Goal: Entertainment & Leisure: Consume media (video, audio)

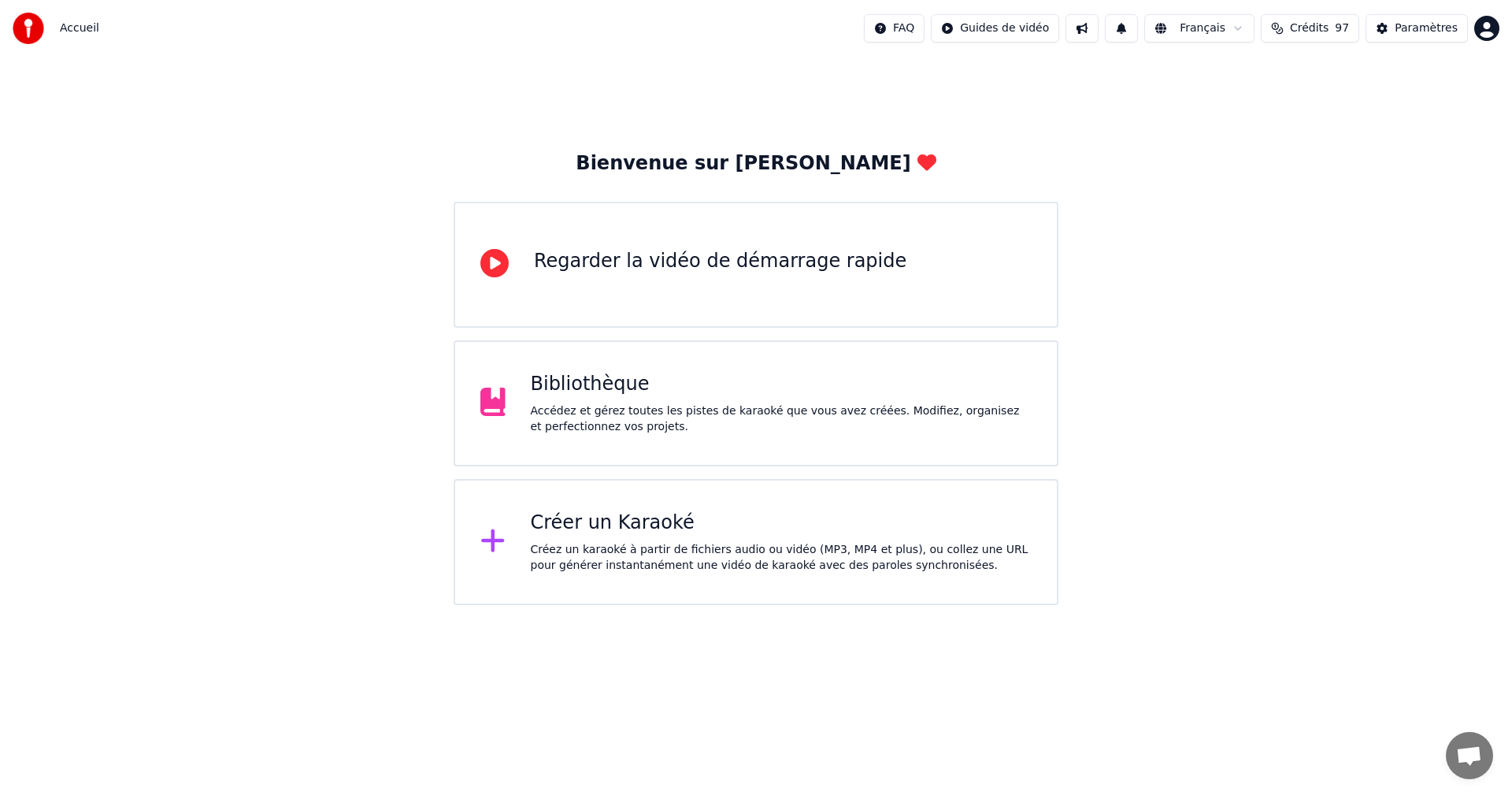
click at [835, 423] on div "Accédez et gérez toutes les pistes de karaoké que vous avez créées. Modifiez, o…" at bounding box center [781, 419] width 501 height 32
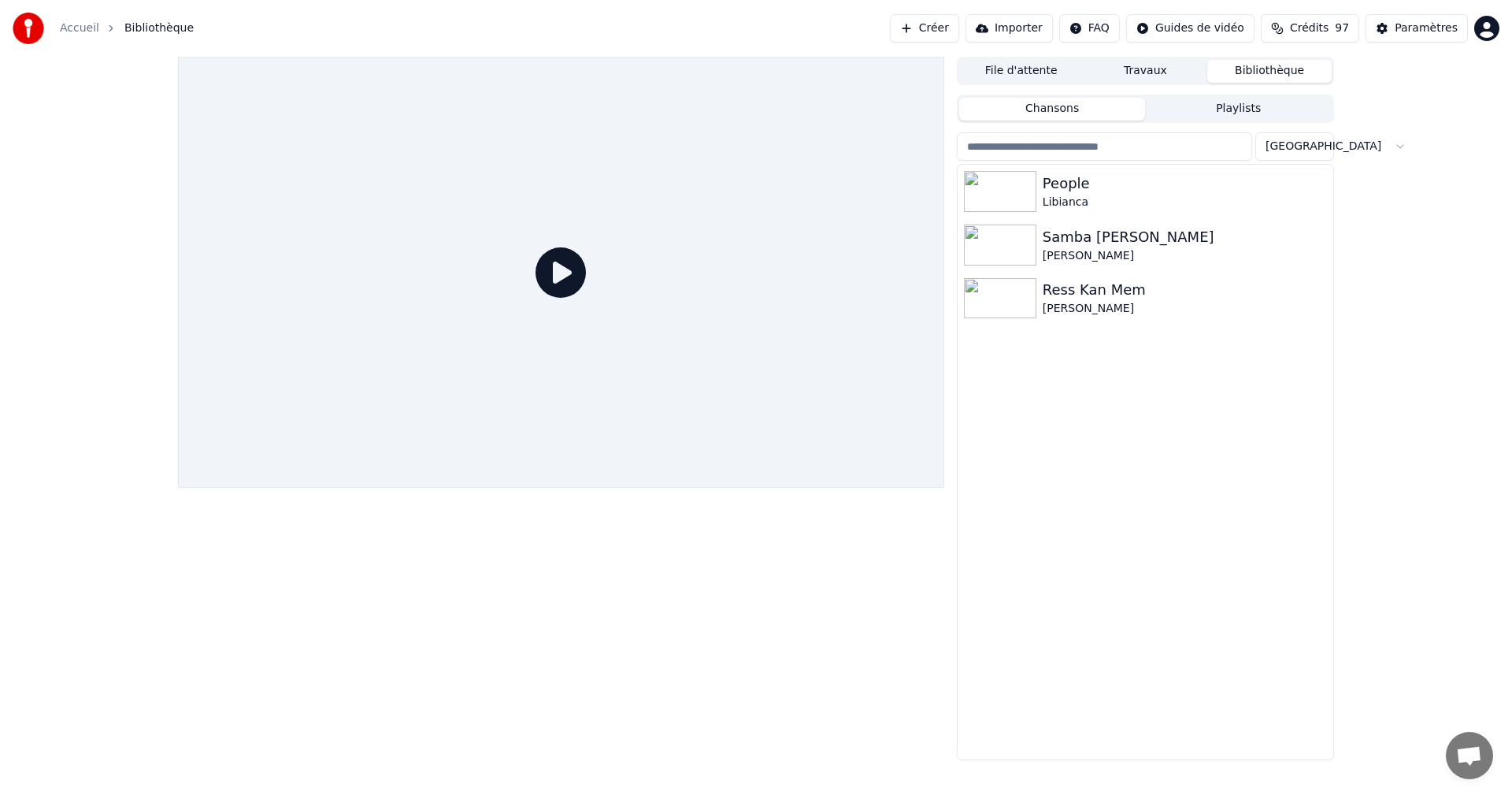
click at [959, 33] on button "Créer" at bounding box center [924, 28] width 69 height 29
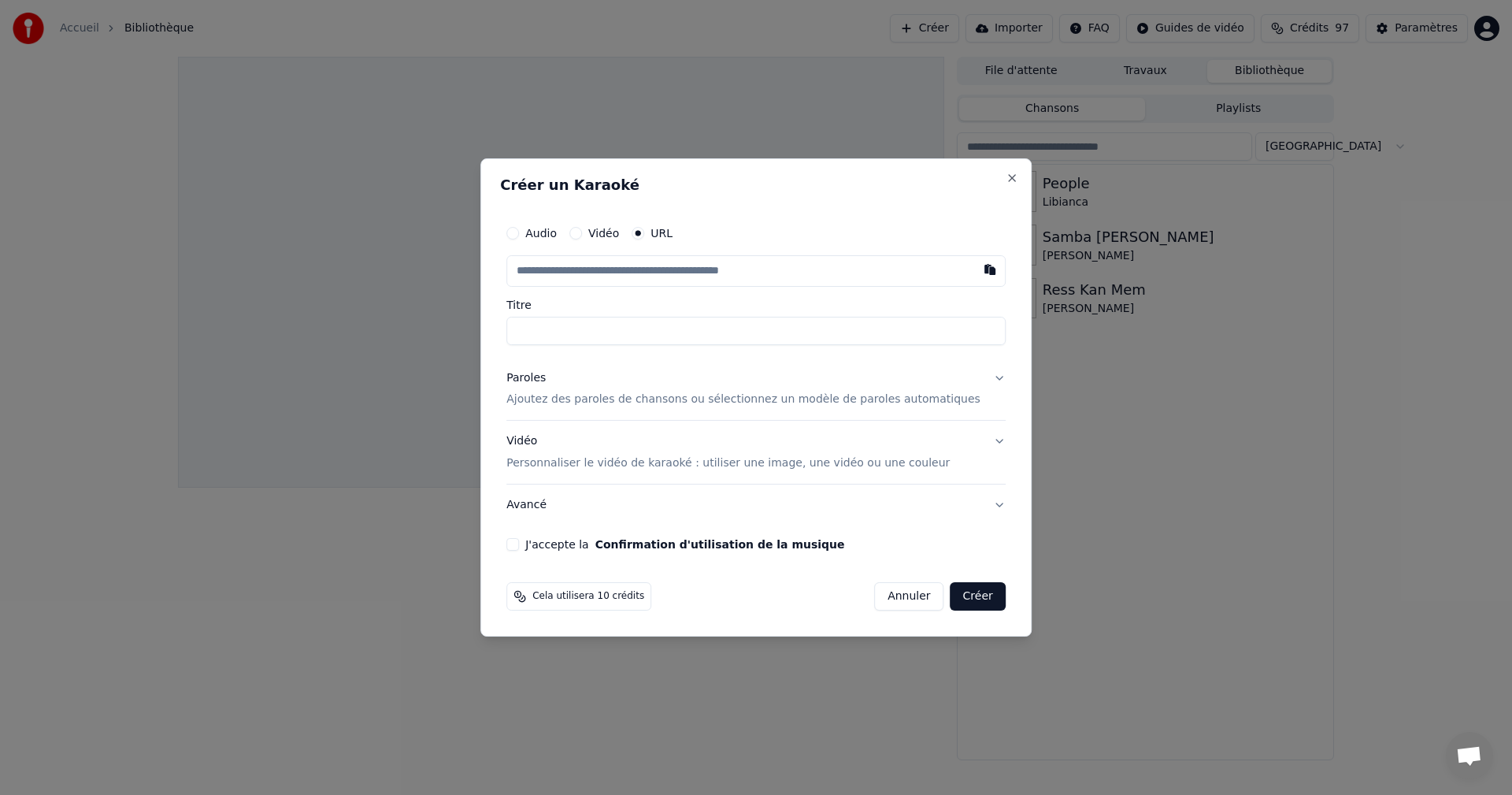
click at [559, 269] on input "text" at bounding box center [756, 271] width 499 height 32
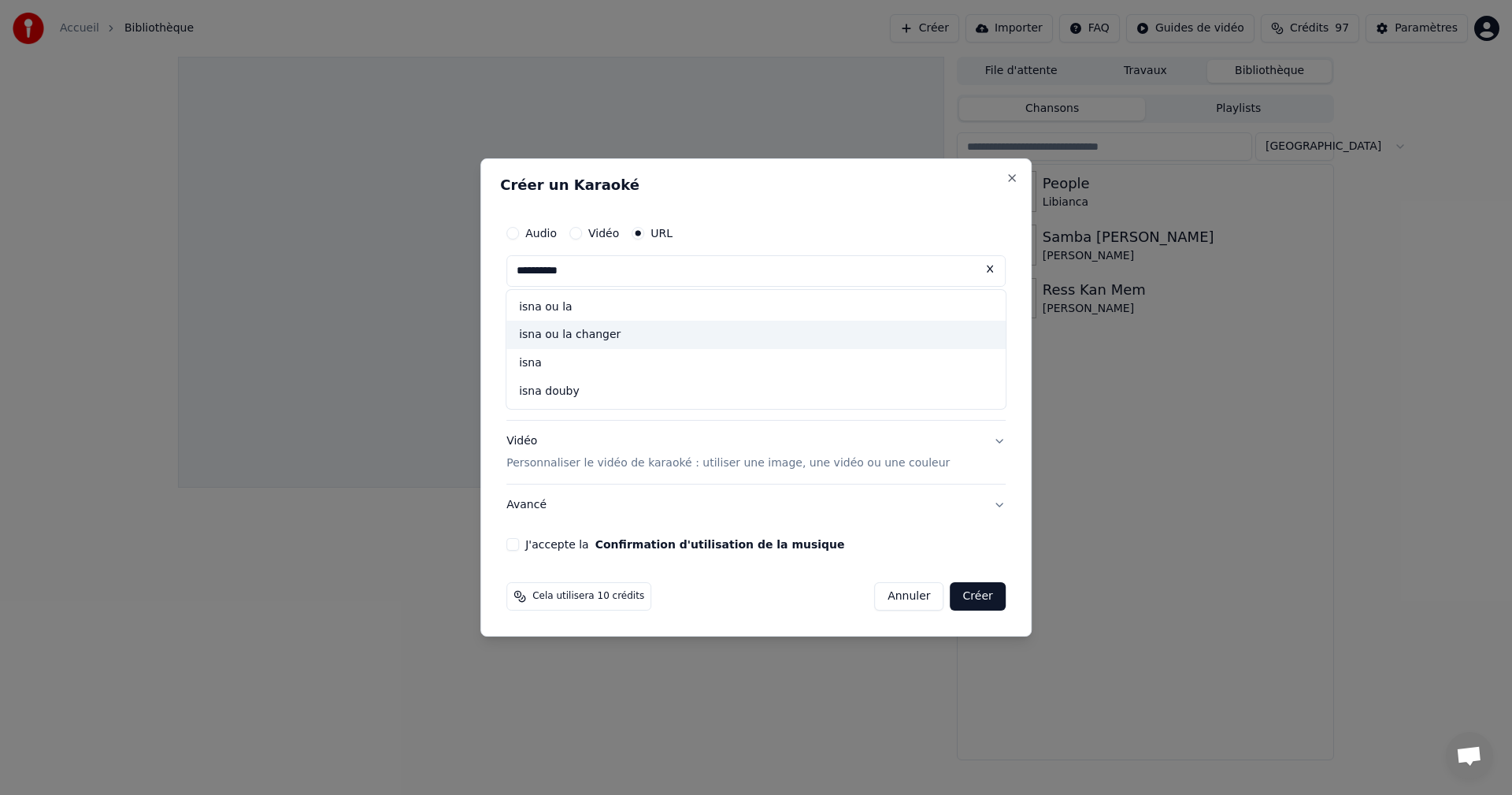
click at [615, 344] on div "isna ou la changer" at bounding box center [756, 335] width 499 height 29
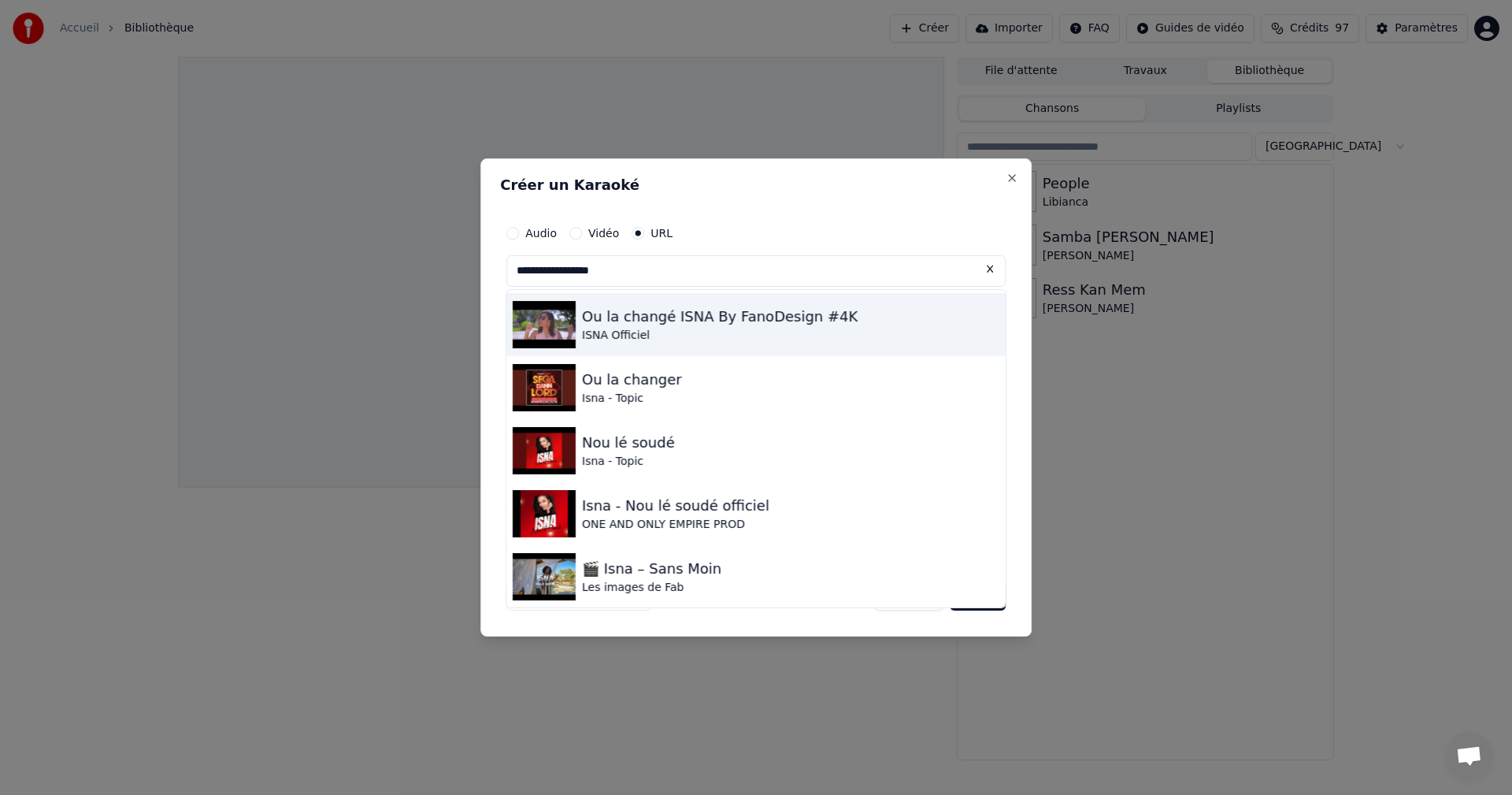
click at [629, 322] on div "Ou la changé ISNA By FanoDesign #4K" at bounding box center [720, 316] width 276 height 22
type input "**********"
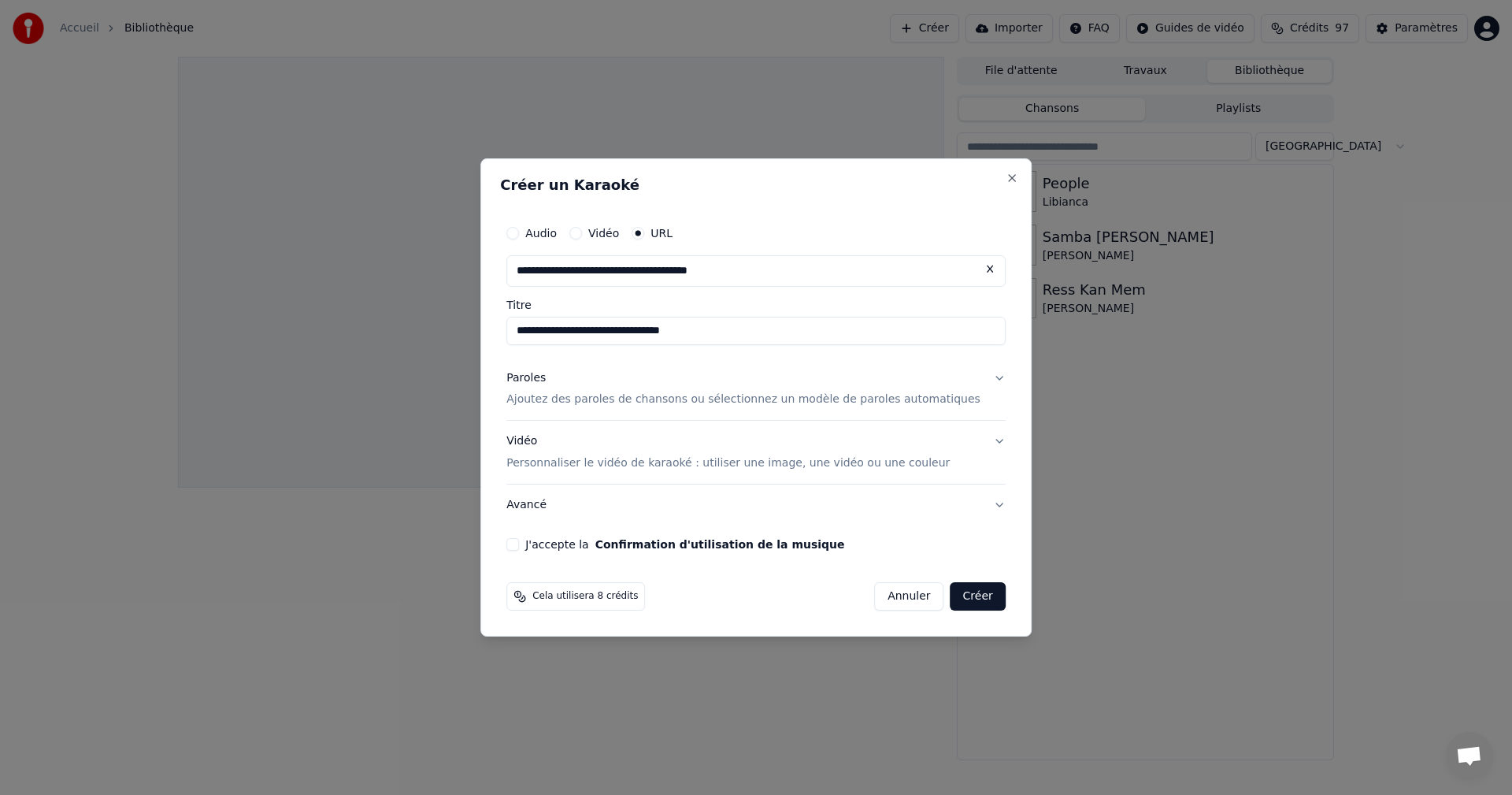
click at [519, 541] on button "J'accepte la Confirmation d'utilisation de la musique" at bounding box center [512, 544] width 13 height 13
click at [959, 602] on button "Créer" at bounding box center [978, 596] width 55 height 29
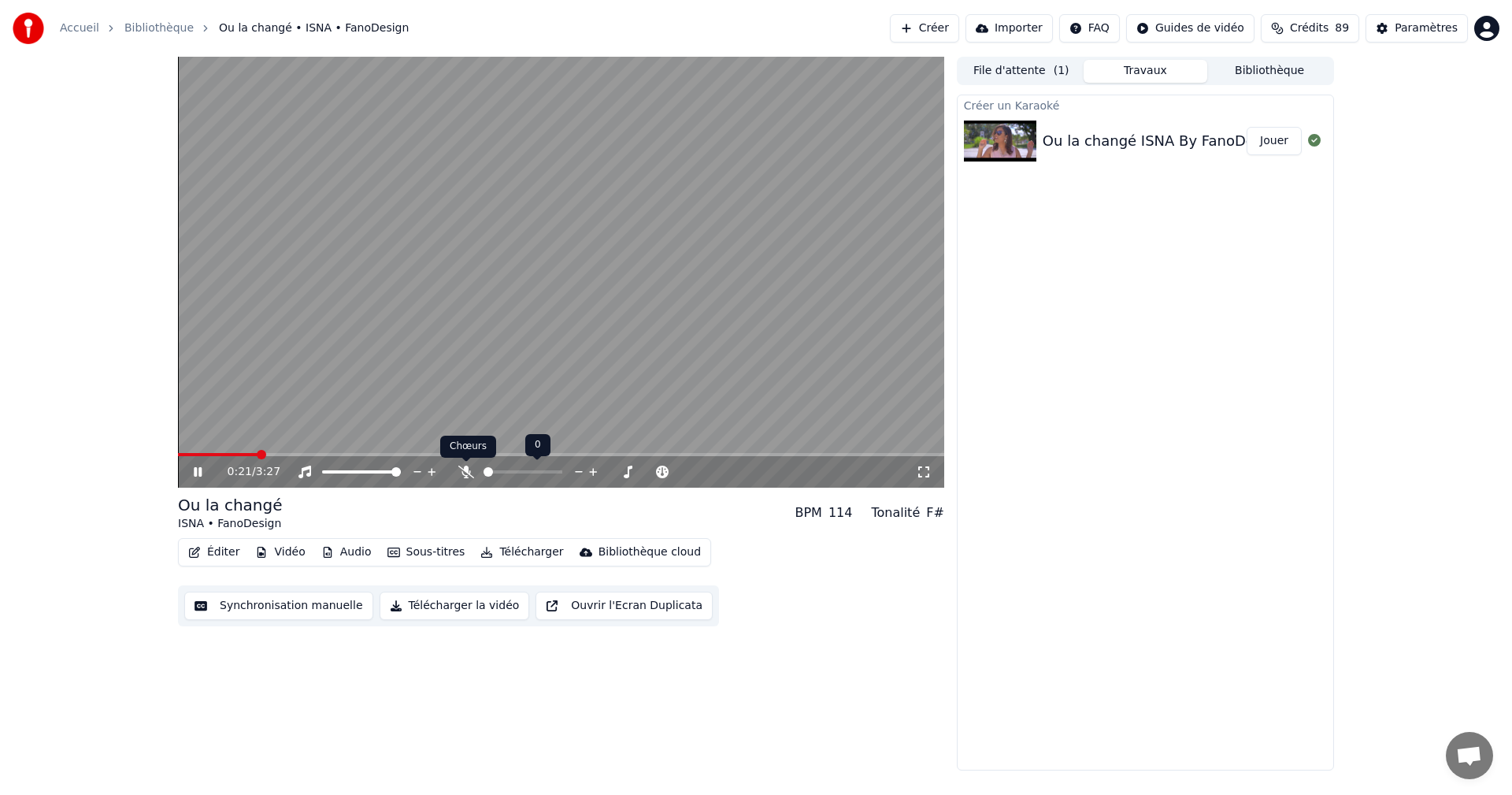
click at [470, 471] on icon at bounding box center [466, 472] width 16 height 13
click at [198, 470] on icon at bounding box center [209, 472] width 37 height 13
click at [1270, 140] on button "Jouer" at bounding box center [1275, 141] width 55 height 29
click at [1448, 29] on div "Paramètres" at bounding box center [1426, 29] width 63 height 16
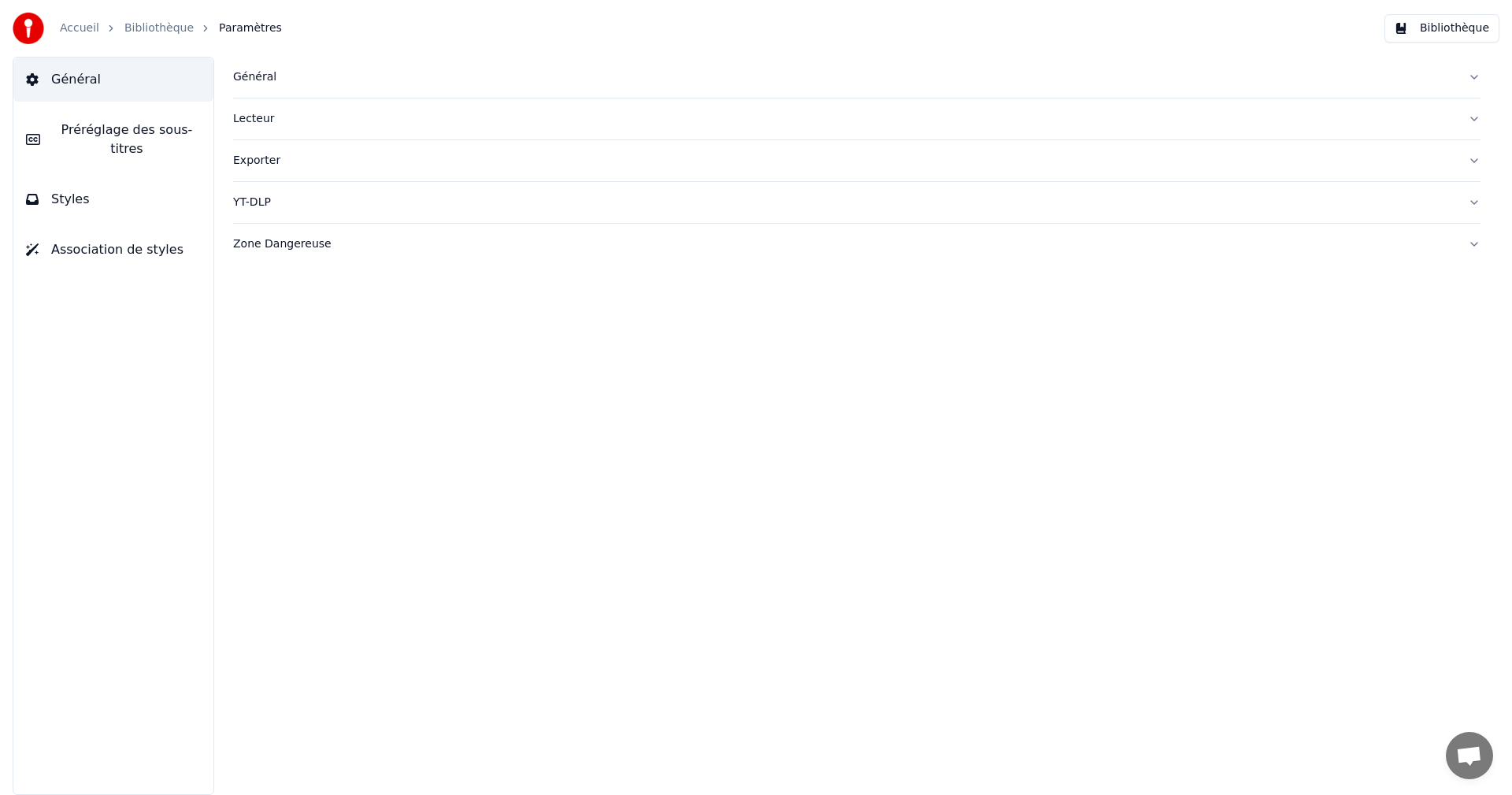
click at [119, 193] on button "Styles" at bounding box center [113, 199] width 200 height 44
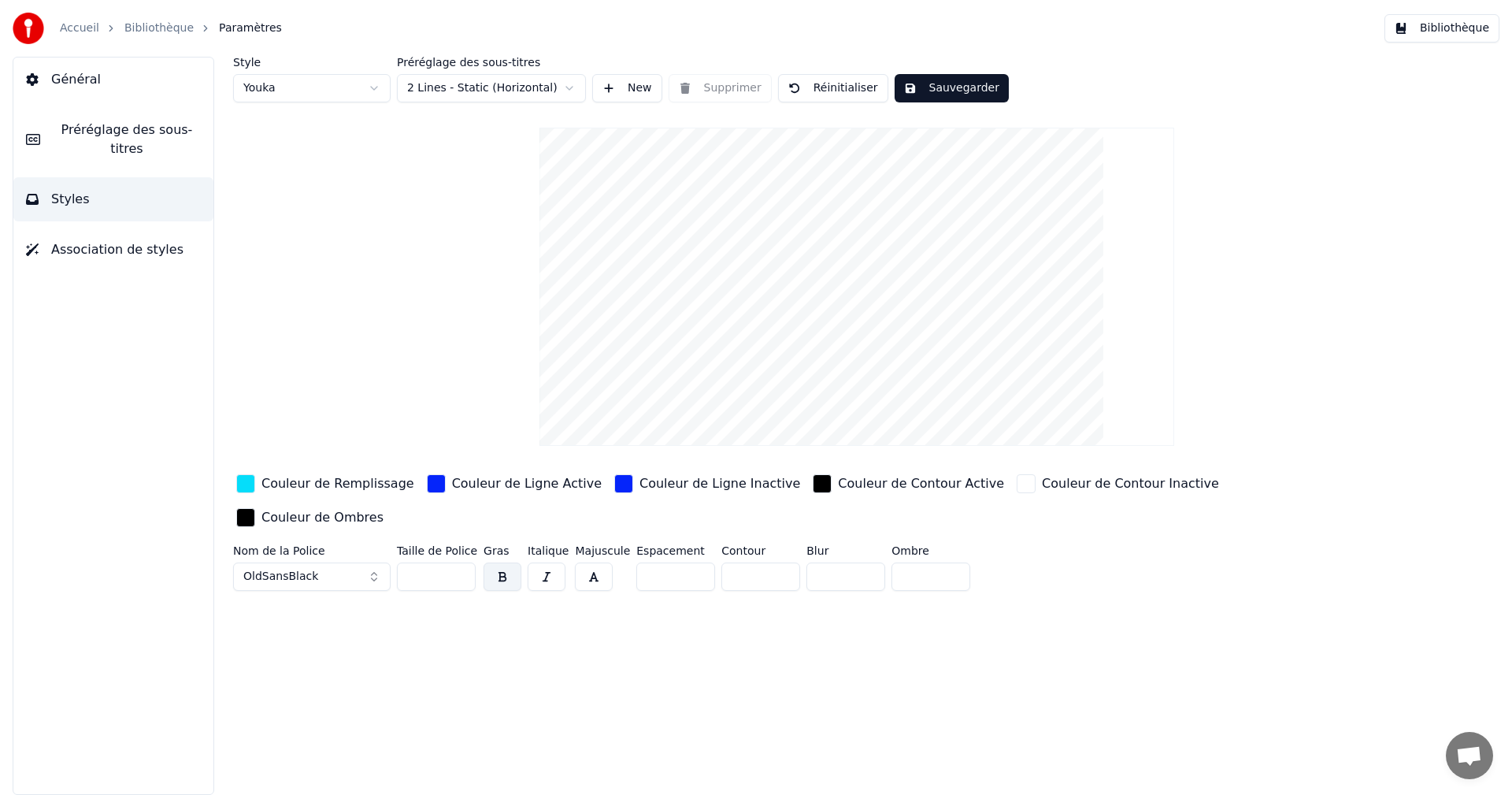
click at [108, 130] on span "Préréglage des sous-titres" at bounding box center [127, 139] width 148 height 37
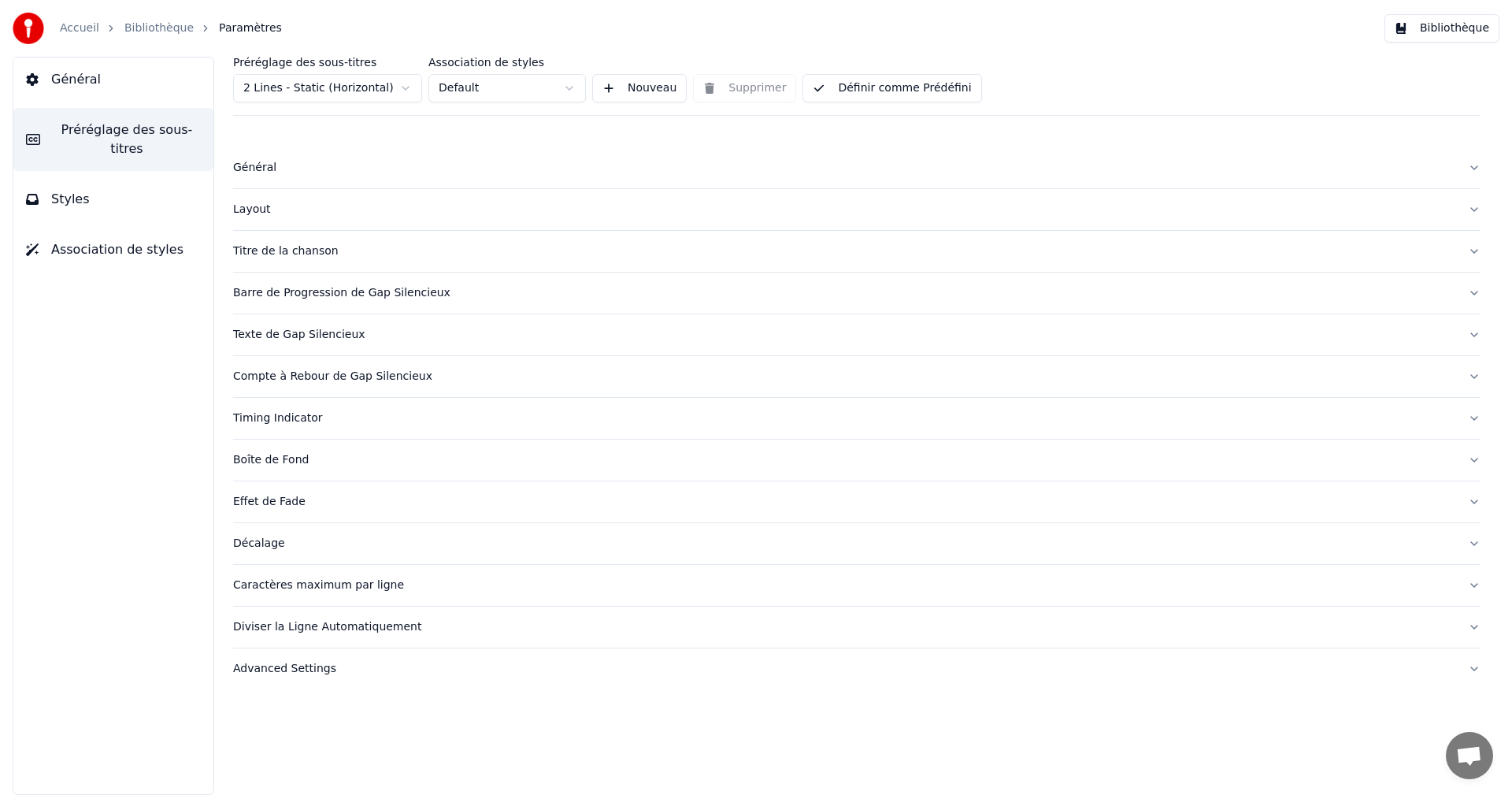
click at [293, 580] on div "Caractères maximum par ligne" at bounding box center [844, 585] width 1222 height 16
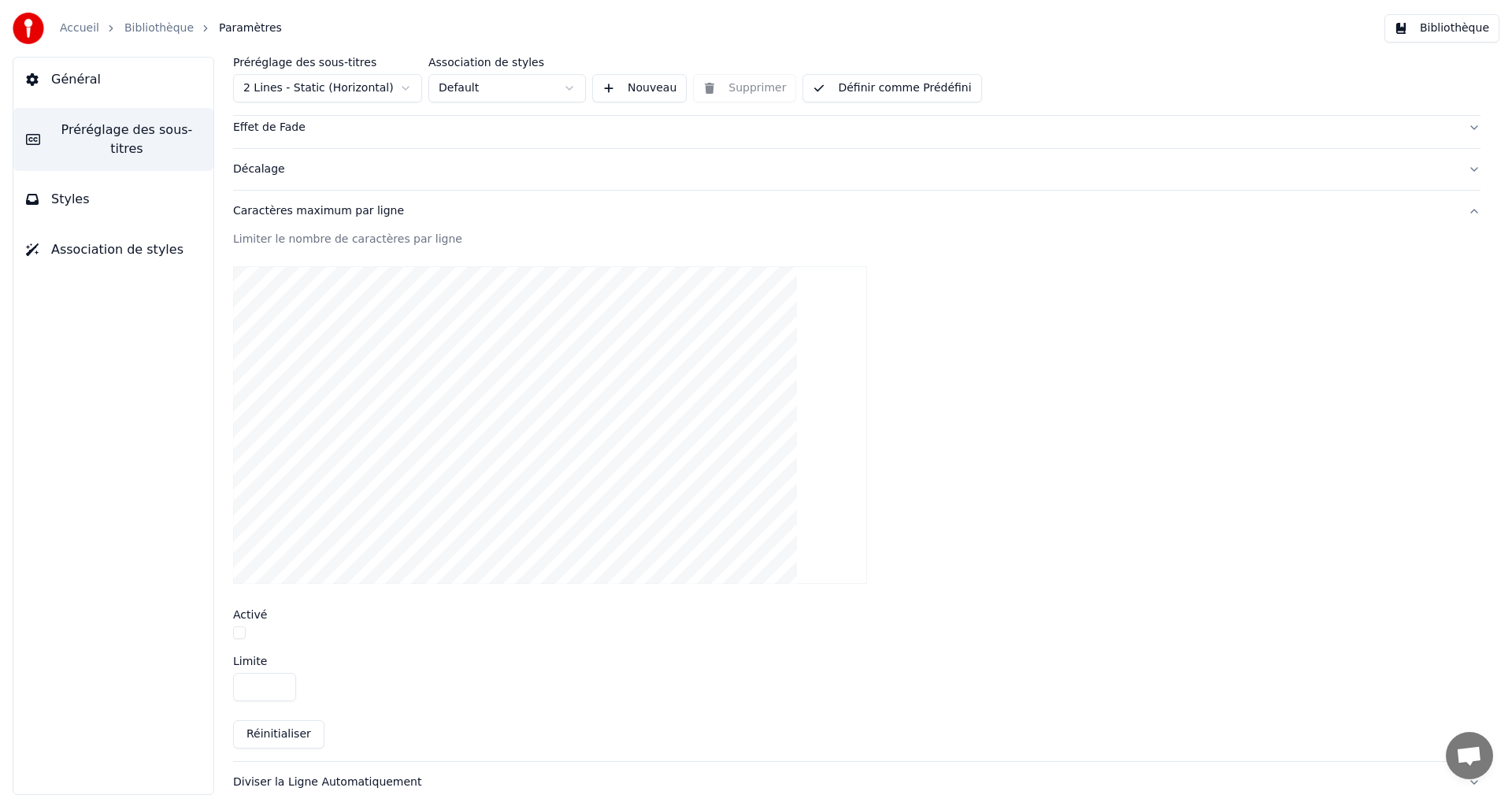
scroll to position [394, 0]
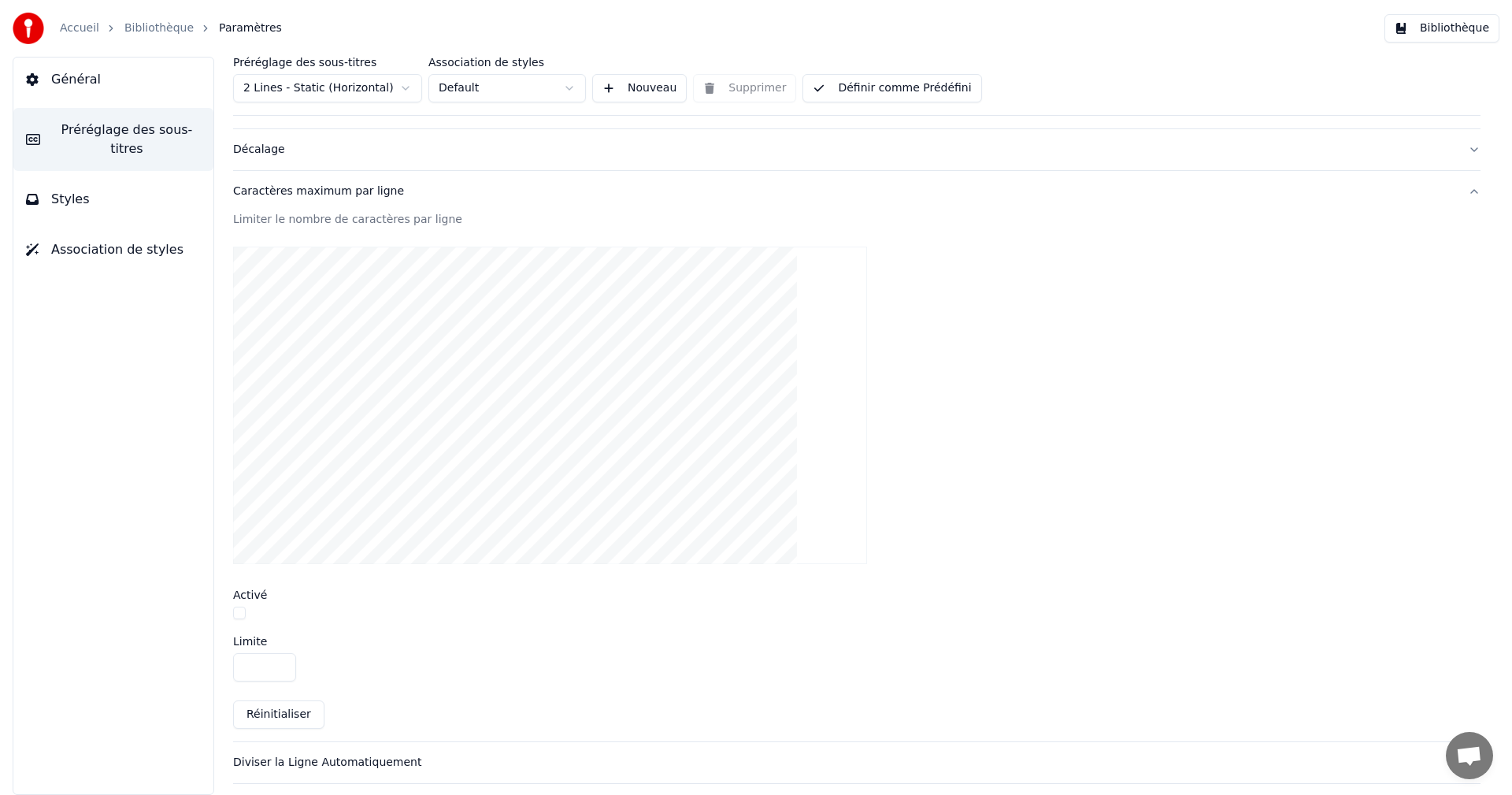
click at [243, 619] on button "button" at bounding box center [239, 613] width 13 height 13
click at [1436, 33] on button "Bibliothèque" at bounding box center [1442, 28] width 115 height 29
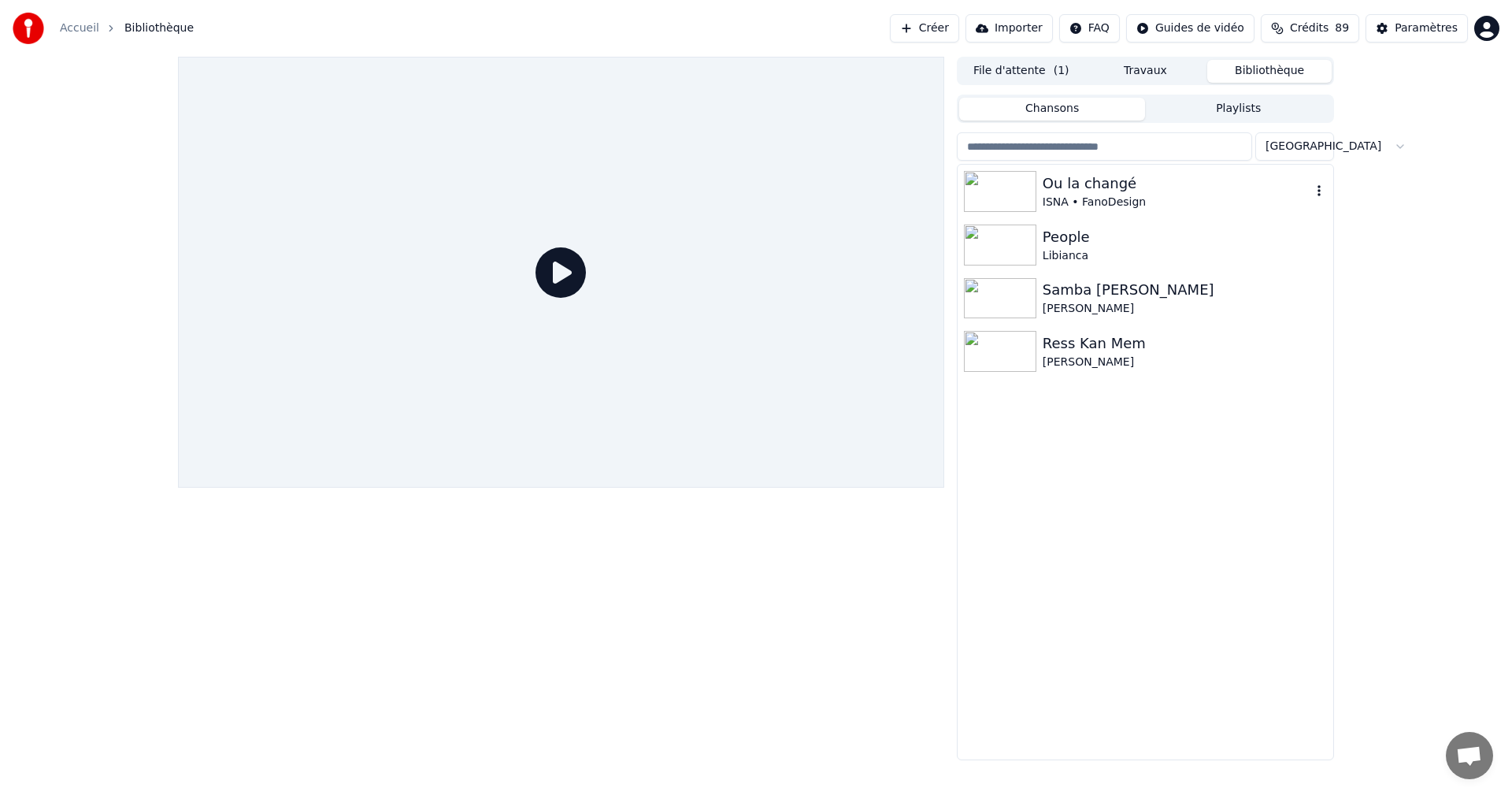
click at [1107, 197] on div "ISNA • FanoDesign" at bounding box center [1177, 202] width 269 height 16
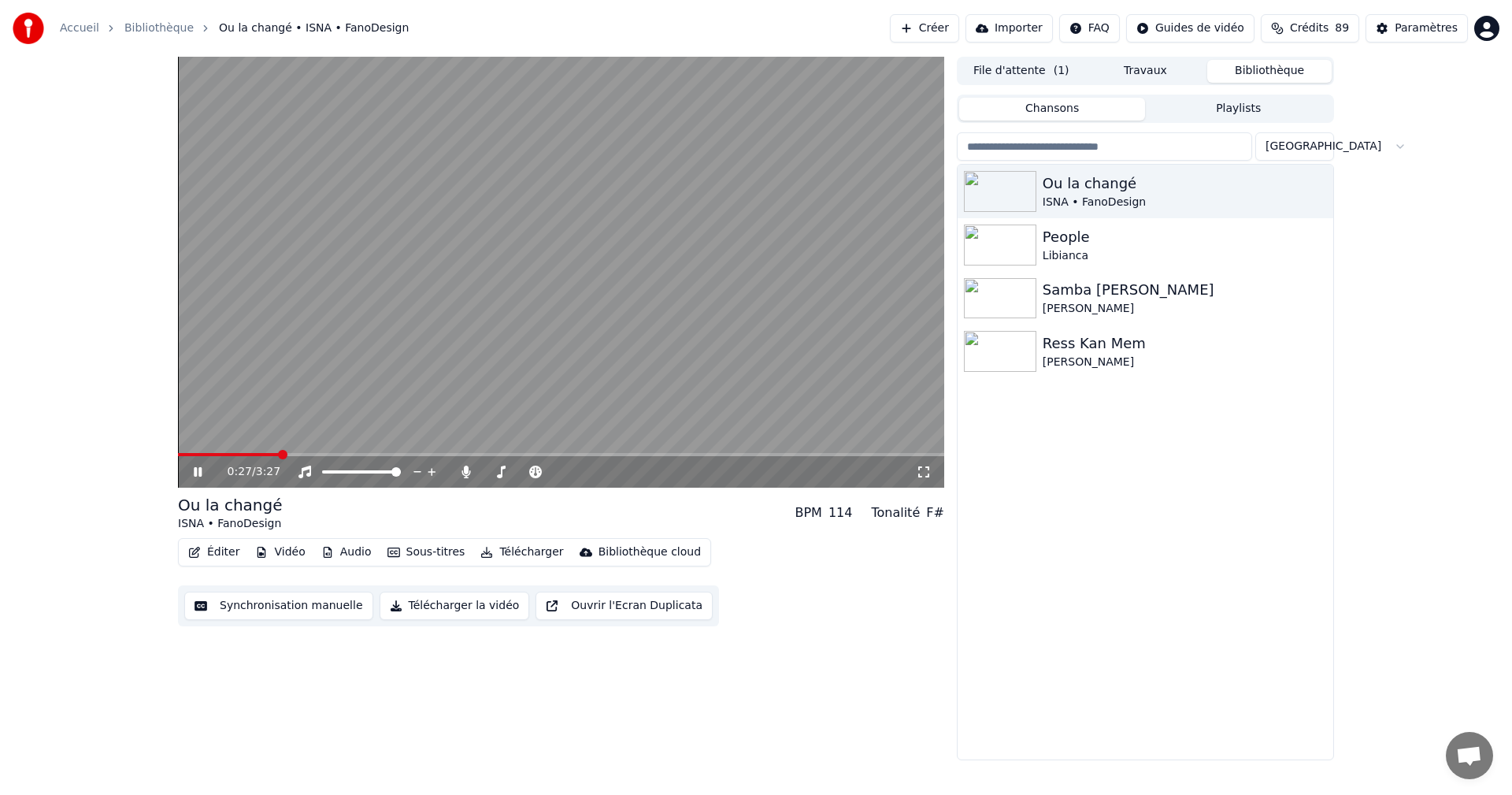
click at [200, 474] on icon at bounding box center [198, 472] width 8 height 10
click at [925, 475] on icon at bounding box center [924, 472] width 16 height 13
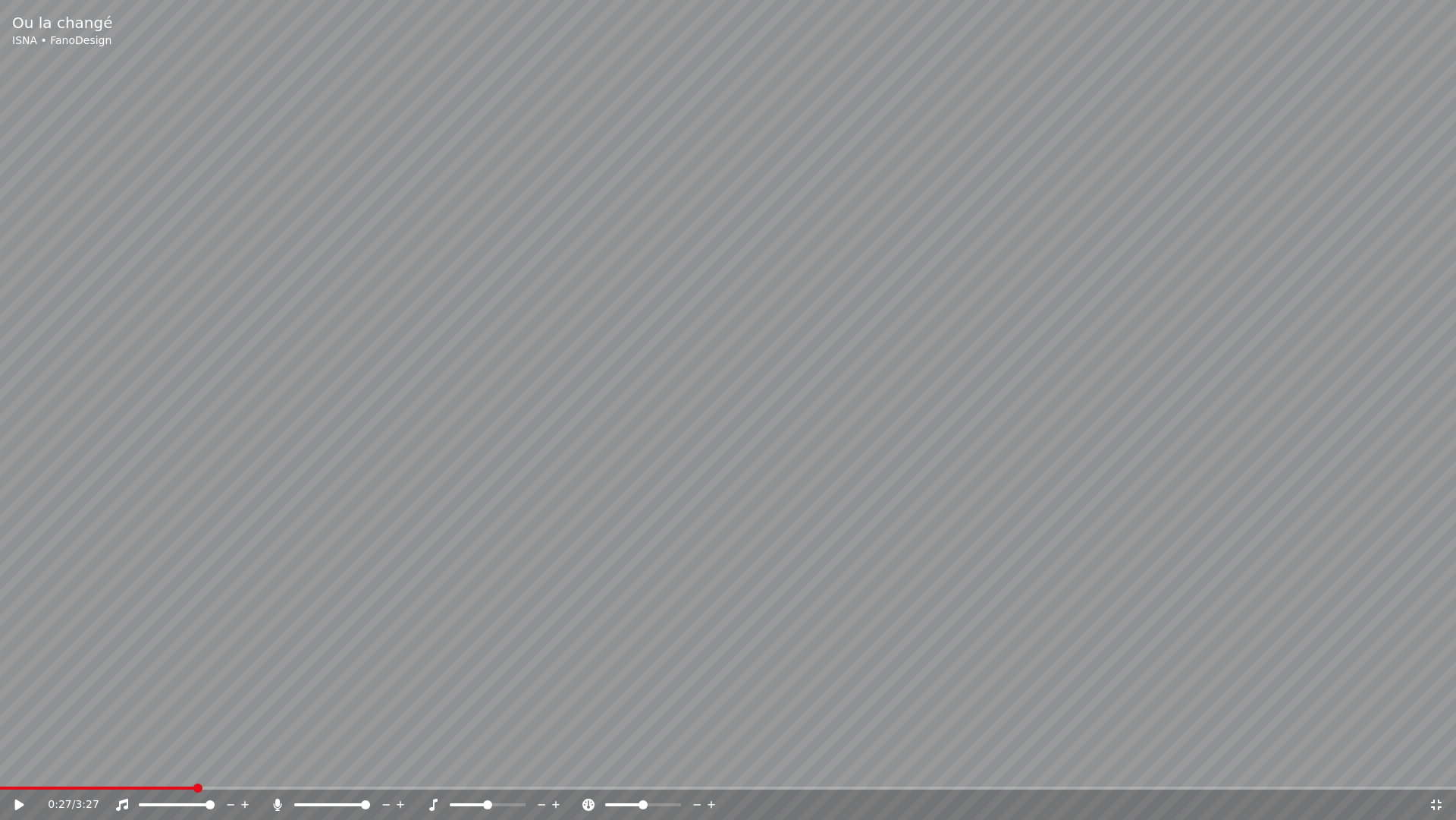
click at [19, 765] on icon at bounding box center [30, 804] width 36 height 12
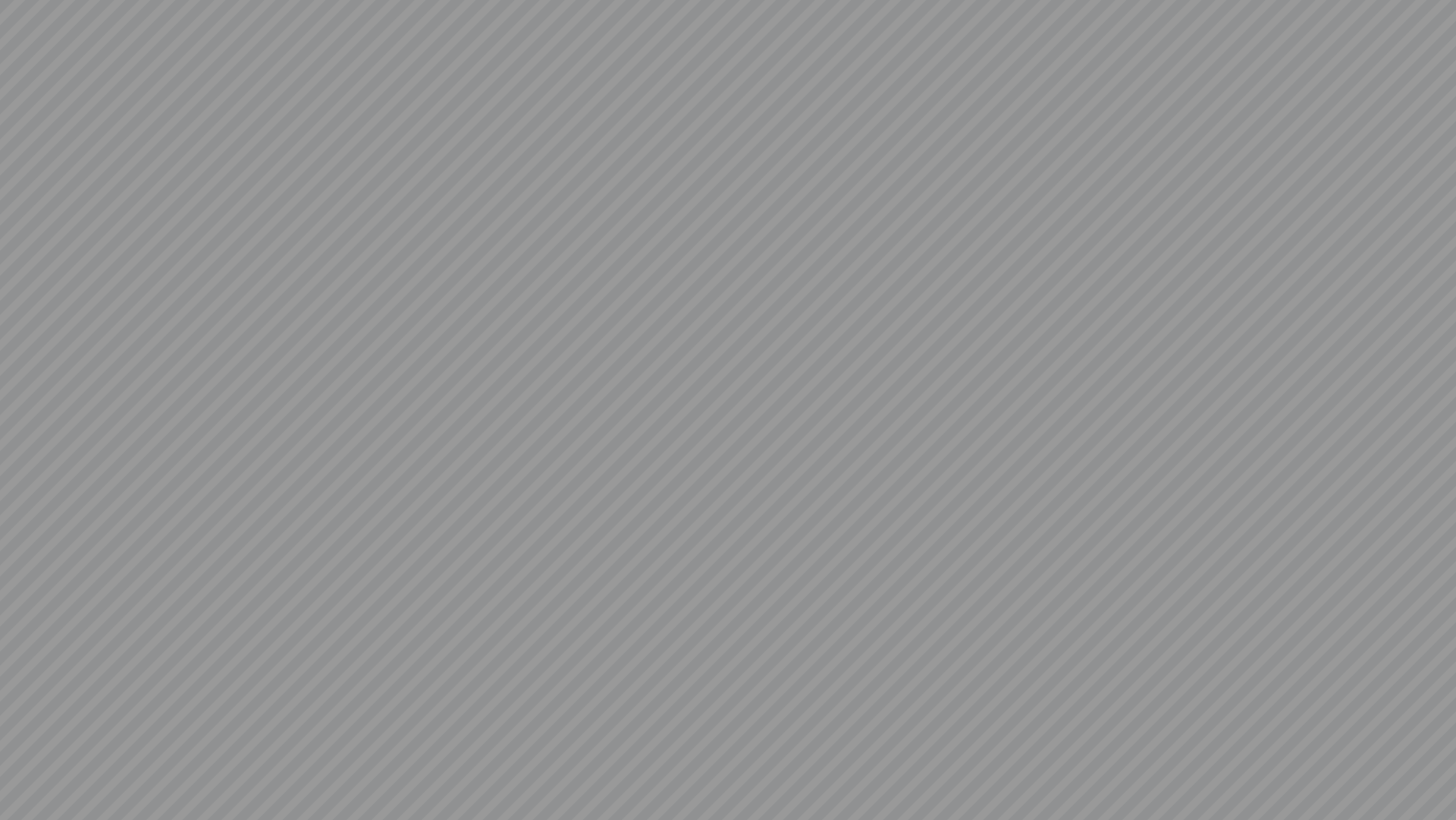
click at [24, 765] on video at bounding box center [728, 410] width 1456 height 820
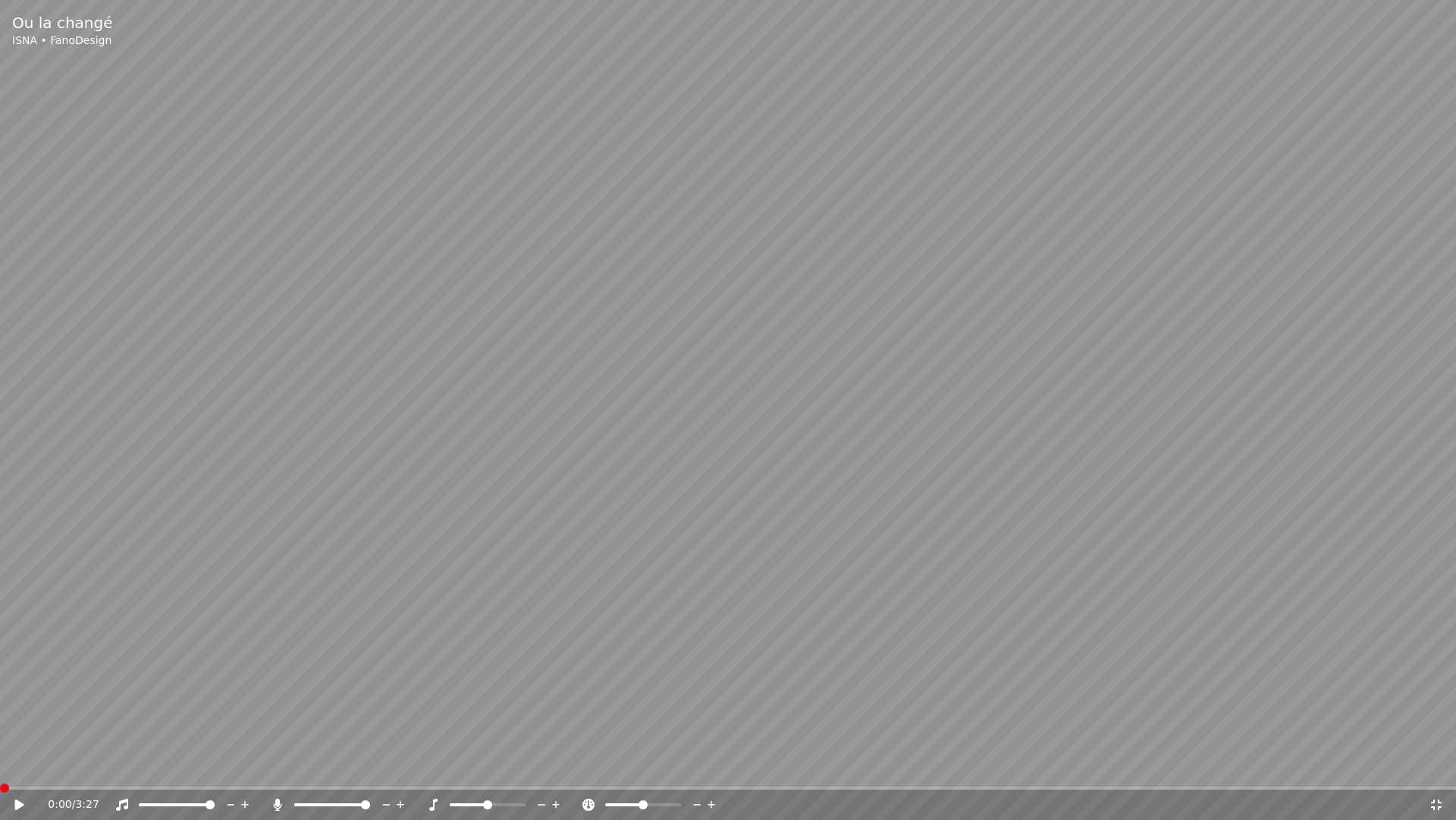
click at [0, 765] on span at bounding box center [5, 788] width 9 height 9
click at [24, 765] on icon at bounding box center [20, 804] width 9 height 10
drag, startPoint x: 276, startPoint y: 790, endPoint x: 26, endPoint y: 783, distance: 250.1
click at [26, 765] on div "Ou la changé ISNA • FanoDesign 0:40 / 3:27" at bounding box center [728, 410] width 1456 height 820
click at [0, 765] on span at bounding box center [5, 788] width 9 height 9
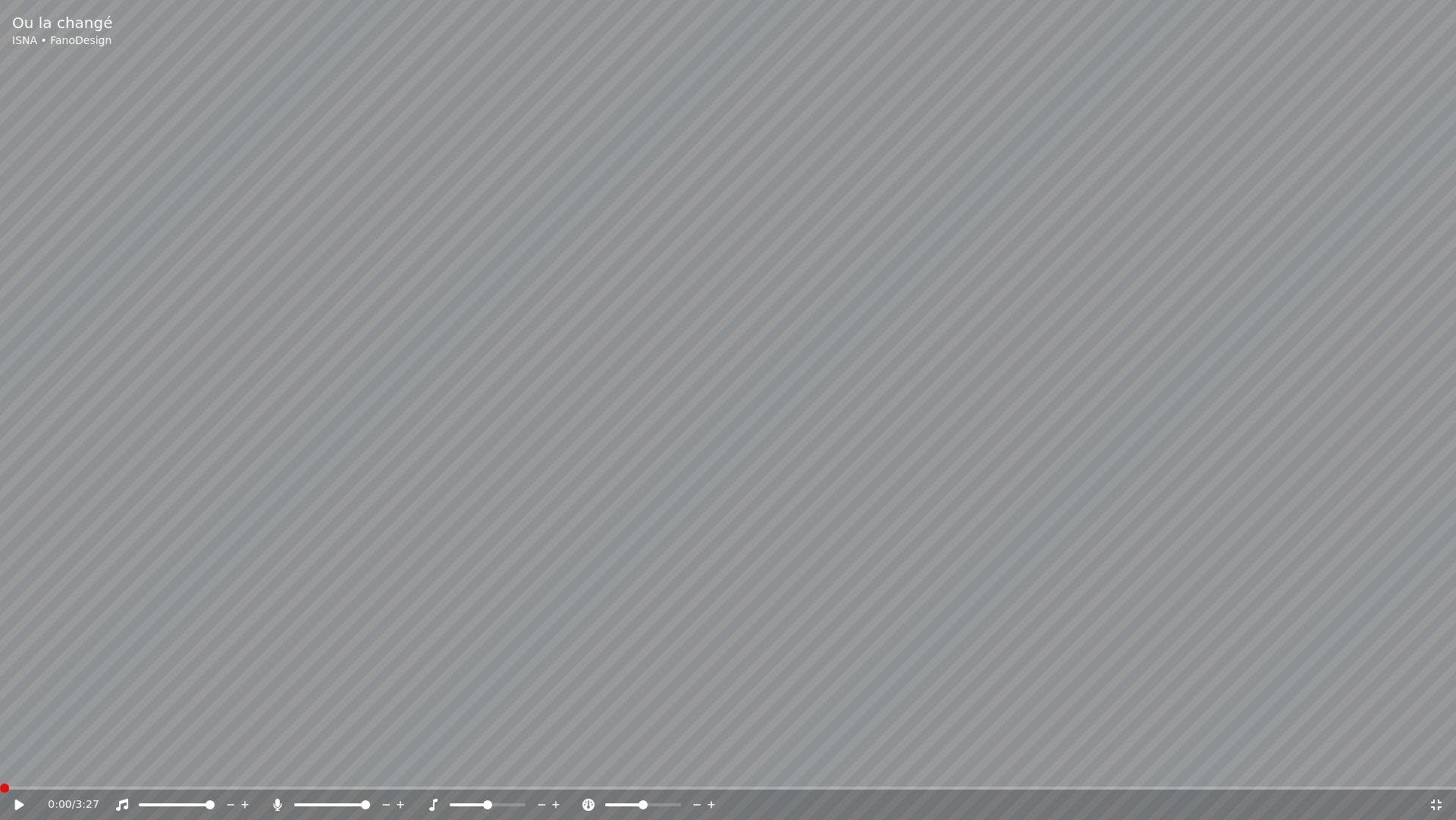
click at [13, 765] on icon at bounding box center [30, 804] width 36 height 12
click at [22, 765] on icon at bounding box center [20, 805] width 8 height 9
click at [1442, 765] on icon at bounding box center [1436, 804] width 15 height 12
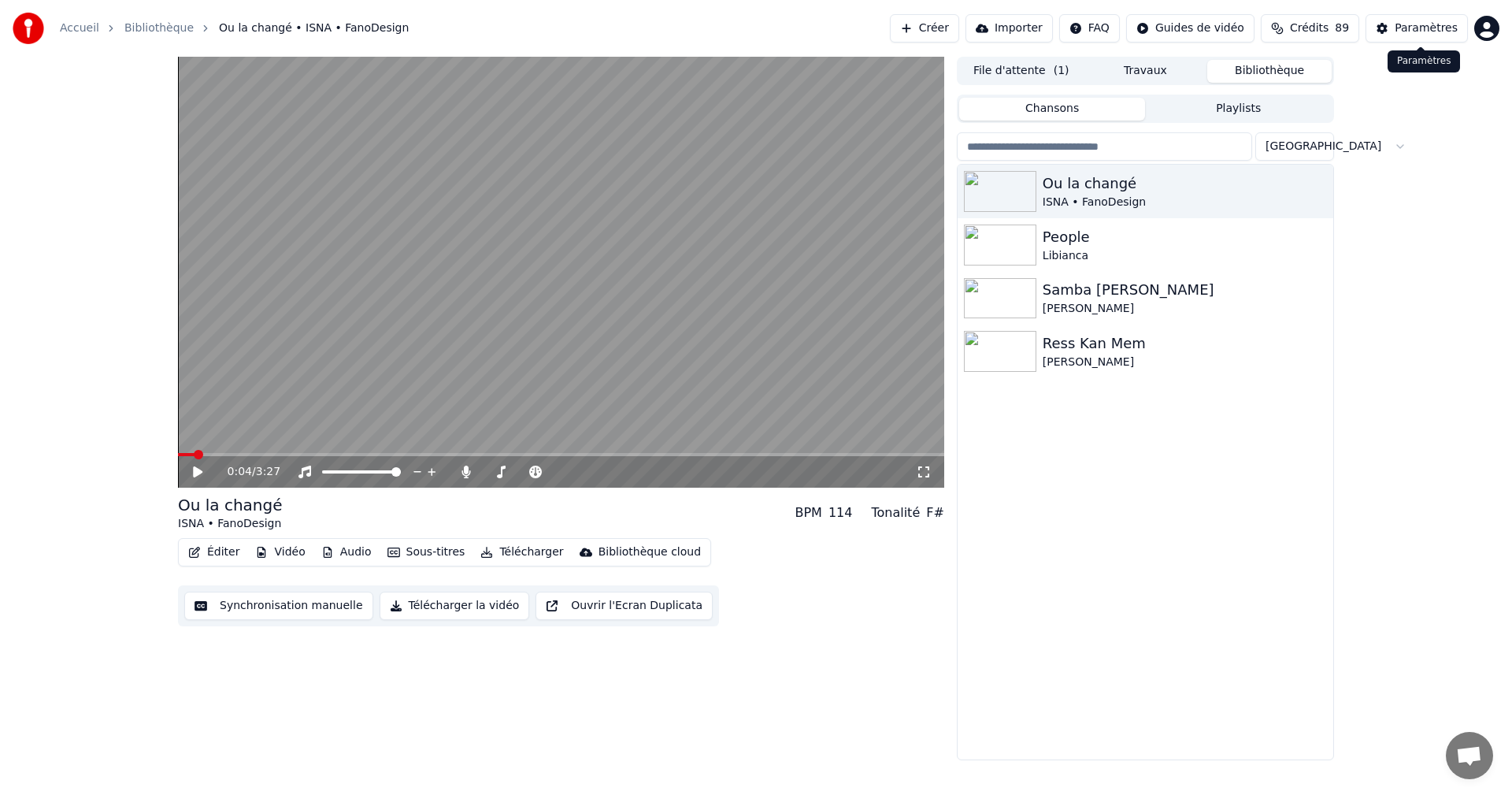
click at [1420, 31] on div "Paramètres" at bounding box center [1426, 29] width 63 height 16
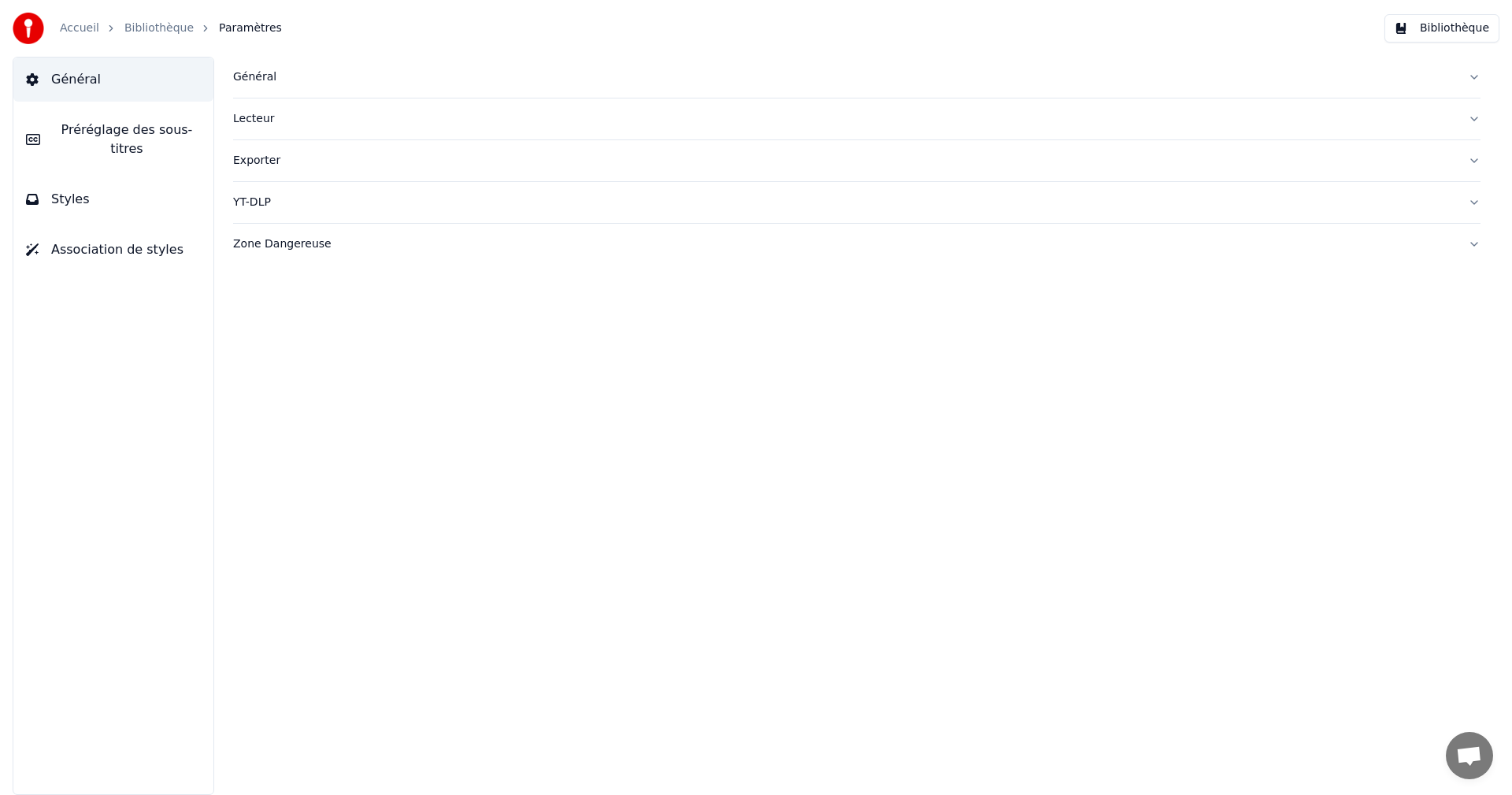
click at [192, 132] on span "Préréglage des sous-titres" at bounding box center [127, 139] width 148 height 37
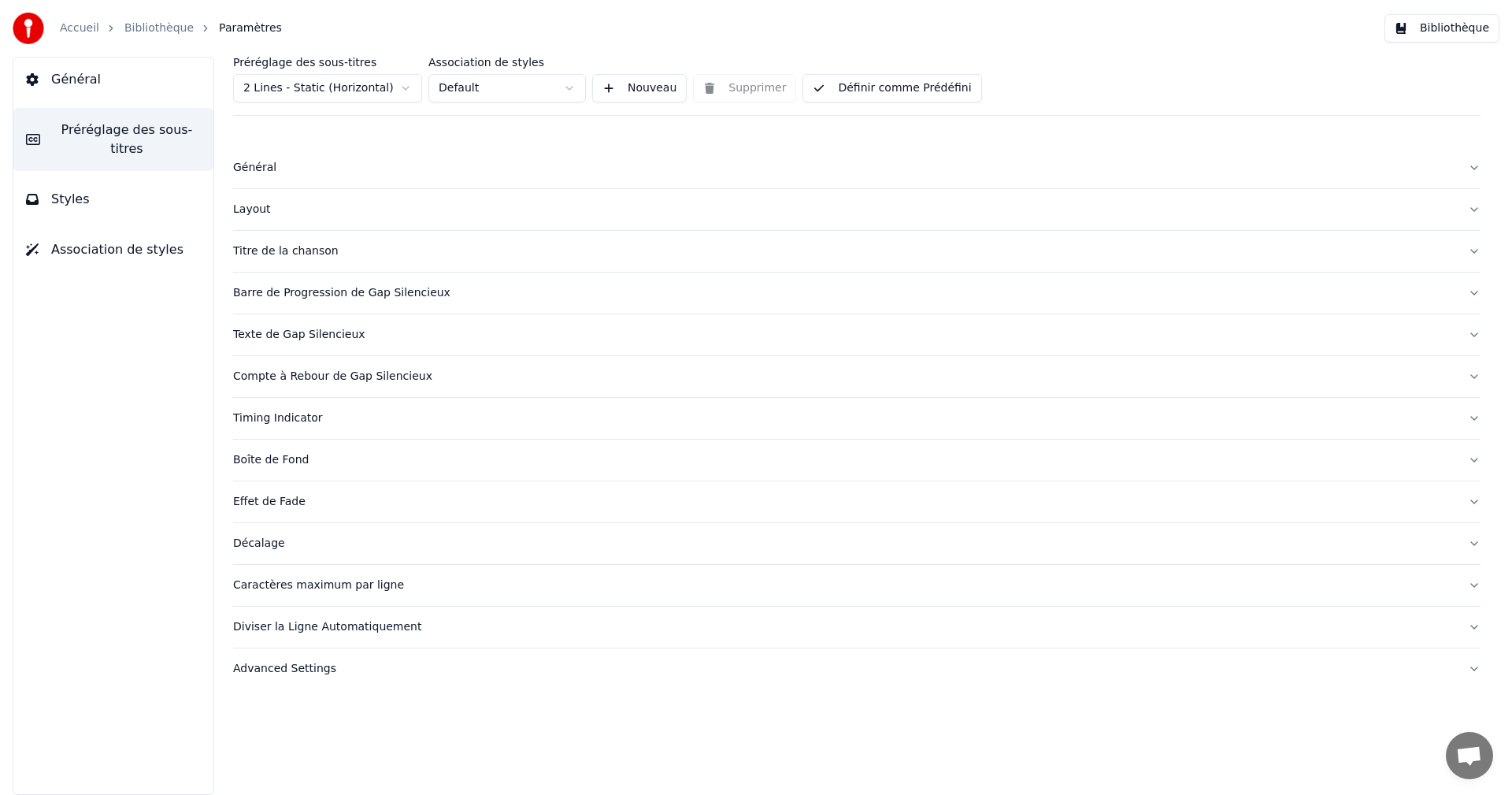
click at [255, 214] on div "Layout" at bounding box center [844, 210] width 1222 height 16
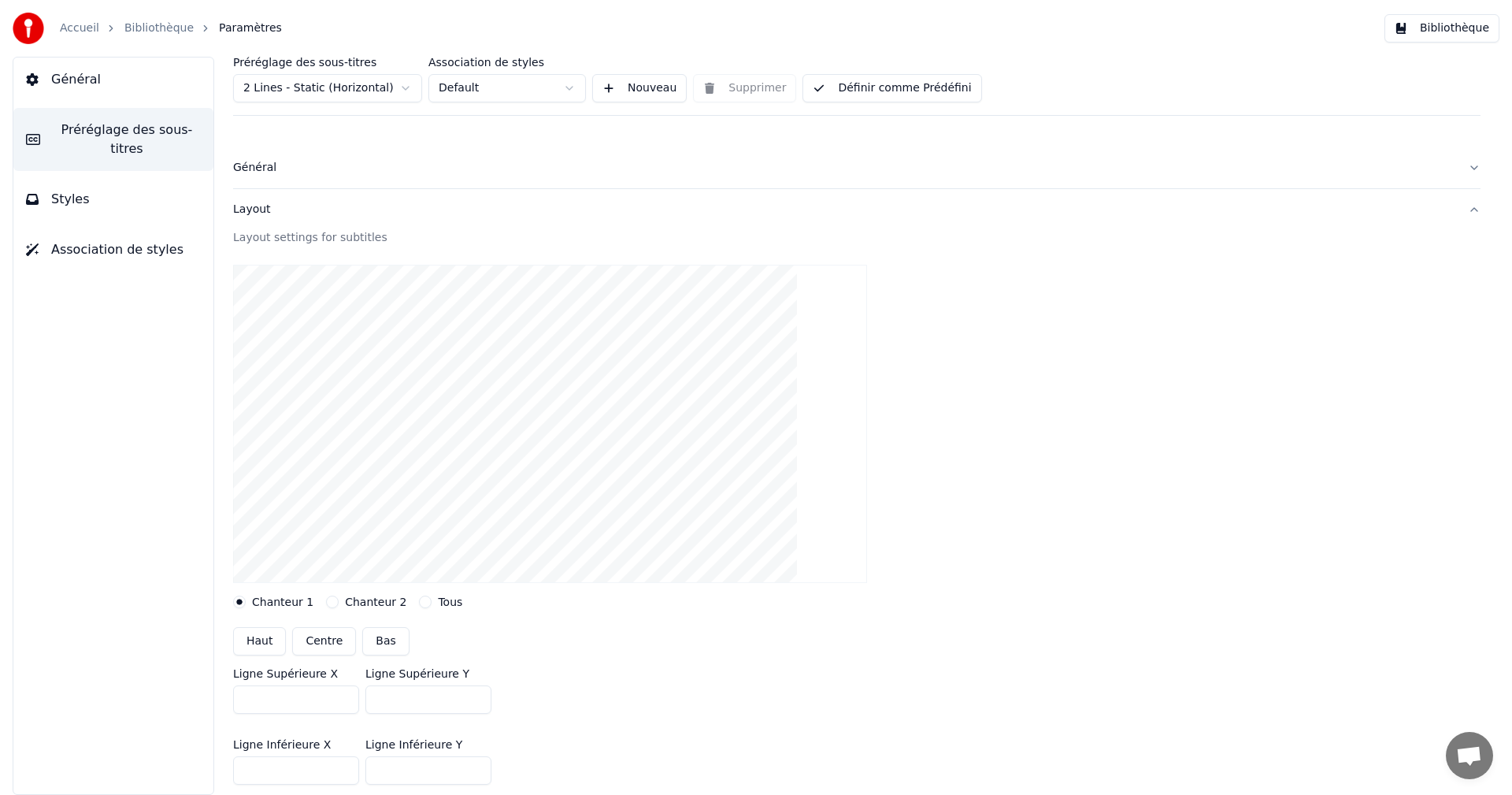
click at [255, 213] on div "Layout" at bounding box center [844, 210] width 1222 height 16
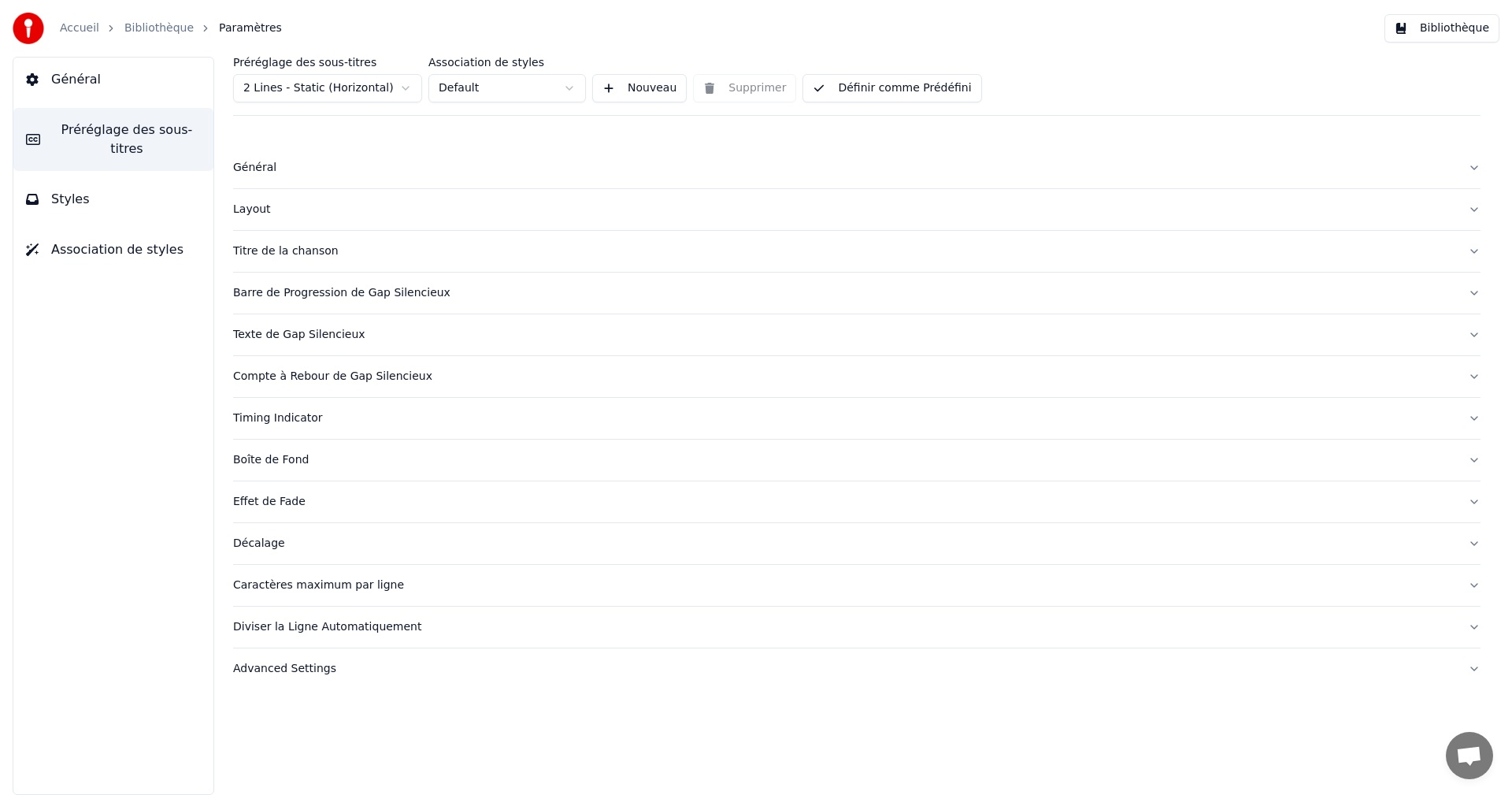
click at [266, 248] on div "Titre de la chanson" at bounding box center [844, 251] width 1222 height 16
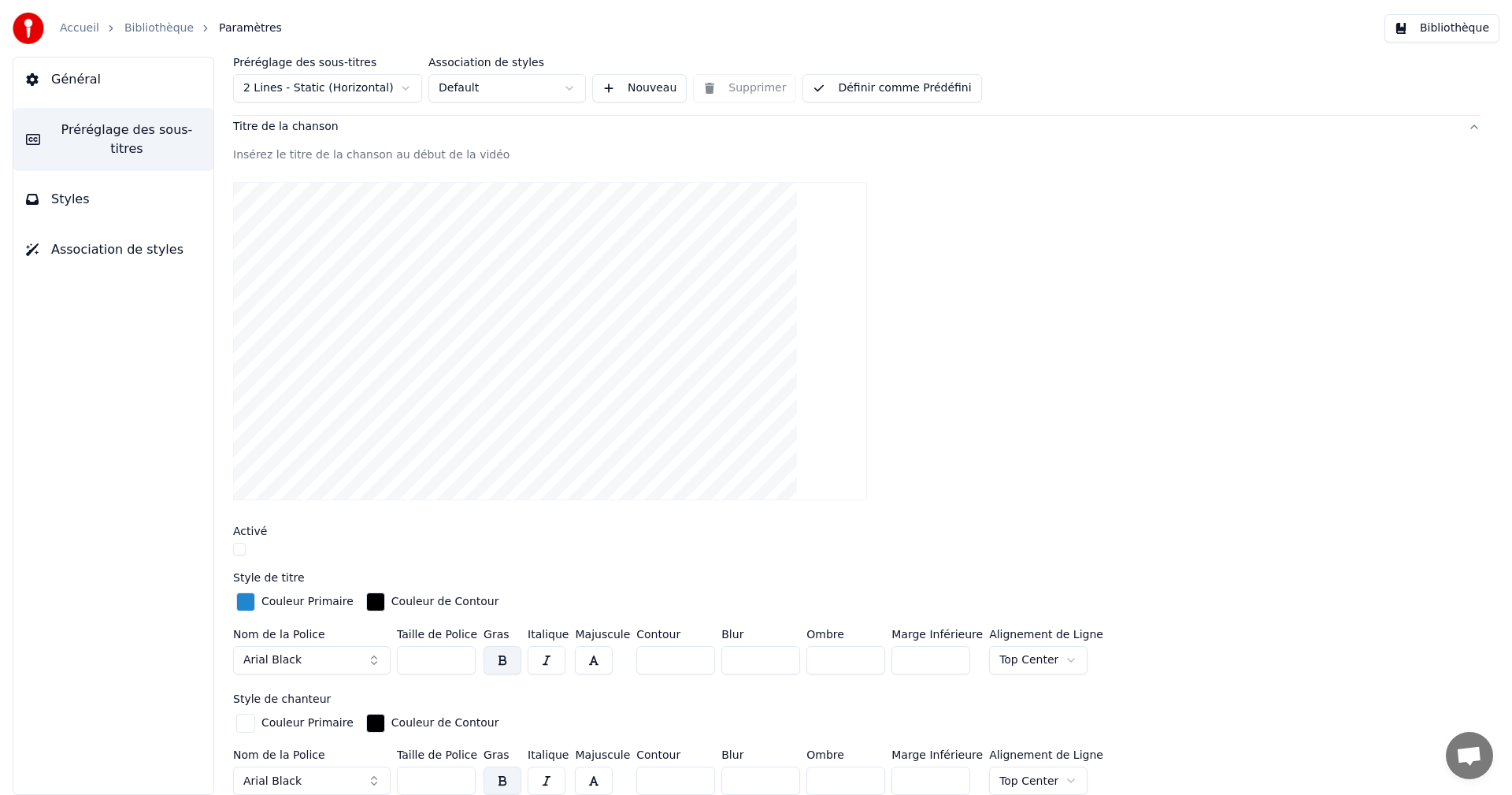
scroll to position [158, 0]
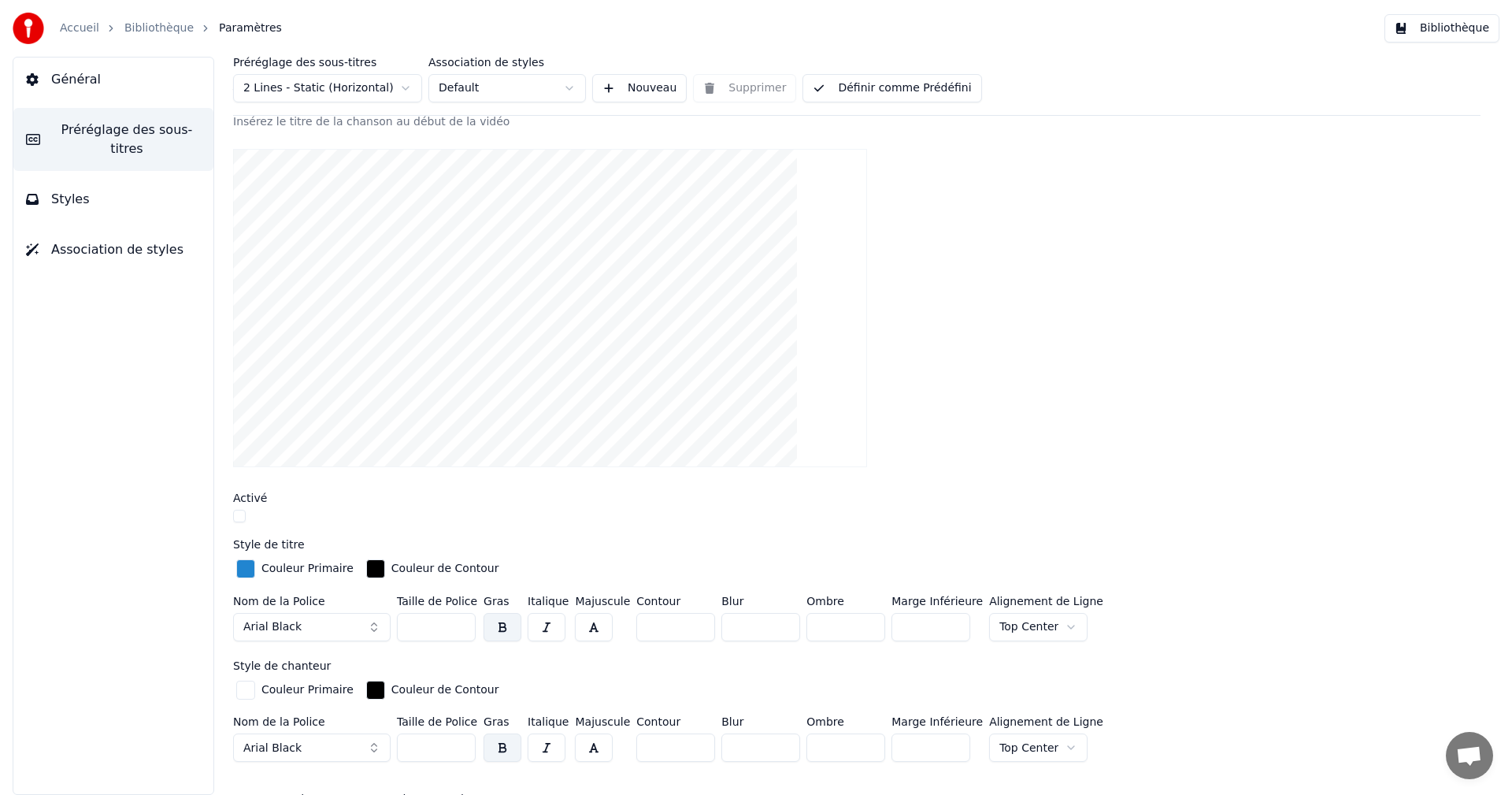
click at [119, 186] on button "Styles" at bounding box center [113, 199] width 200 height 44
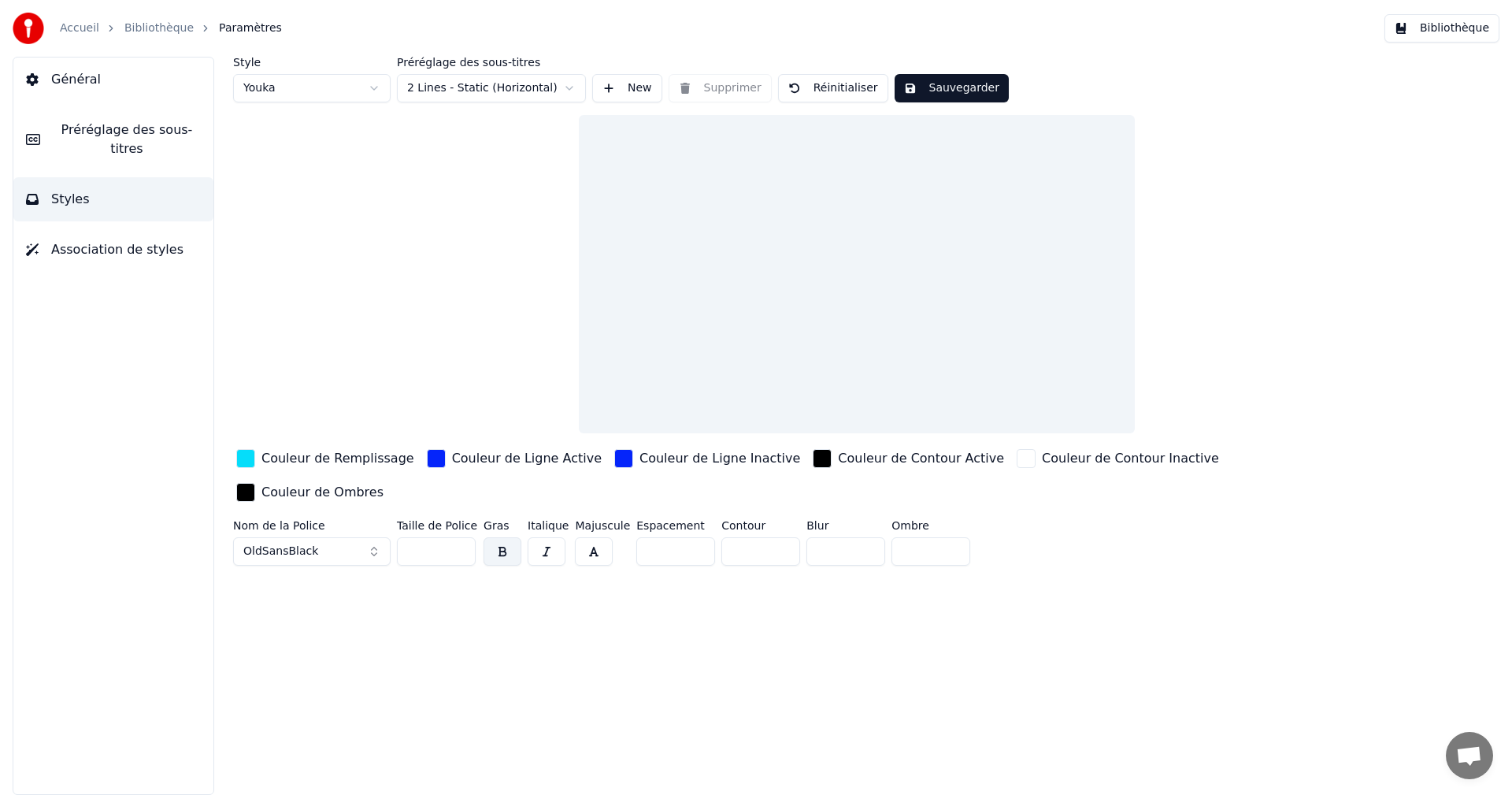
scroll to position [0, 0]
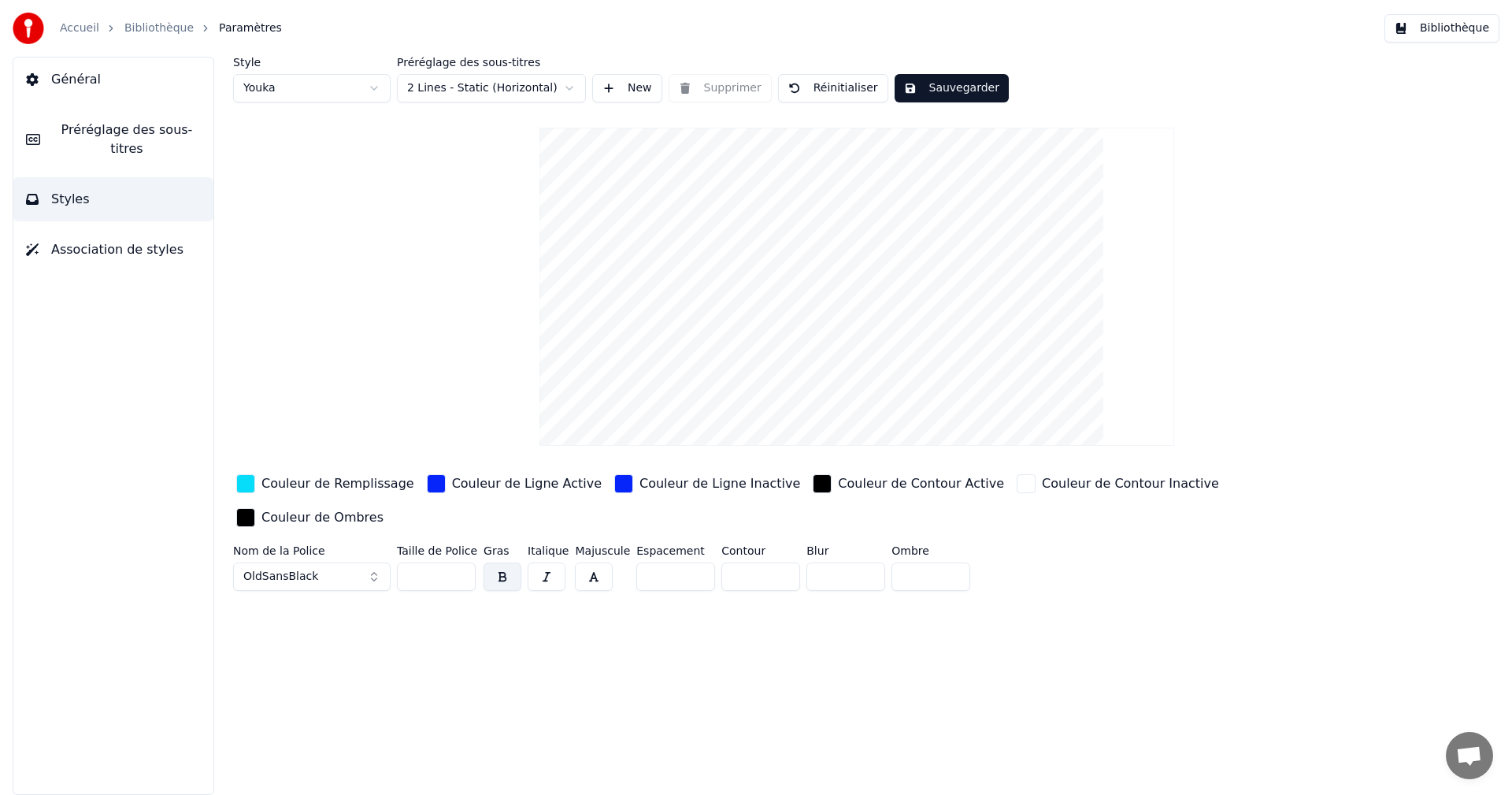
click at [462, 563] on input "**" at bounding box center [436, 576] width 79 height 29
click at [458, 563] on input "**" at bounding box center [436, 576] width 79 height 29
type input "**"
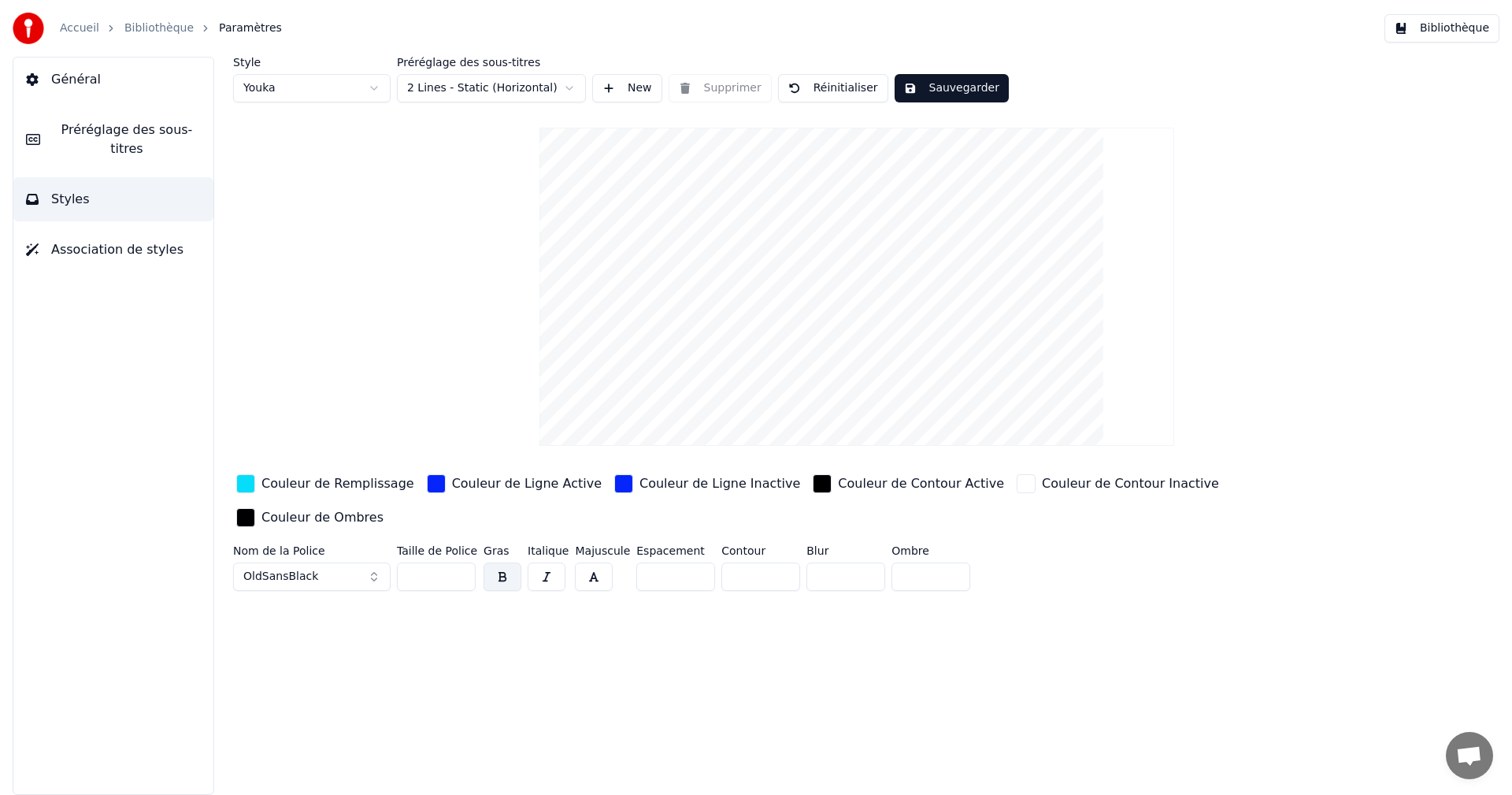
click at [454, 563] on input "**" at bounding box center [436, 576] width 79 height 29
click at [959, 84] on button "Sauvegarder" at bounding box center [952, 88] width 114 height 29
click at [1476, 26] on button "Bibliothèque" at bounding box center [1442, 28] width 115 height 29
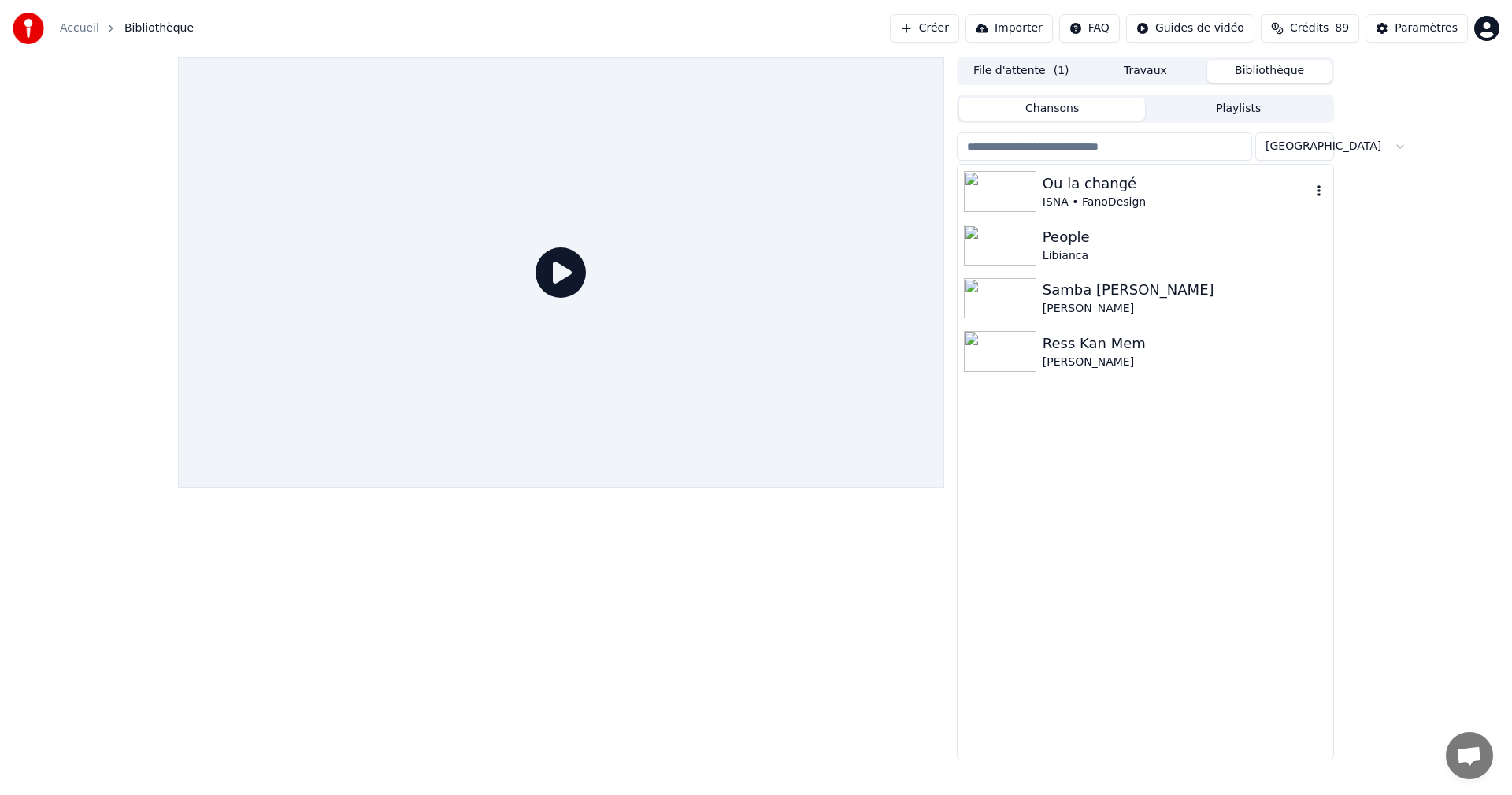
click at [1106, 198] on div "ISNA • FanoDesign" at bounding box center [1177, 202] width 269 height 16
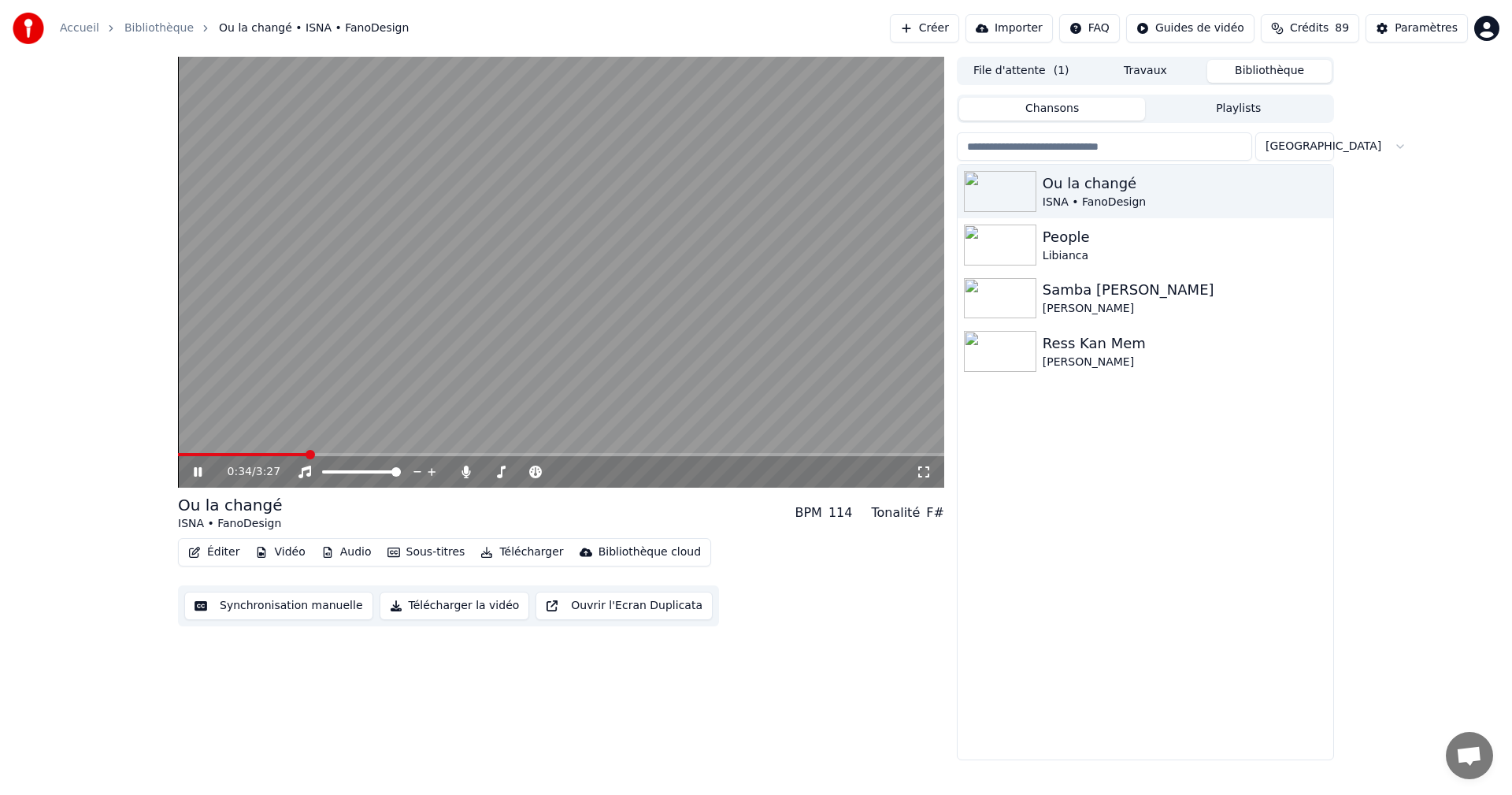
click at [196, 466] on icon at bounding box center [209, 472] width 37 height 13
click at [202, 459] on span at bounding box center [205, 455] width 10 height 10
click at [197, 472] on icon at bounding box center [198, 471] width 10 height 11
click at [195, 472] on icon at bounding box center [198, 472] width 8 height 10
click at [920, 470] on icon at bounding box center [924, 472] width 16 height 13
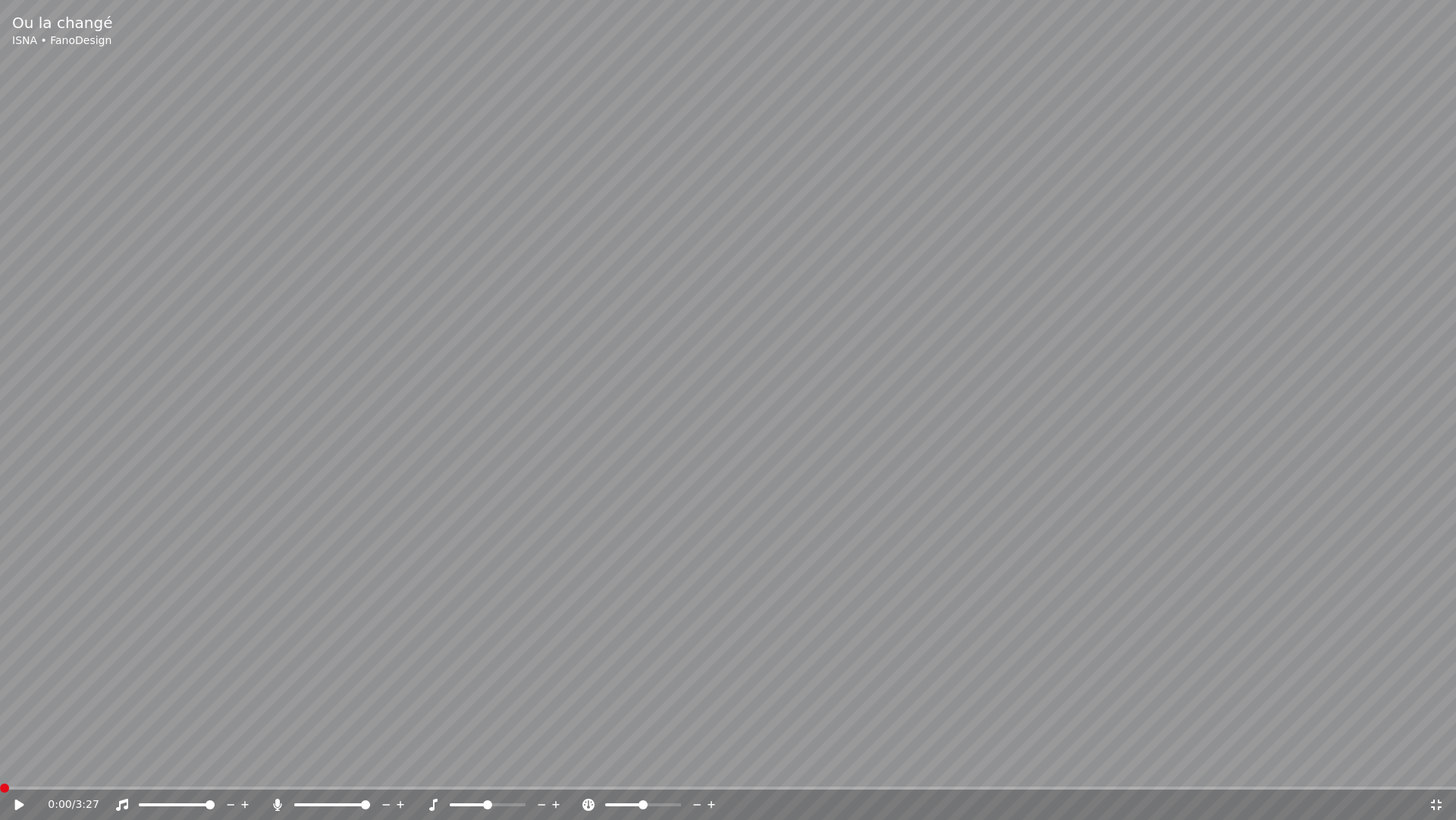
click at [0, 765] on span at bounding box center [5, 788] width 9 height 9
click at [20, 765] on icon at bounding box center [20, 804] width 9 height 10
click at [17, 765] on icon at bounding box center [30, 804] width 36 height 12
click at [1437, 765] on icon at bounding box center [1436, 804] width 15 height 12
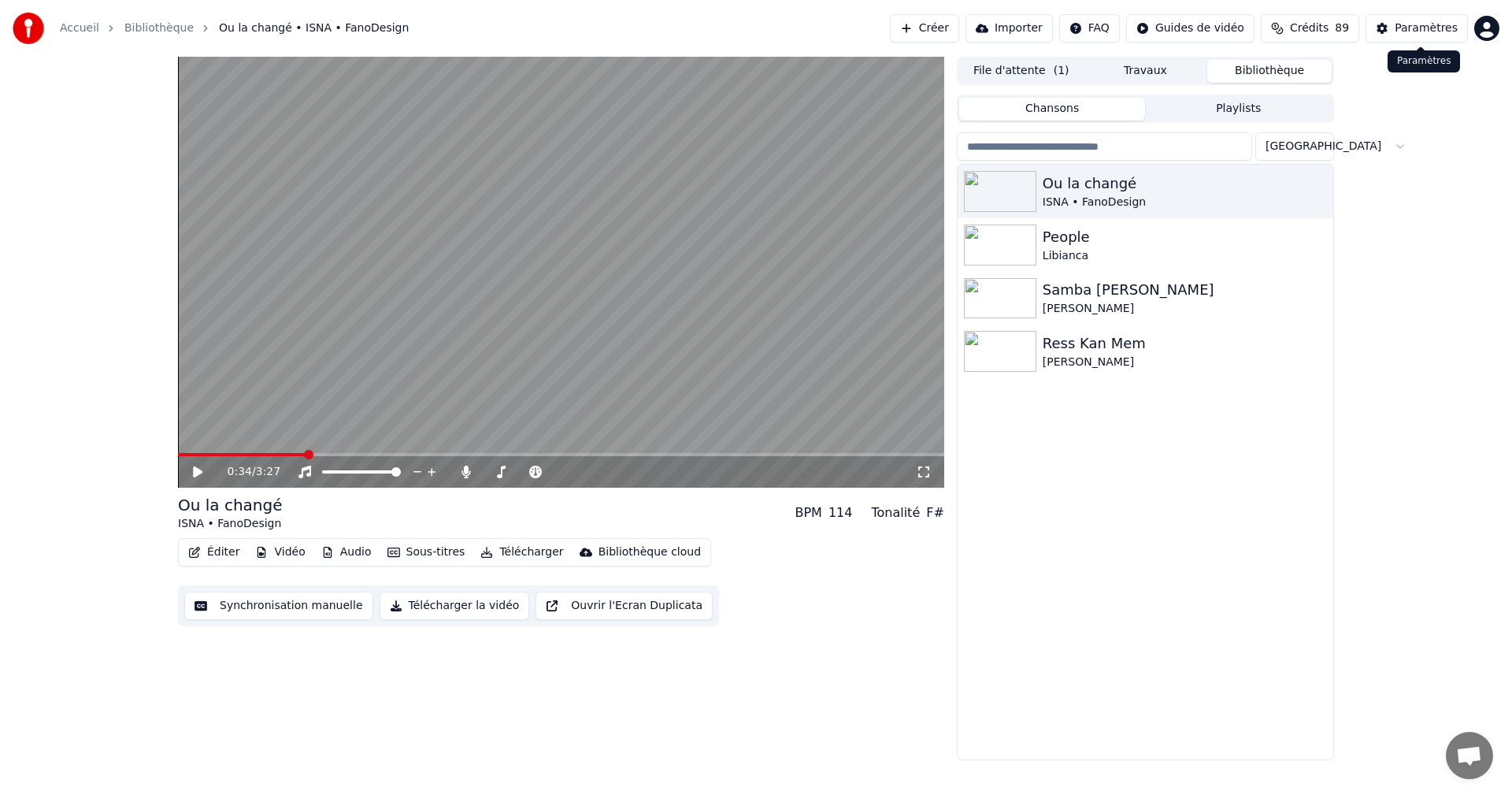
click at [1403, 30] on div "Paramètres" at bounding box center [1426, 29] width 63 height 16
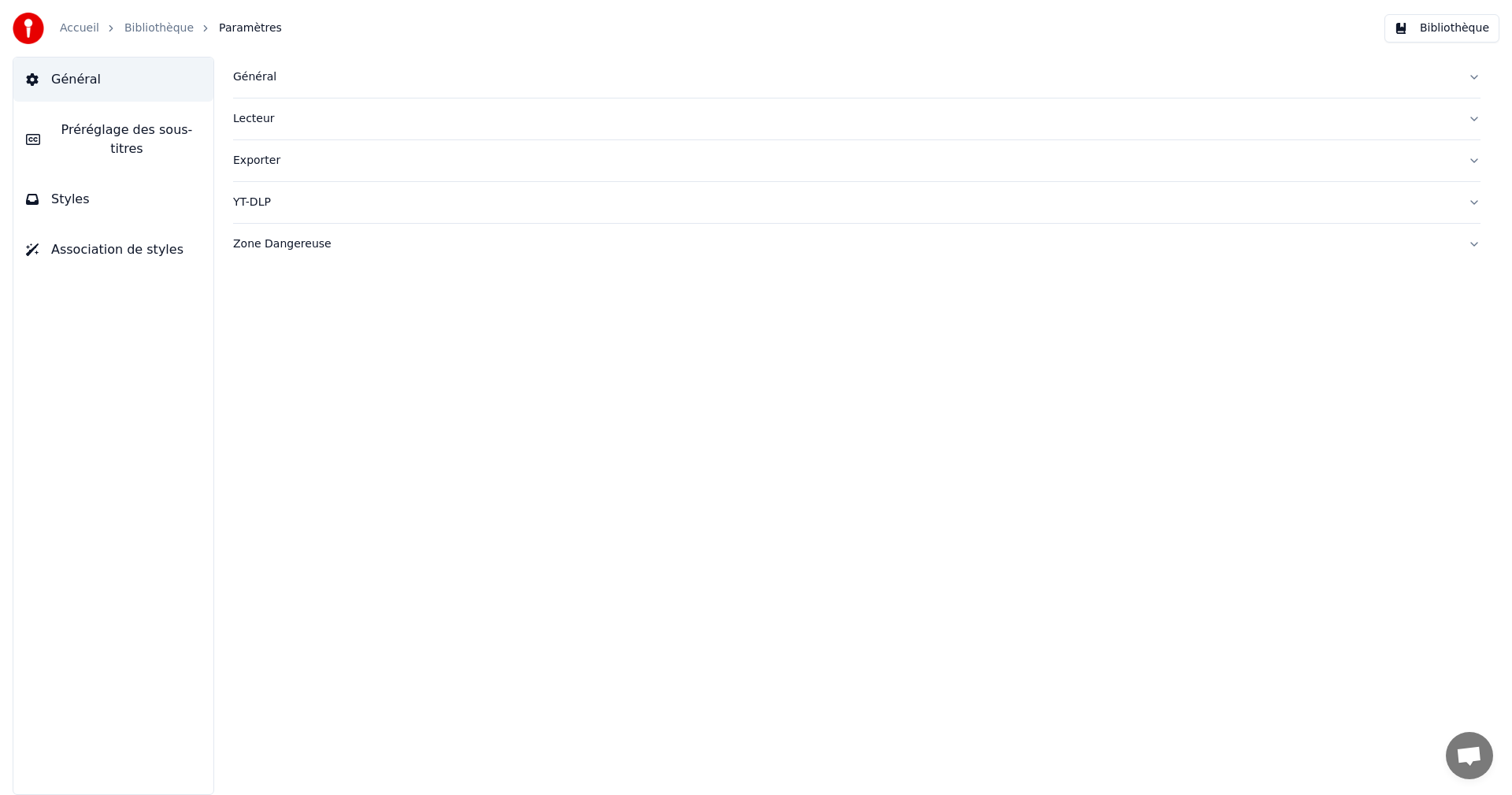
click at [175, 191] on button "Styles" at bounding box center [113, 199] width 200 height 44
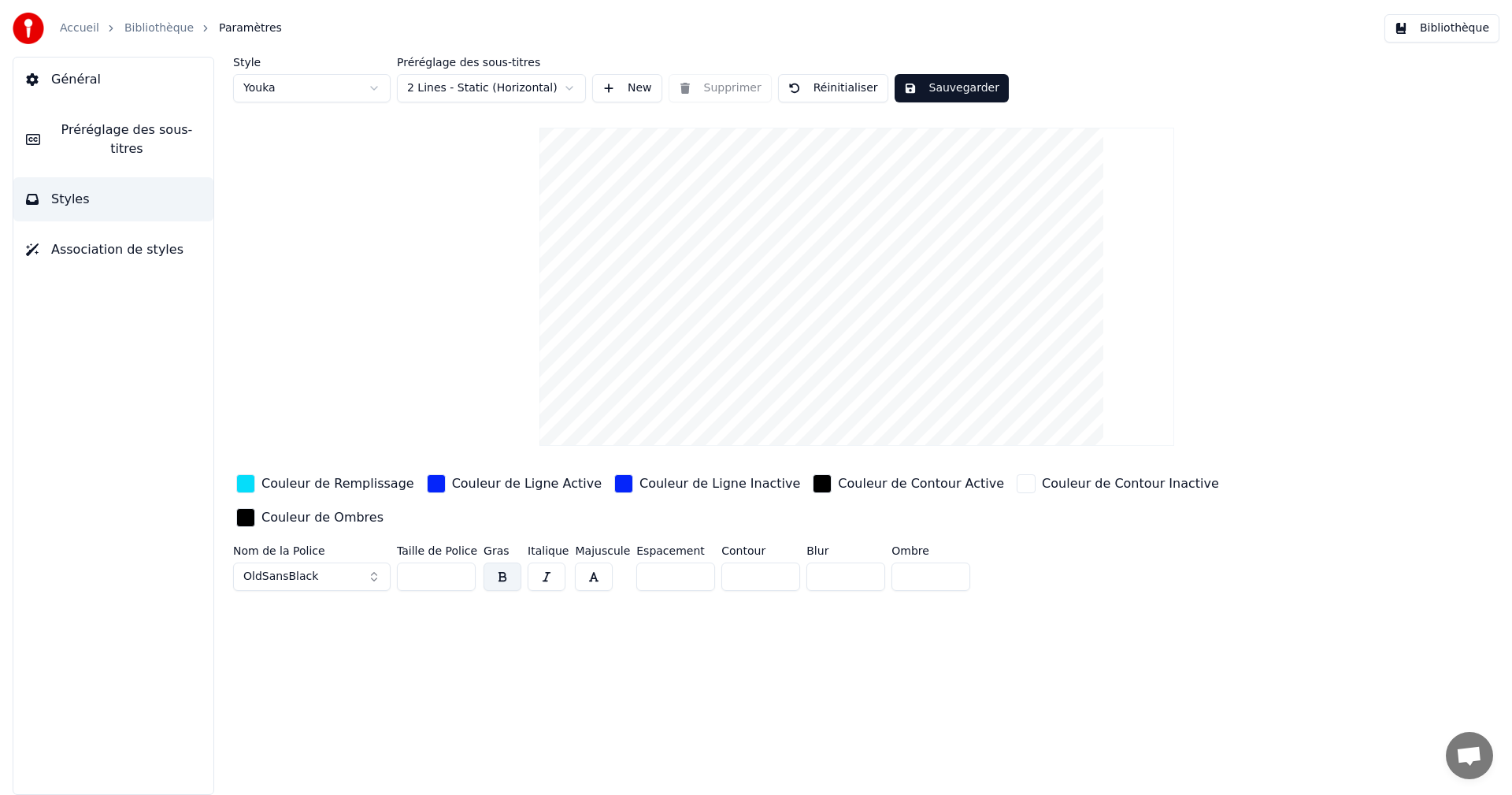
click at [458, 563] on input "**" at bounding box center [436, 576] width 79 height 29
type input "**"
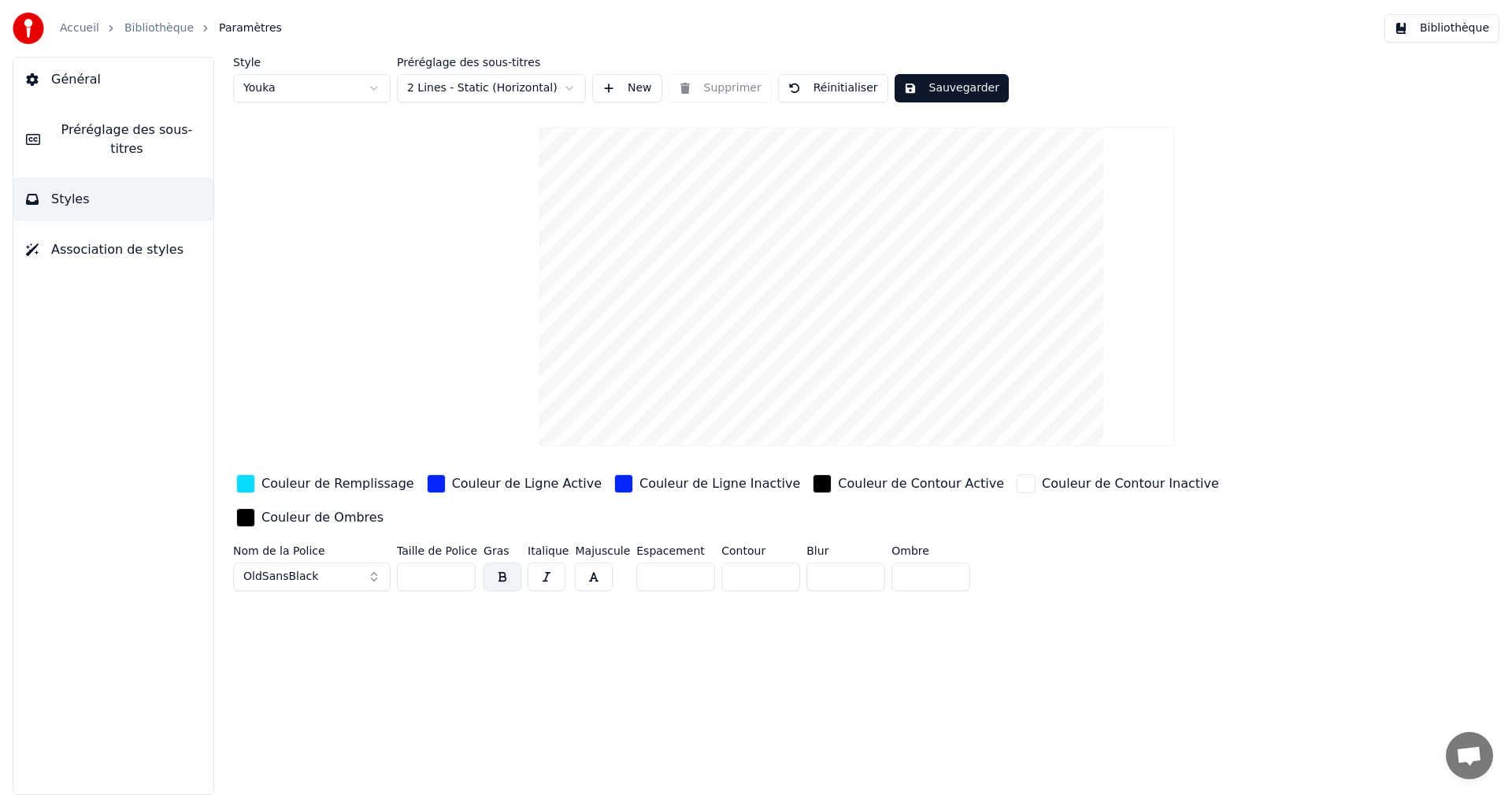
click at [458, 563] on input "**" at bounding box center [436, 576] width 79 height 29
click at [959, 89] on button "Sauvegarder" at bounding box center [952, 88] width 114 height 29
click at [1471, 23] on button "Bibliothèque" at bounding box center [1442, 28] width 115 height 29
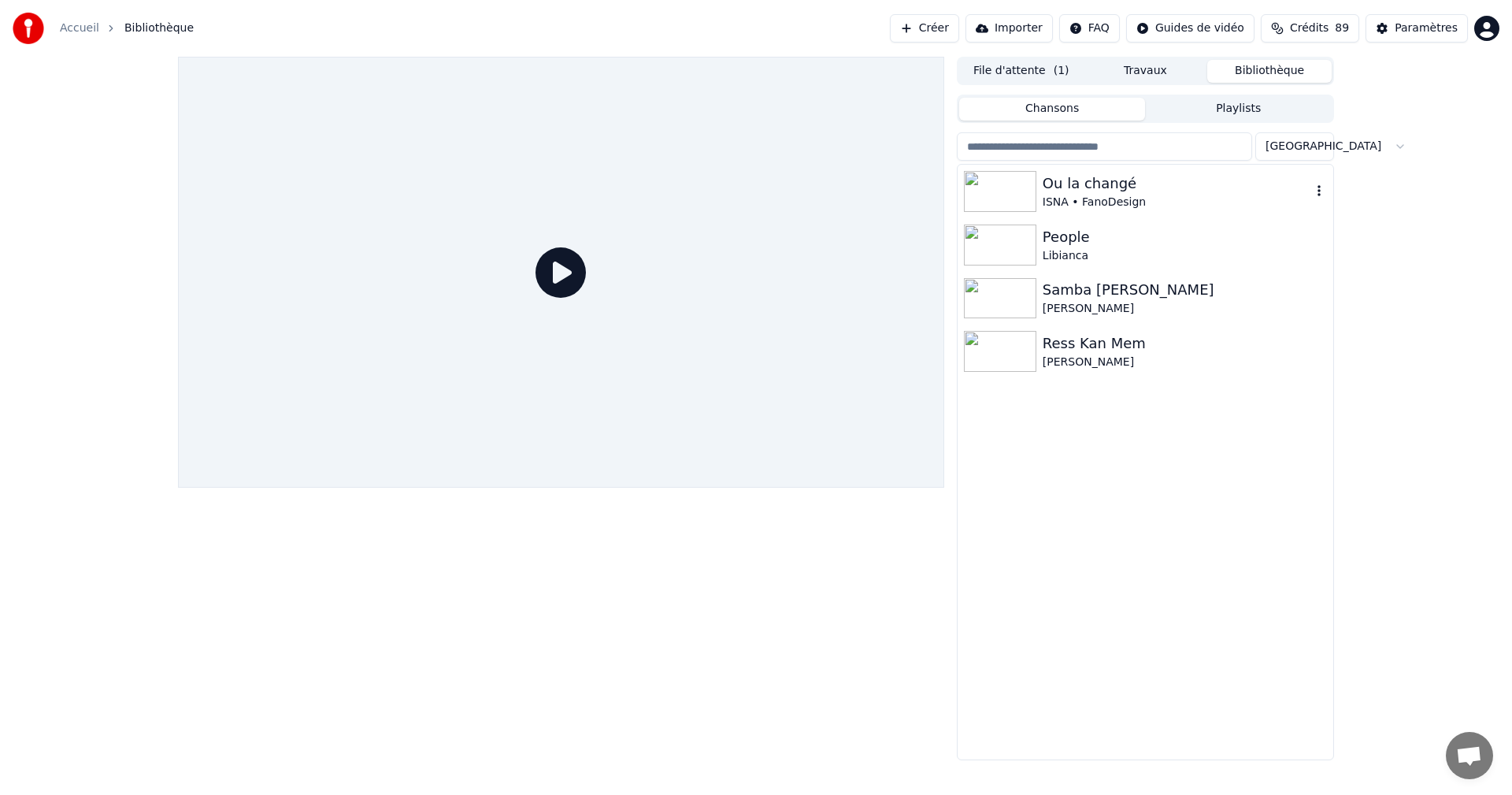
click at [1079, 186] on div "Ou la changé" at bounding box center [1177, 183] width 269 height 22
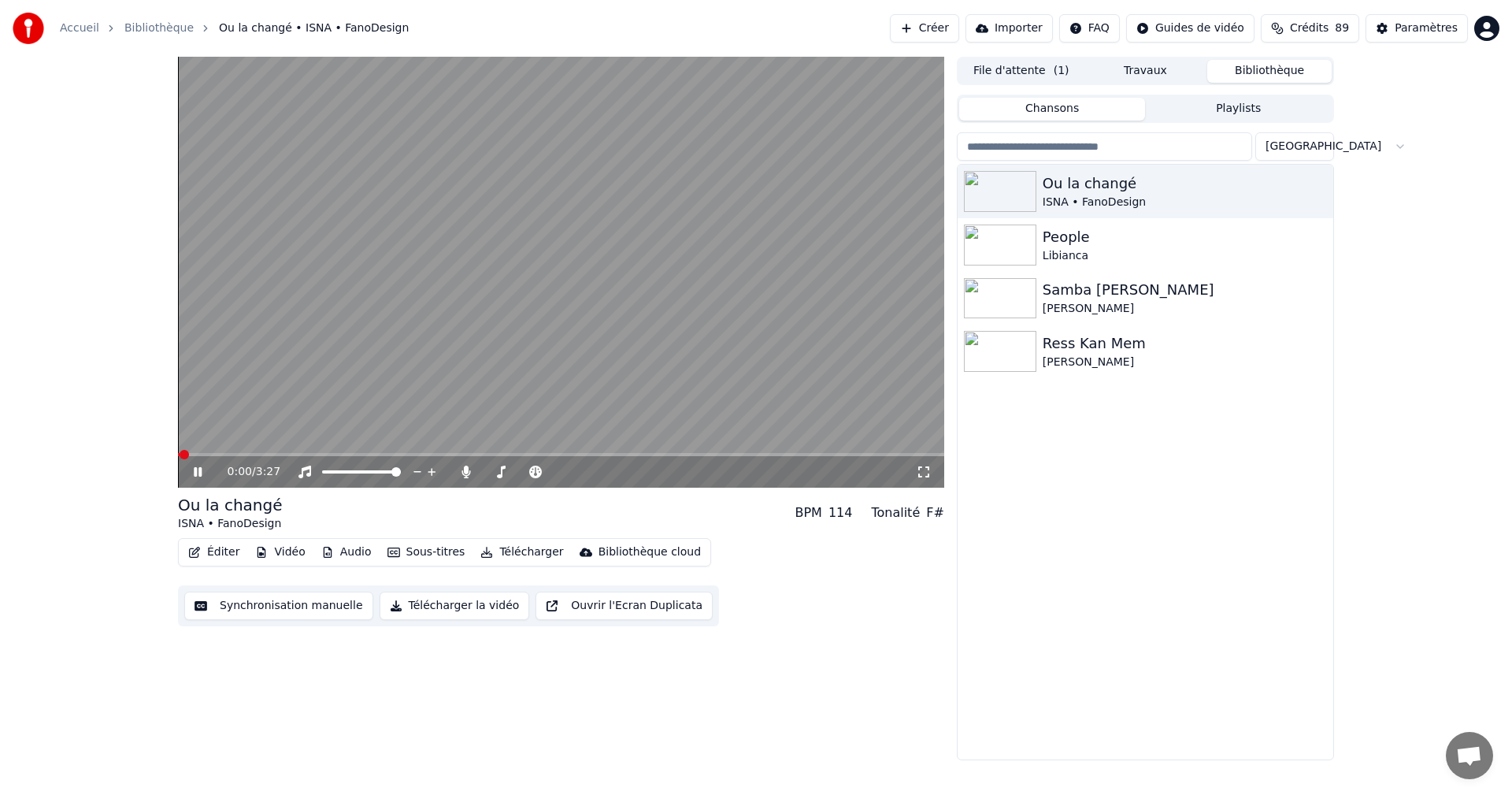
click at [196, 474] on icon at bounding box center [198, 472] width 8 height 10
click at [921, 468] on icon at bounding box center [923, 471] width 11 height 11
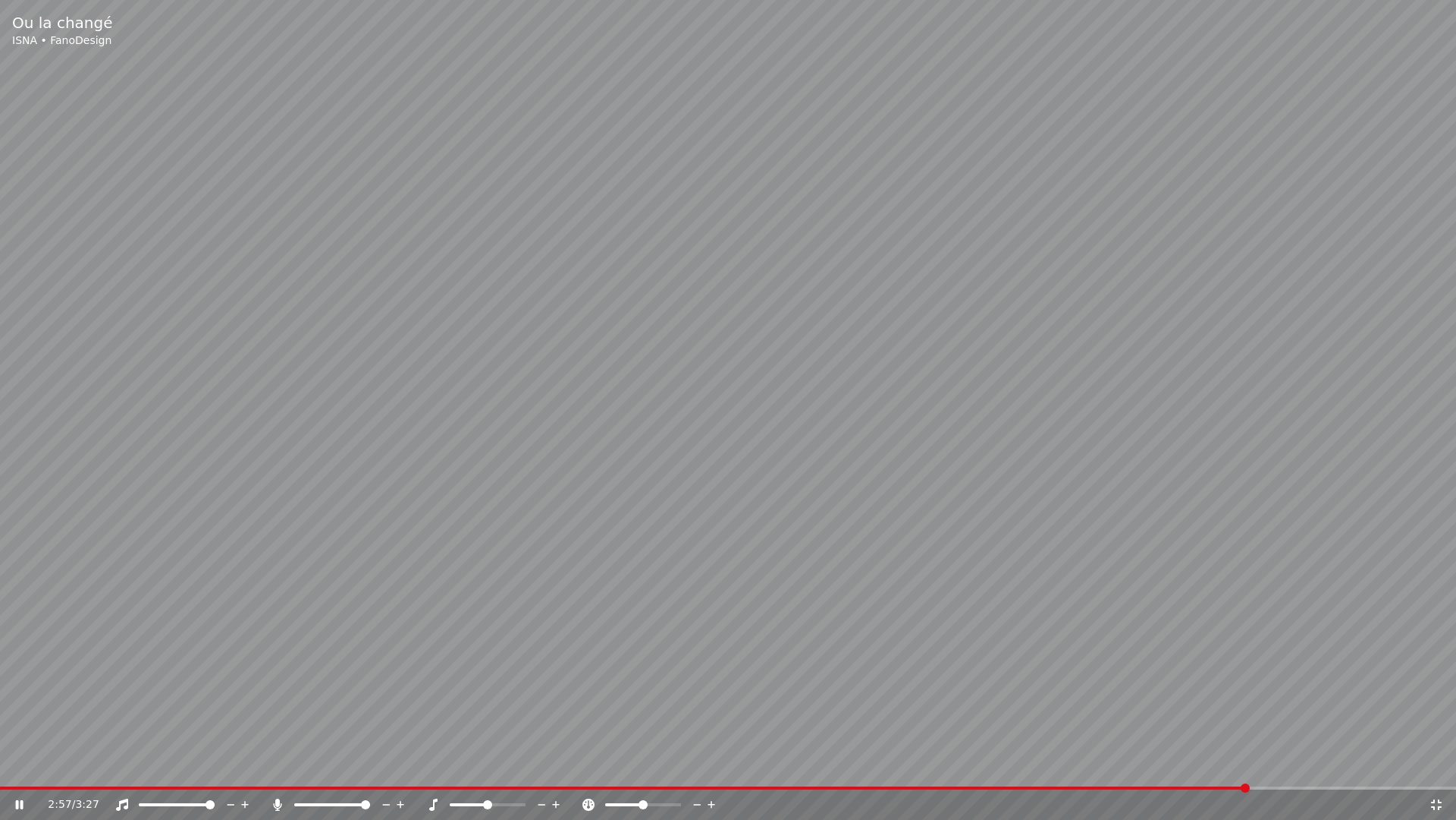
click at [21, 765] on icon at bounding box center [20, 805] width 8 height 9
click at [1432, 765] on icon at bounding box center [1436, 804] width 10 height 10
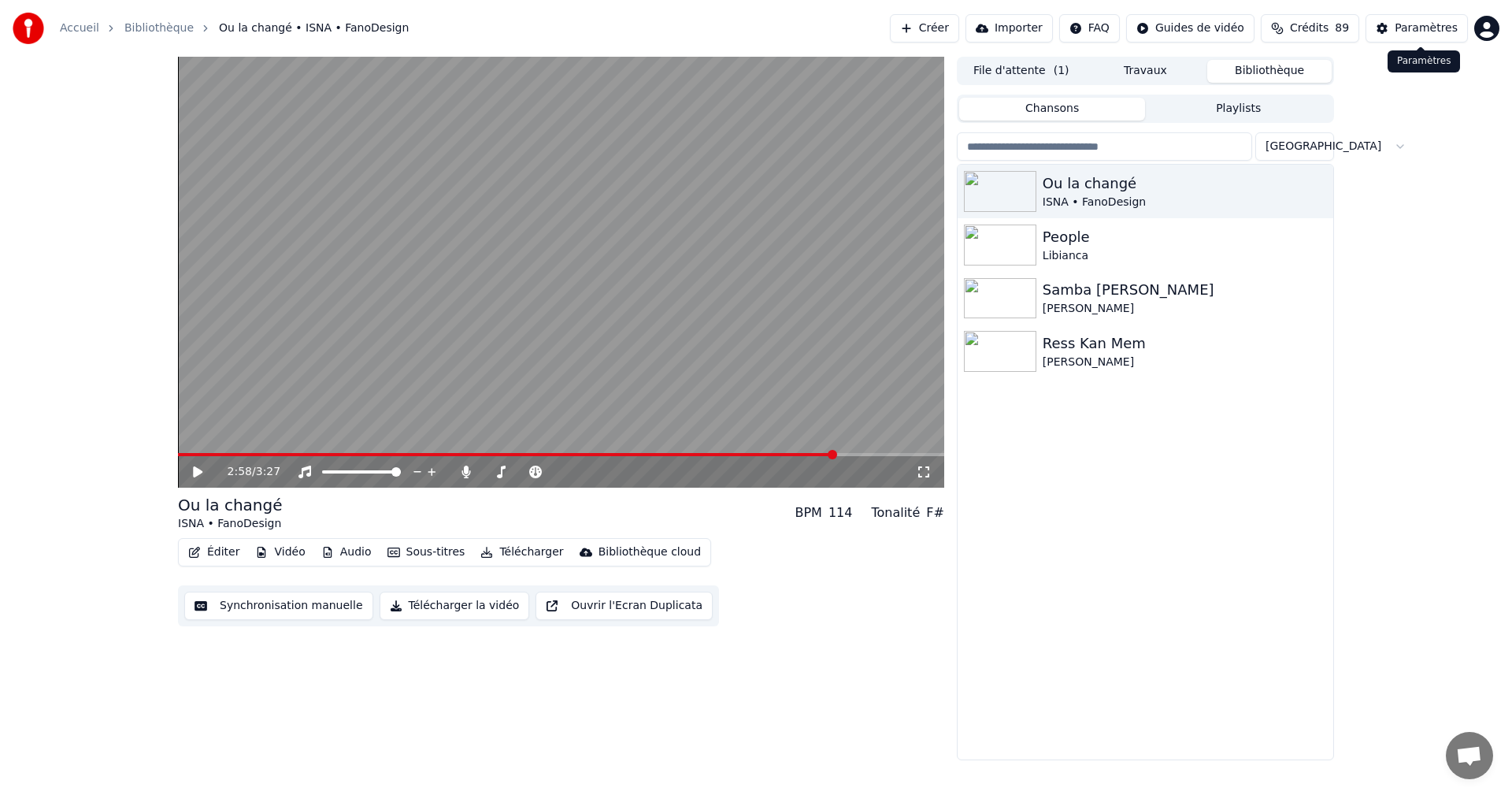
click at [1441, 28] on div "Paramètres" at bounding box center [1426, 29] width 63 height 16
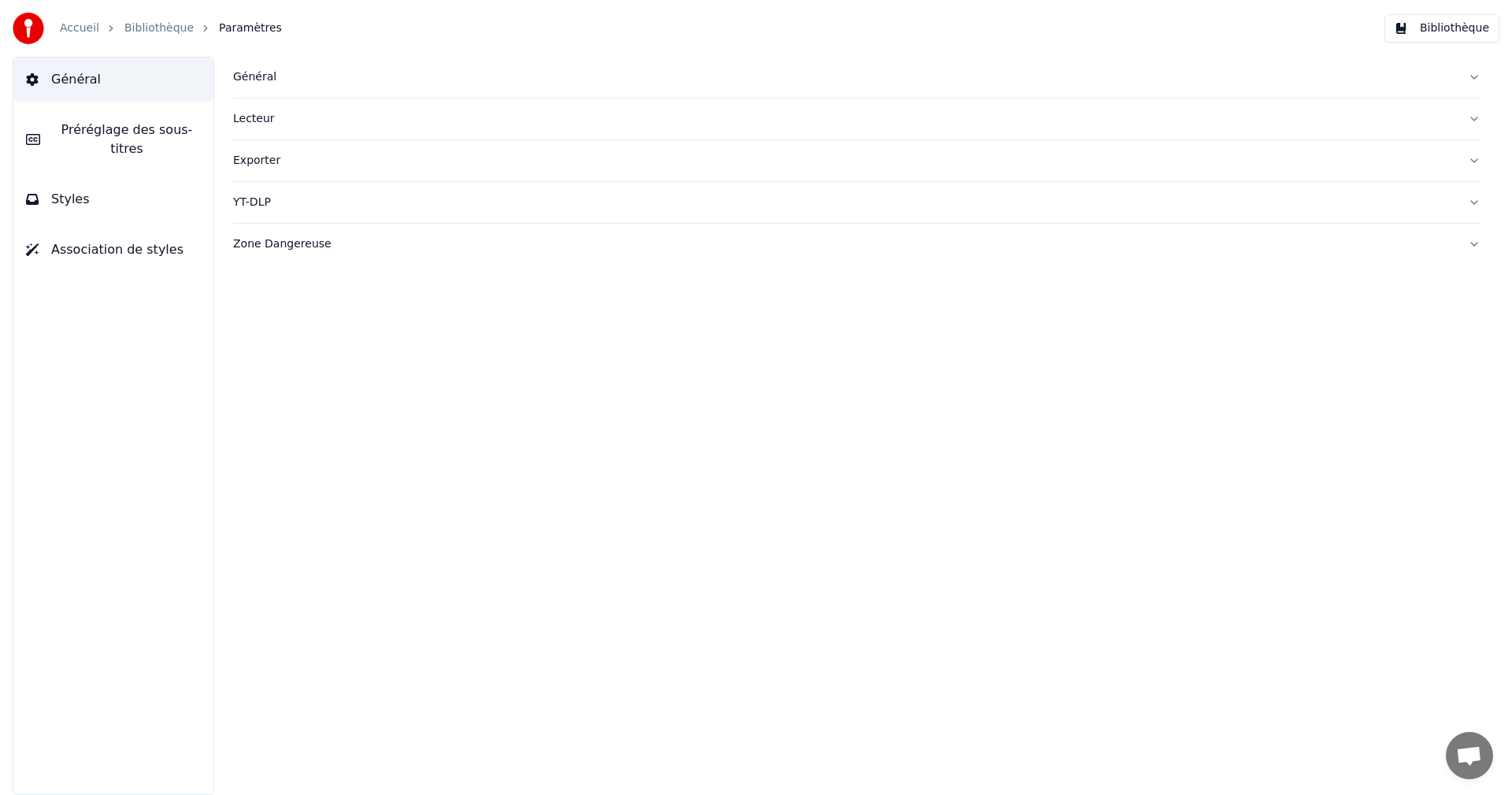
click at [57, 190] on span "Styles" at bounding box center [70, 199] width 38 height 19
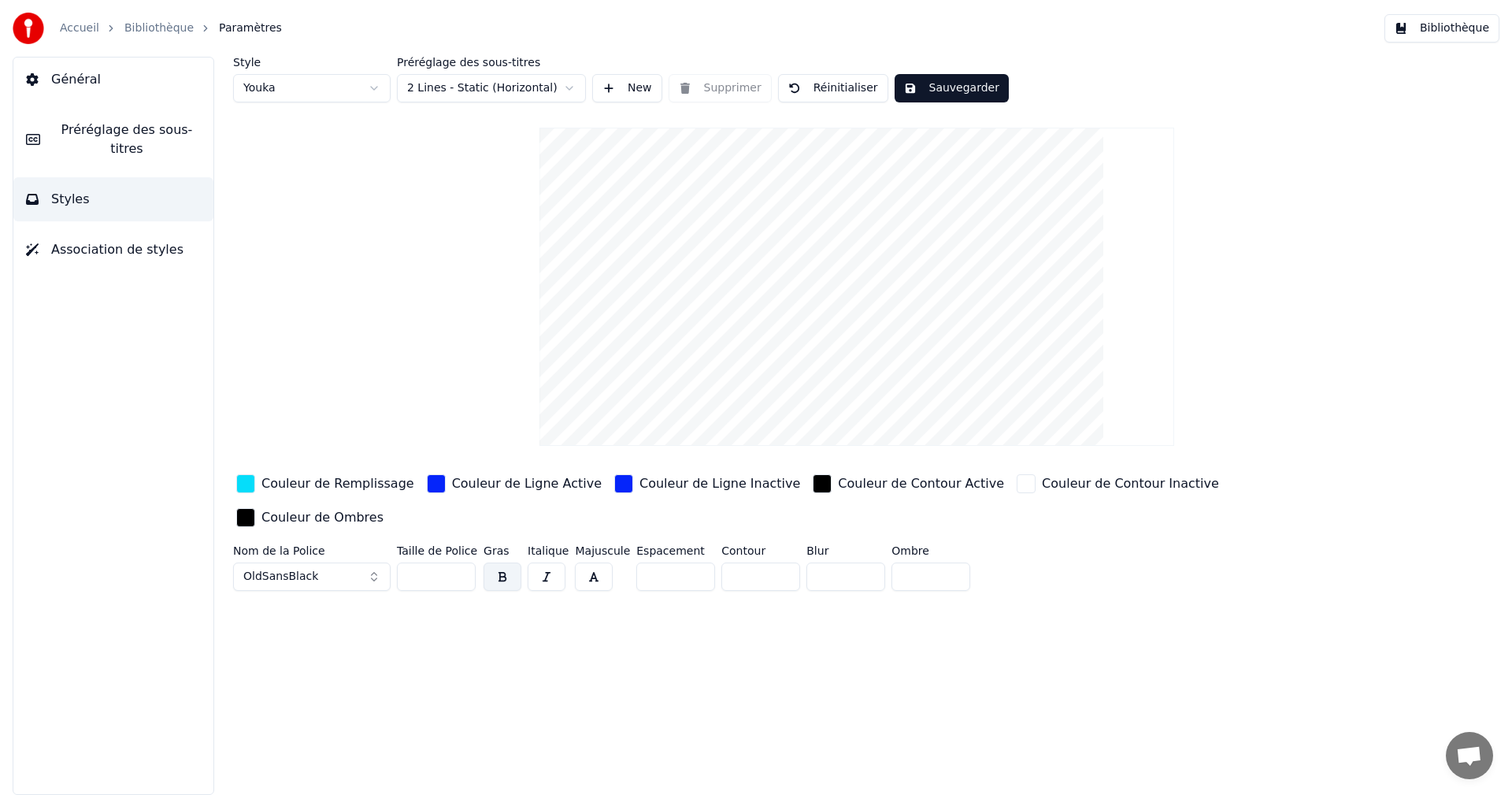
click at [335, 485] on div "Couleur de Remplissage" at bounding box center [337, 483] width 153 height 19
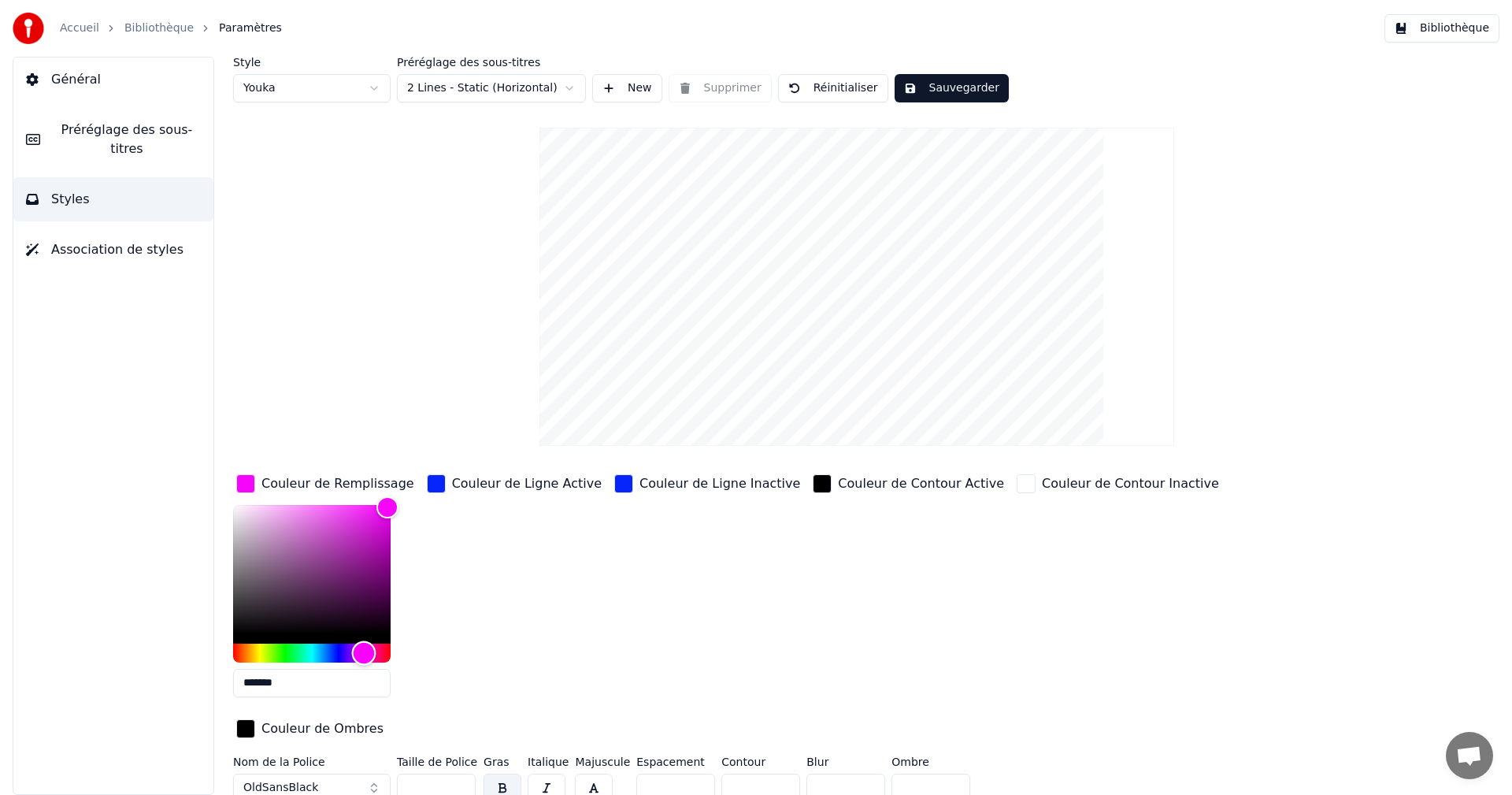
type input "*******"
drag, startPoint x: 319, startPoint y: 650, endPoint x: 362, endPoint y: 656, distance: 43.4
click at [362, 656] on div "Hue" at bounding box center [362, 652] width 25 height 25
click at [501, 482] on div "Couleur de Ligne Active" at bounding box center [527, 483] width 150 height 19
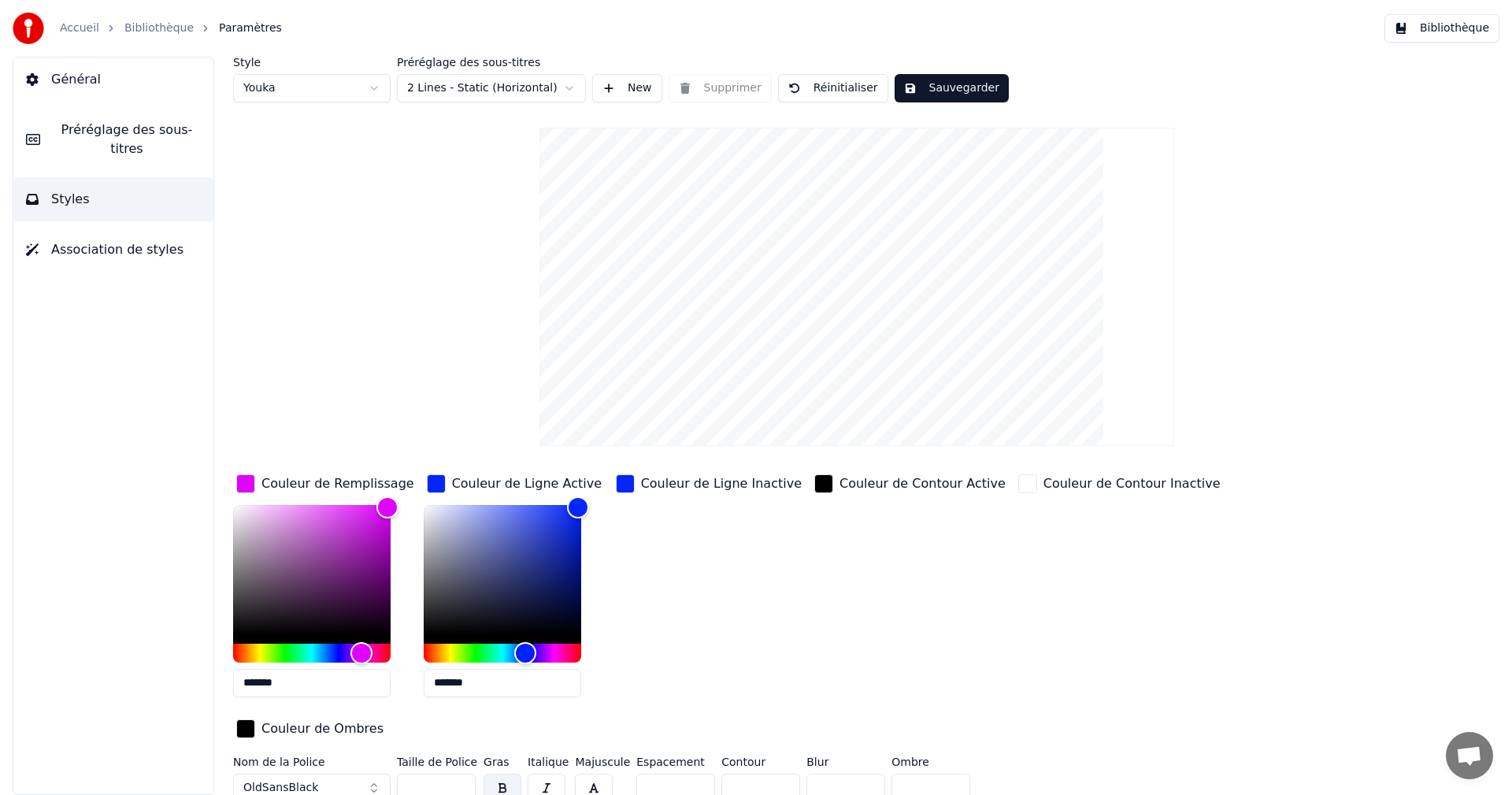
drag, startPoint x: 438, startPoint y: 683, endPoint x: 546, endPoint y: 697, distance: 108.9
click at [546, 697] on div "*******" at bounding box center [502, 604] width 158 height 198
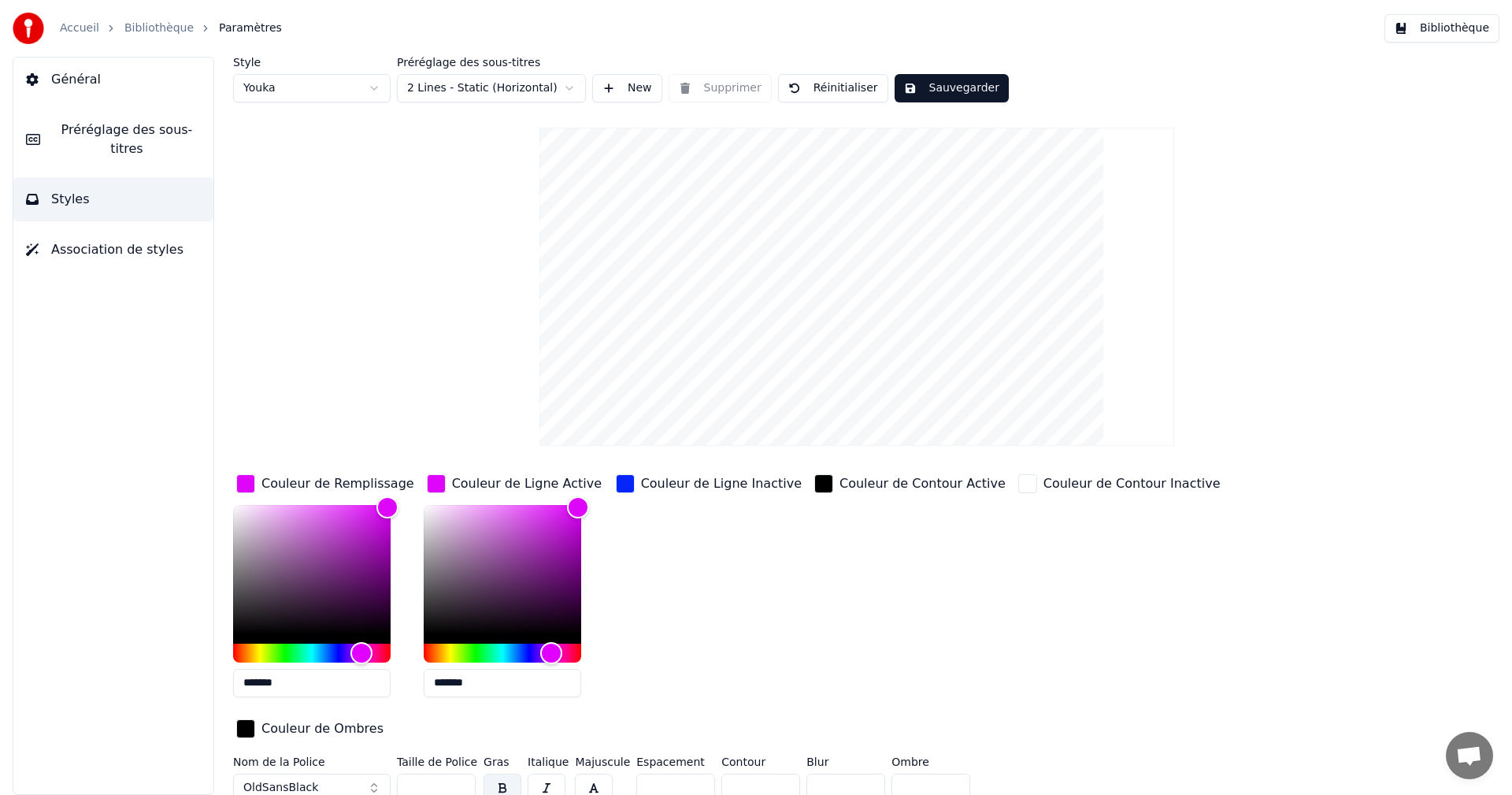
type input "*******"
click at [725, 482] on div "Couleur de Ligne Inactive" at bounding box center [721, 483] width 161 height 19
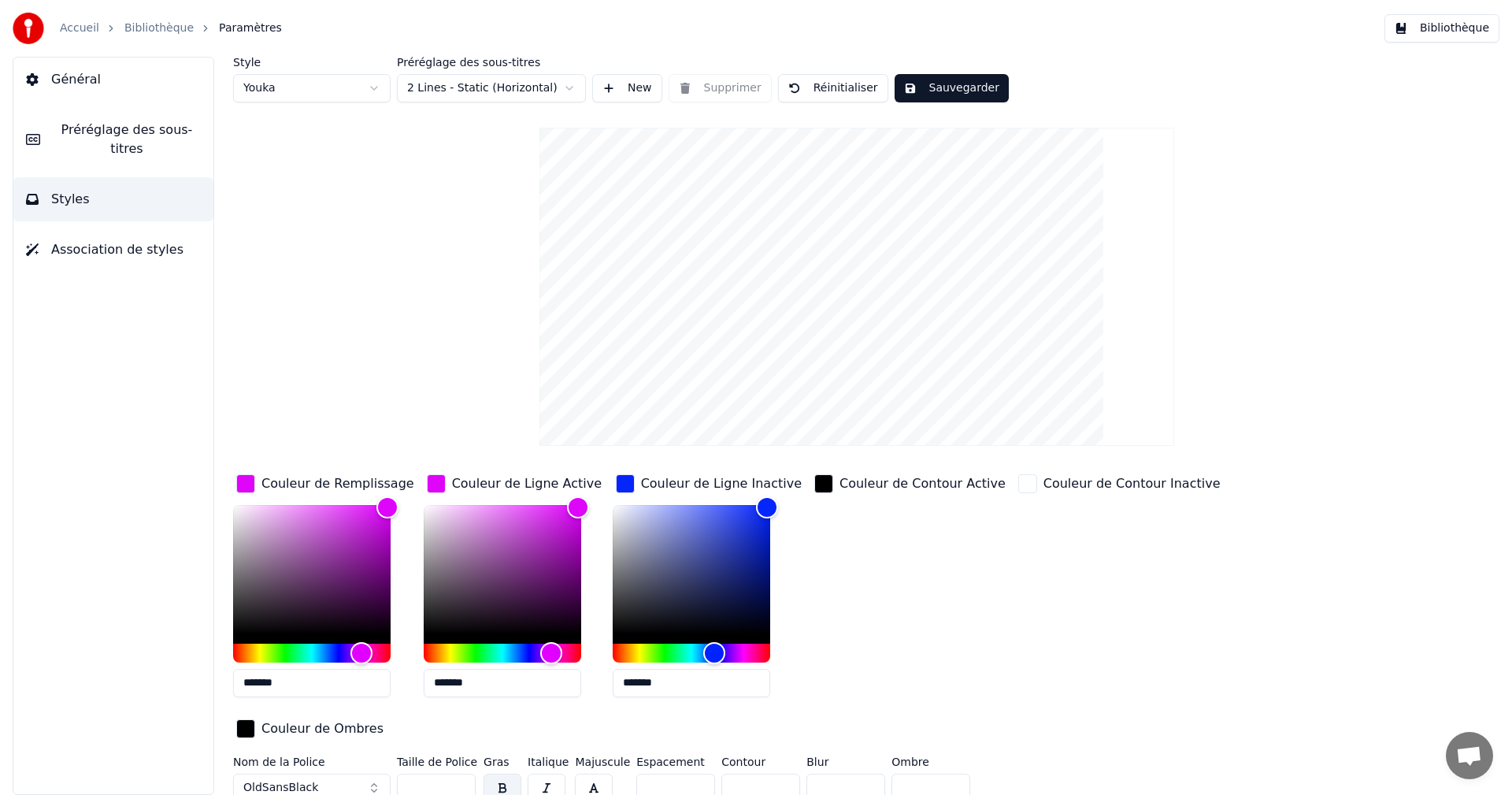
drag, startPoint x: 628, startPoint y: 682, endPoint x: 742, endPoint y: 675, distance: 114.2
click at [742, 675] on input "*******" at bounding box center [691, 683] width 158 height 29
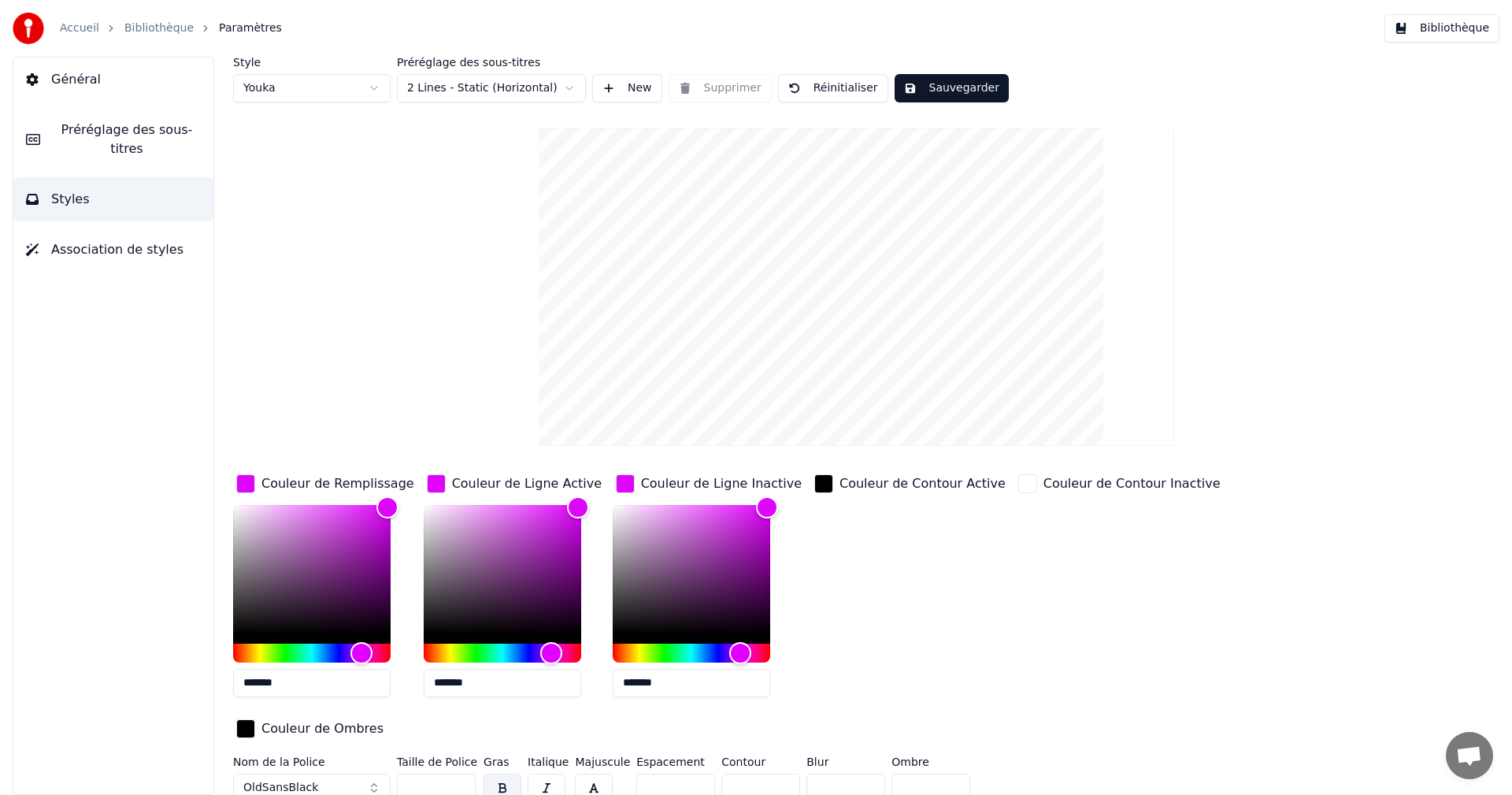
type input "*******"
click at [926, 86] on button "Sauvegarder" at bounding box center [952, 88] width 114 height 29
click at [1464, 30] on button "Bibliothèque" at bounding box center [1442, 28] width 115 height 29
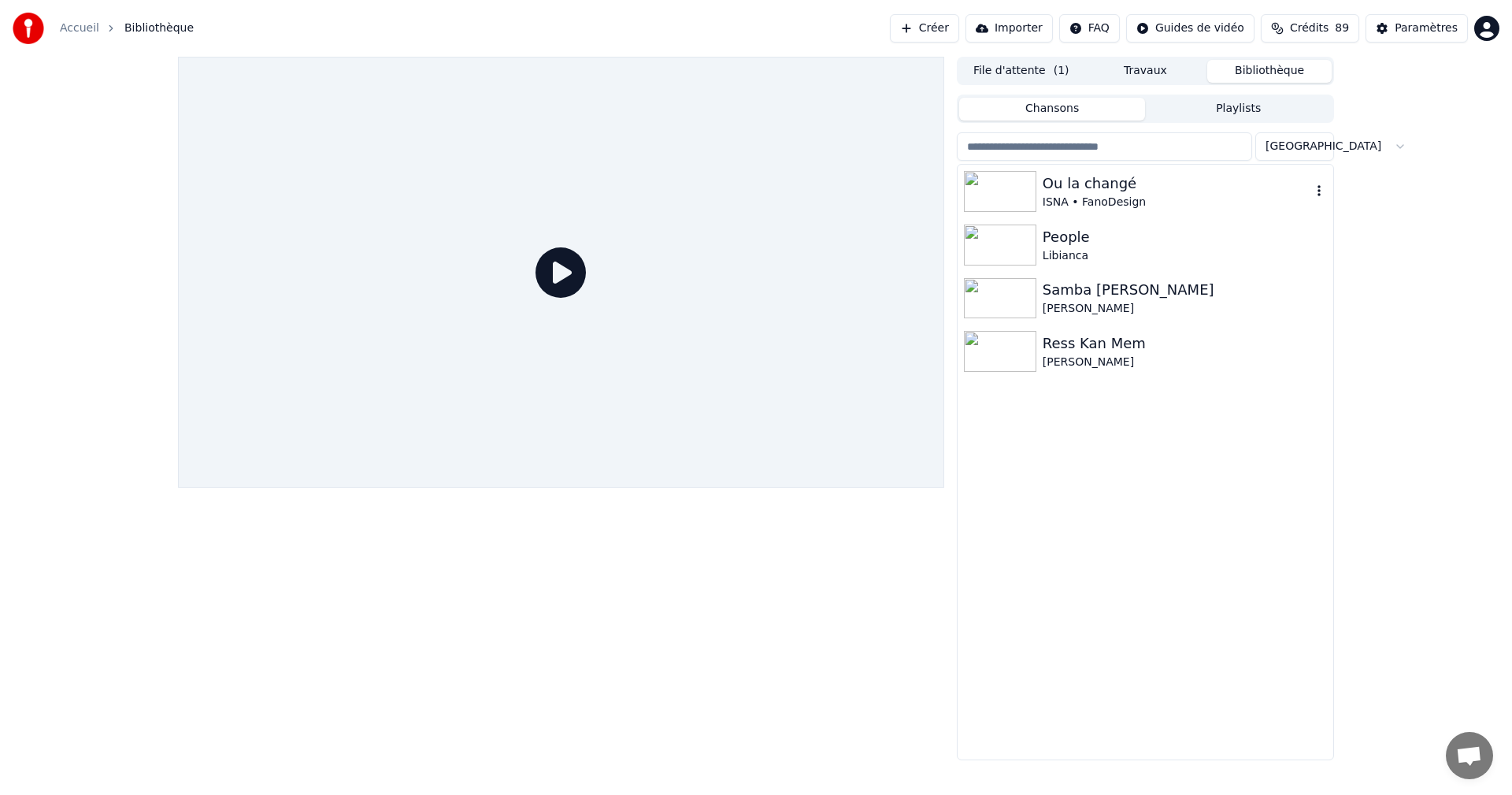
click at [1108, 191] on div "Ou la changé" at bounding box center [1177, 183] width 269 height 22
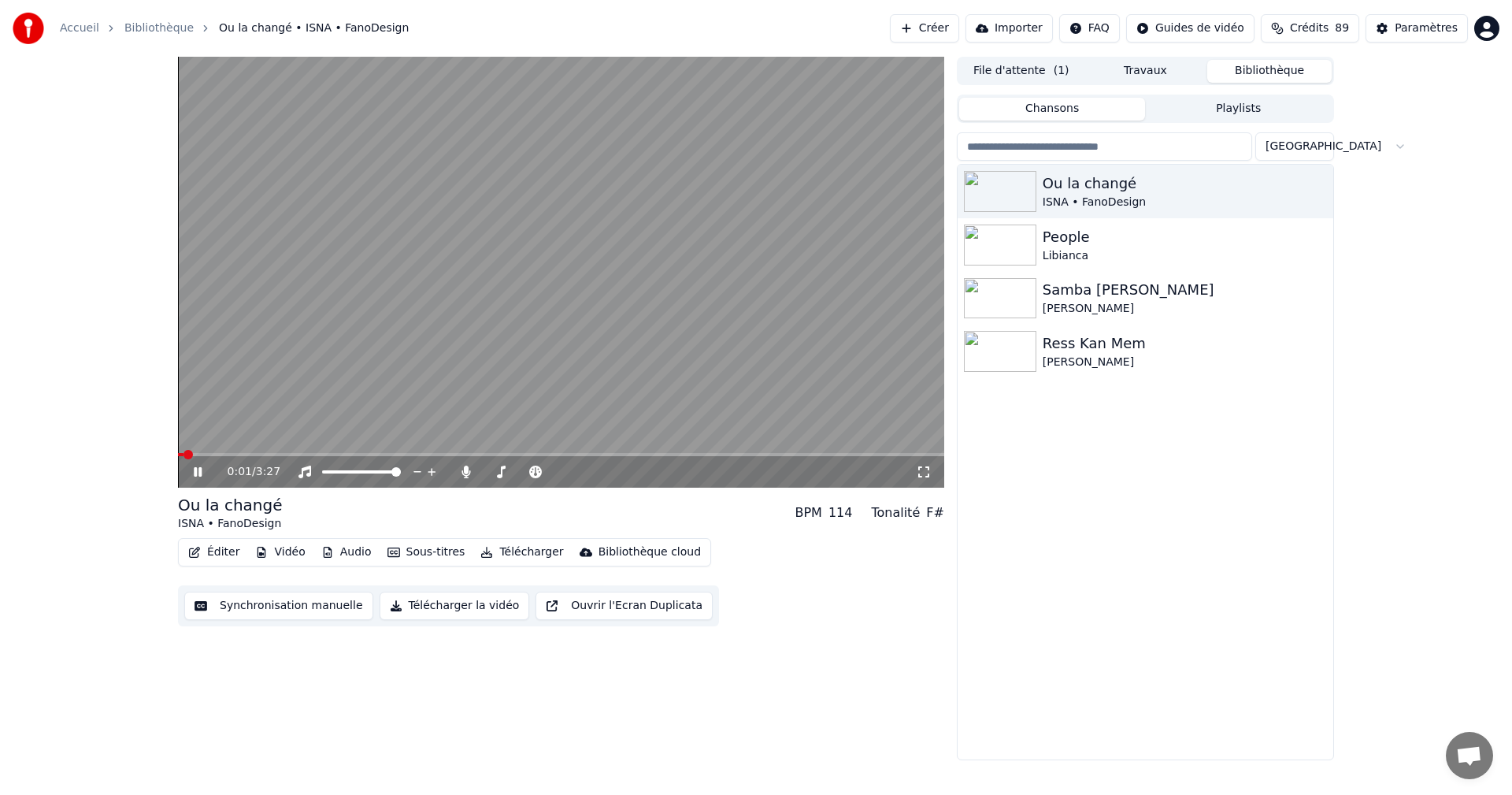
click at [197, 470] on icon at bounding box center [198, 472] width 8 height 10
click at [925, 476] on icon at bounding box center [924, 472] width 16 height 13
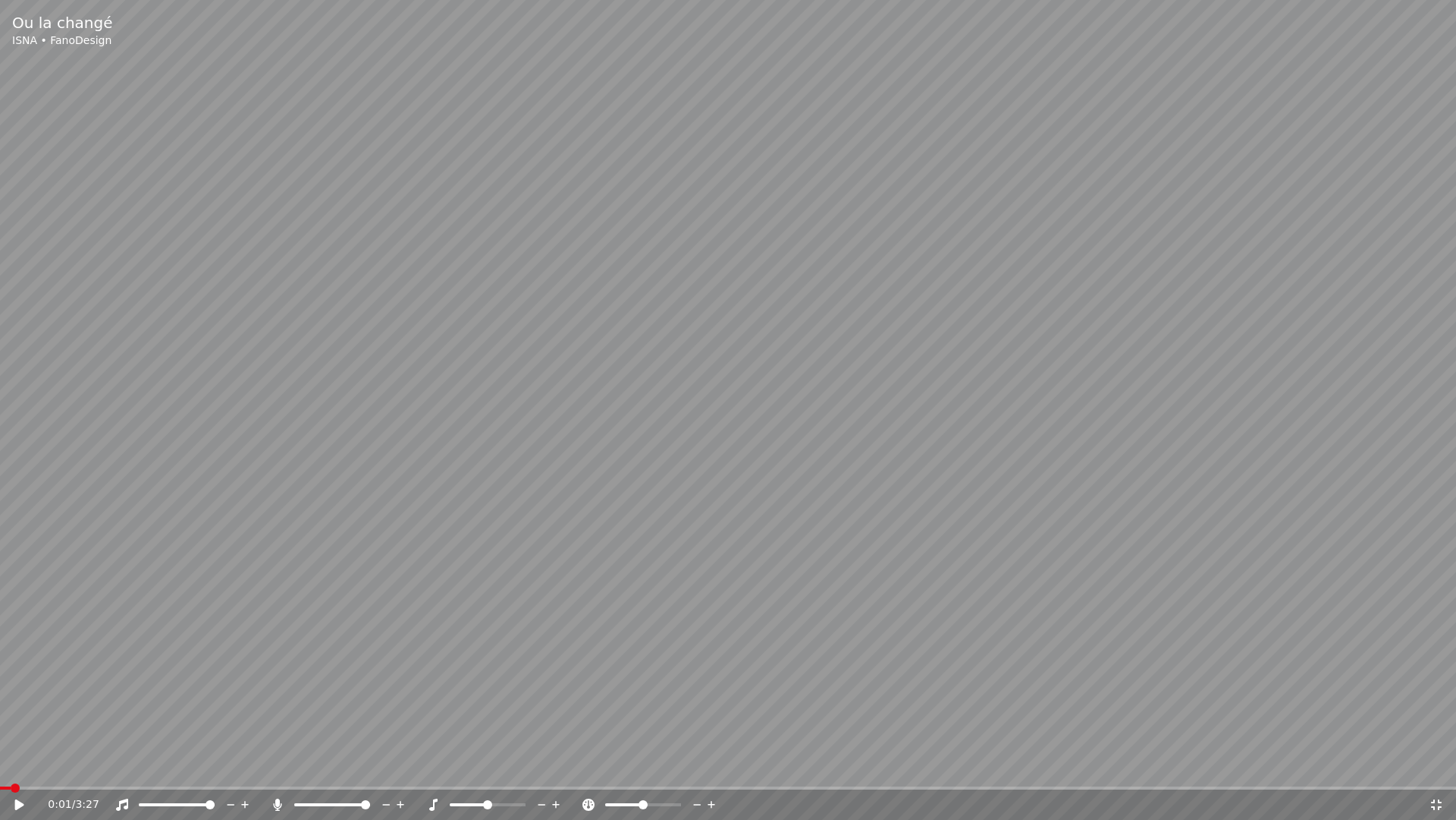
click at [18, 765] on icon at bounding box center [20, 804] width 9 height 10
click at [18, 765] on icon at bounding box center [20, 805] width 8 height 9
click at [1439, 765] on icon at bounding box center [1436, 804] width 15 height 12
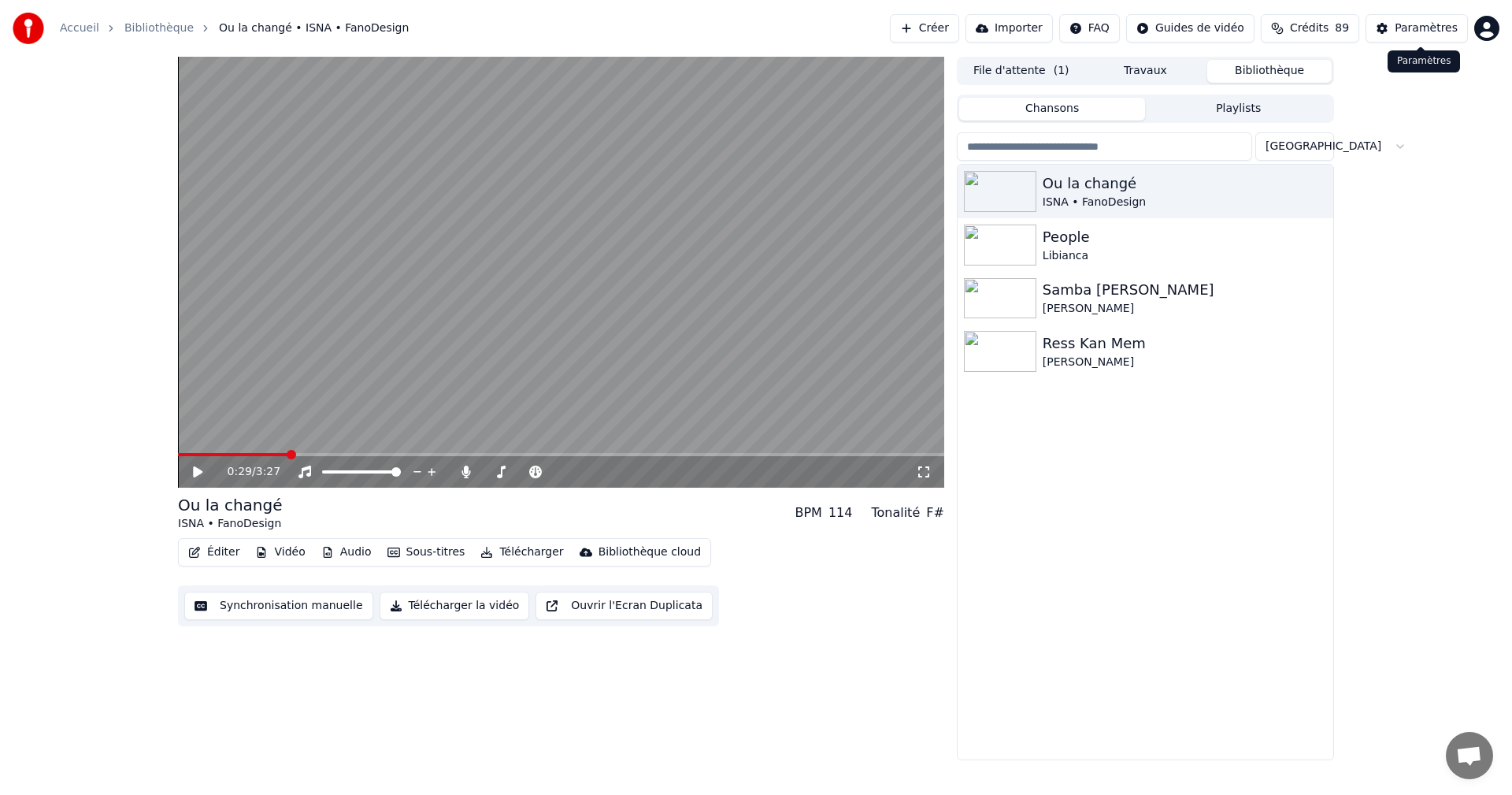
click at [1397, 26] on button "Paramètres" at bounding box center [1416, 28] width 102 height 29
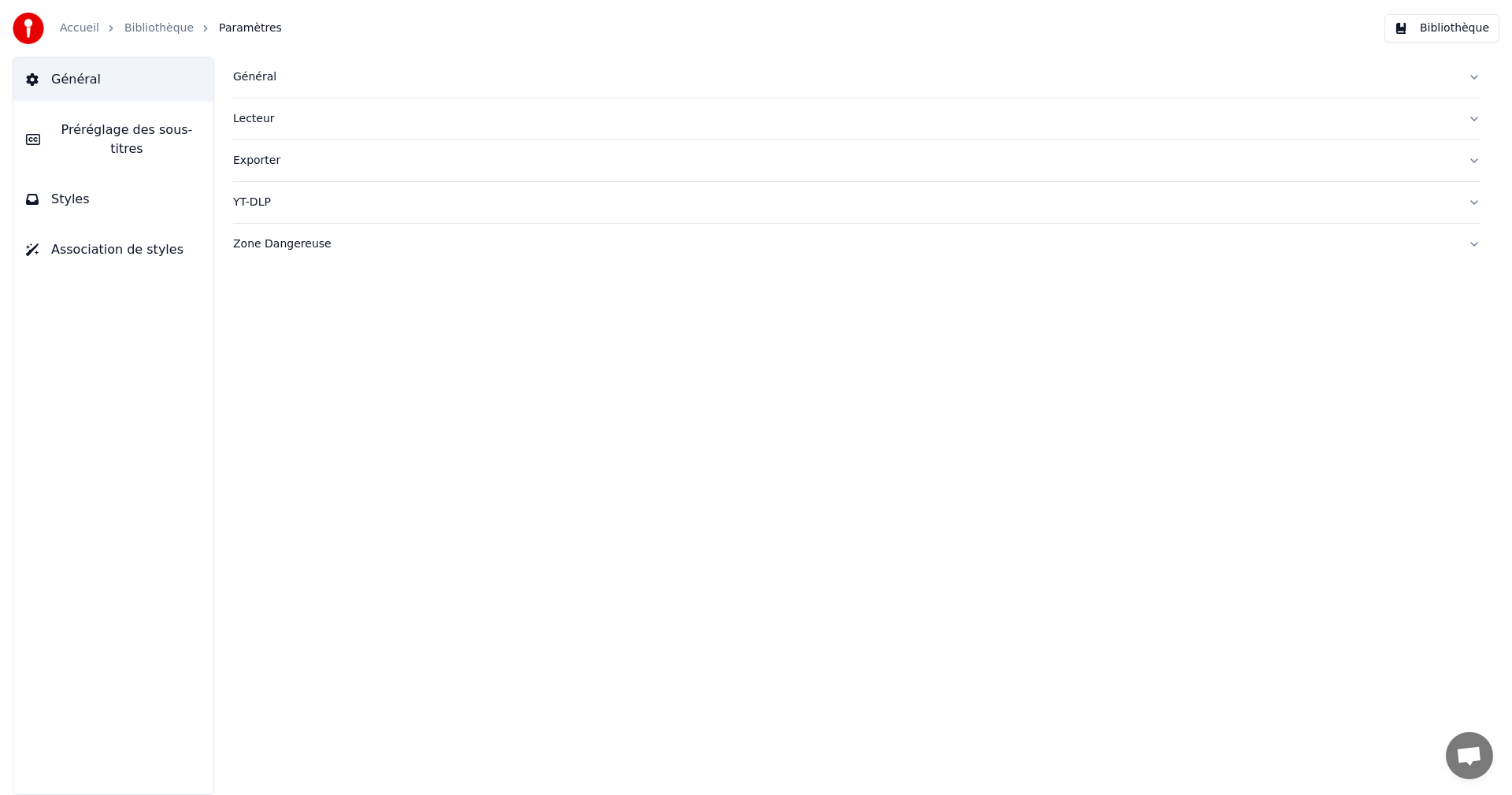
click at [118, 194] on button "Styles" at bounding box center [113, 199] width 200 height 44
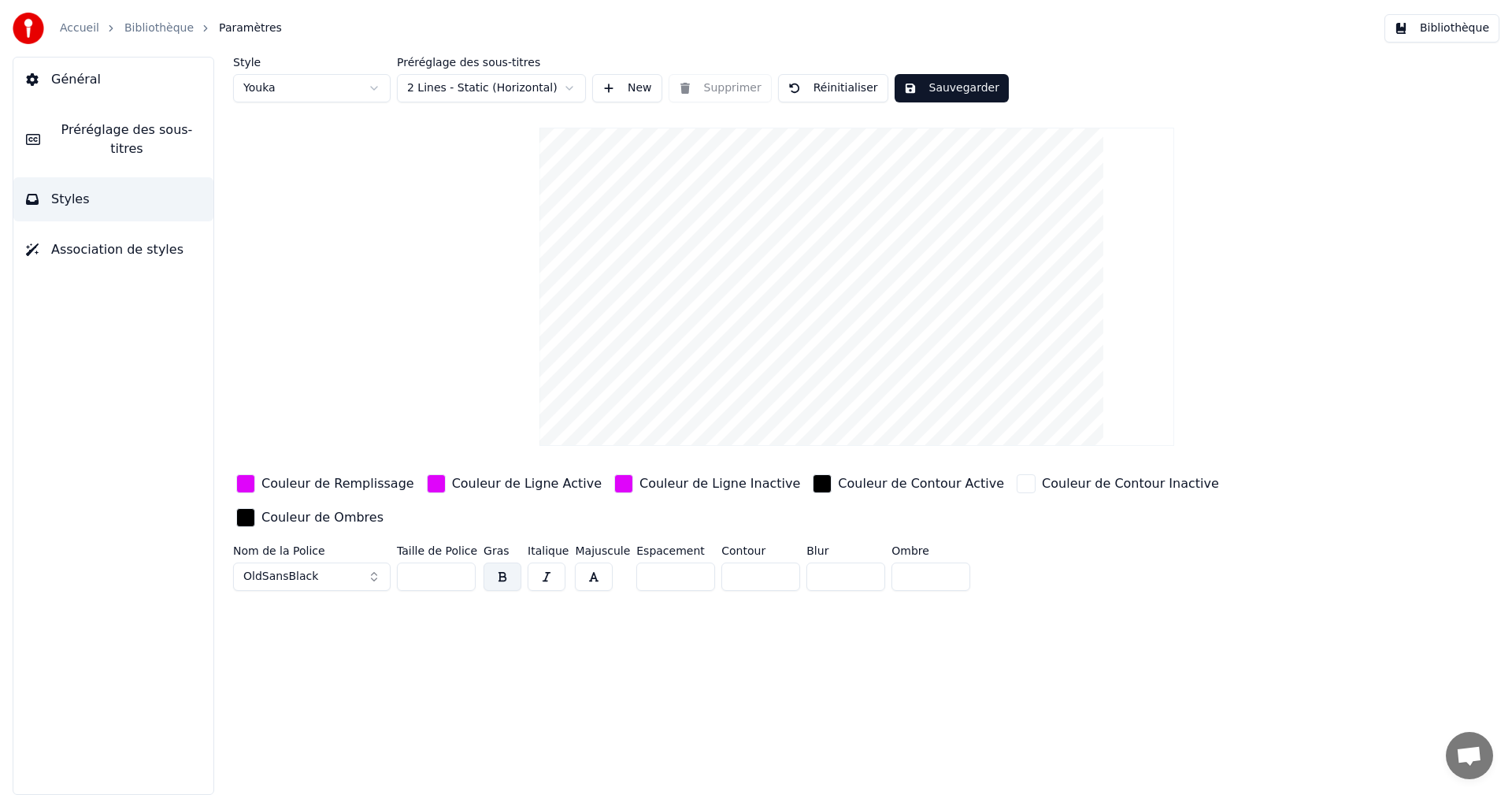
click at [302, 488] on div "Couleur de Remplissage" at bounding box center [337, 483] width 153 height 19
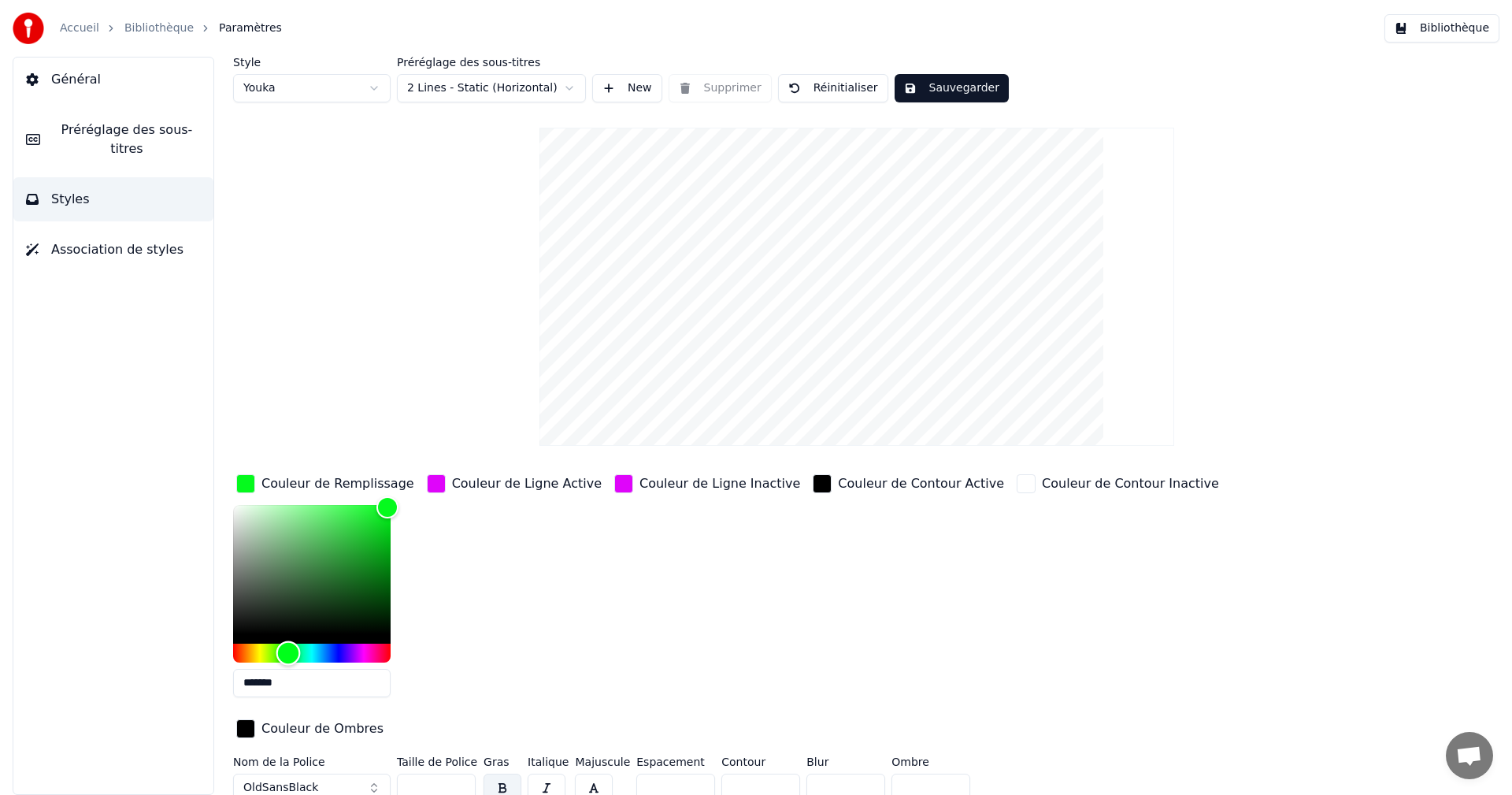
type input "*******"
drag, startPoint x: 362, startPoint y: 654, endPoint x: 286, endPoint y: 658, distance: 76.1
click at [286, 658] on div "Hue" at bounding box center [286, 652] width 25 height 25
click at [515, 481] on div "Couleur de Ligne Active" at bounding box center [527, 483] width 150 height 19
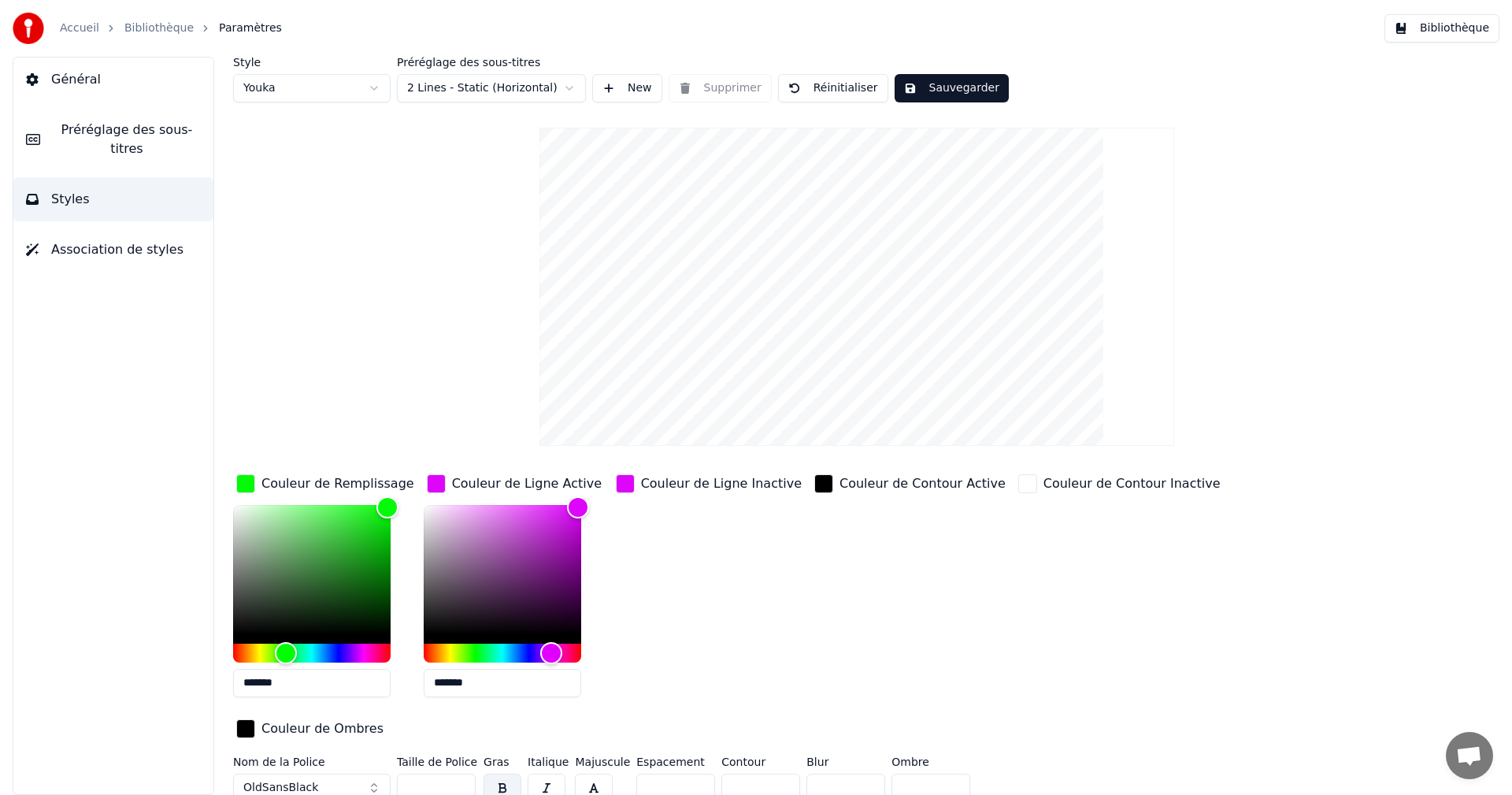
drag, startPoint x: 439, startPoint y: 686, endPoint x: 528, endPoint y: 688, distance: 89.0
click at [528, 688] on input "*******" at bounding box center [502, 683] width 158 height 29
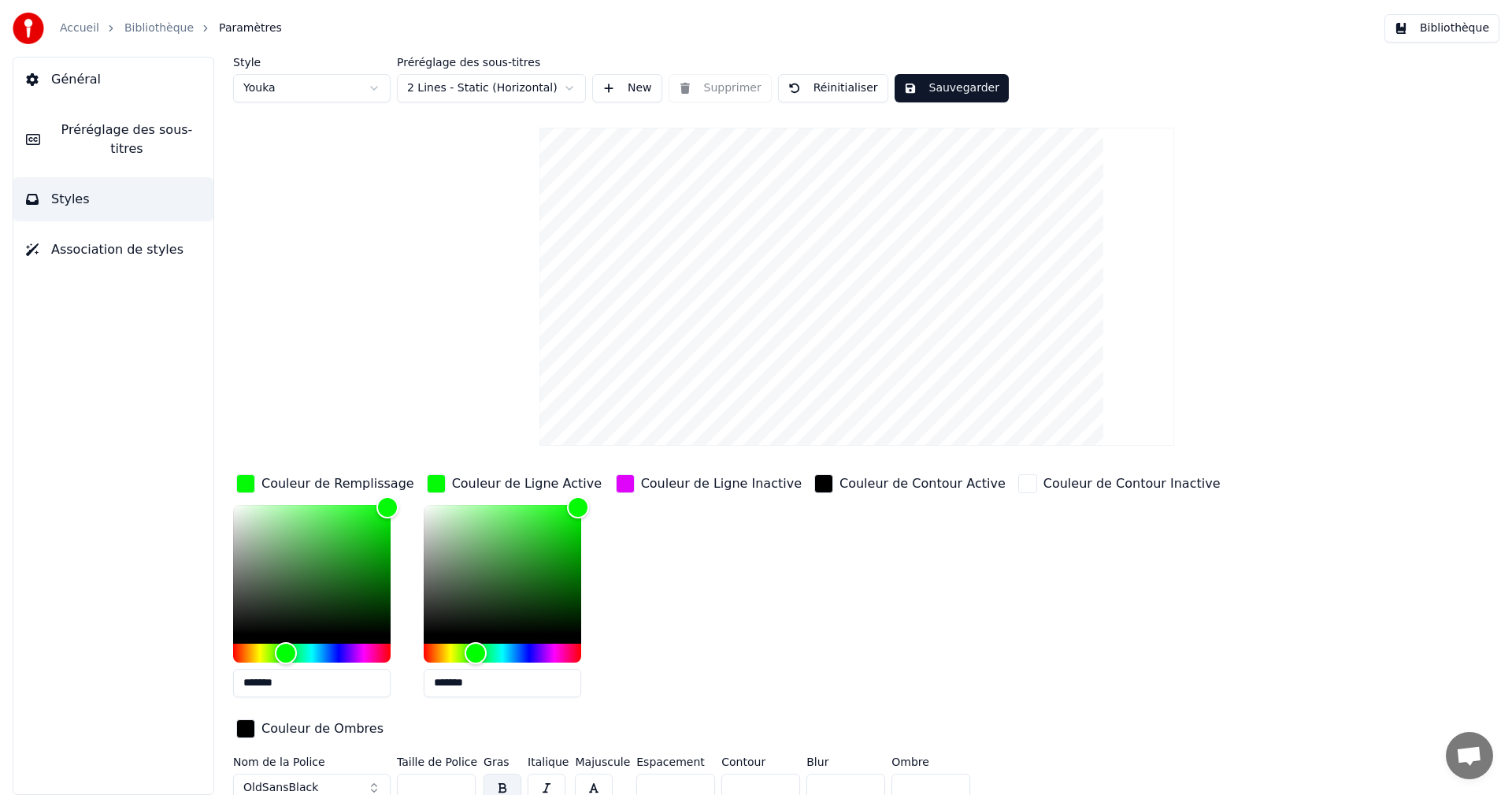
type input "*******"
click at [695, 482] on div "Couleur de Ligne Inactive" at bounding box center [721, 483] width 161 height 19
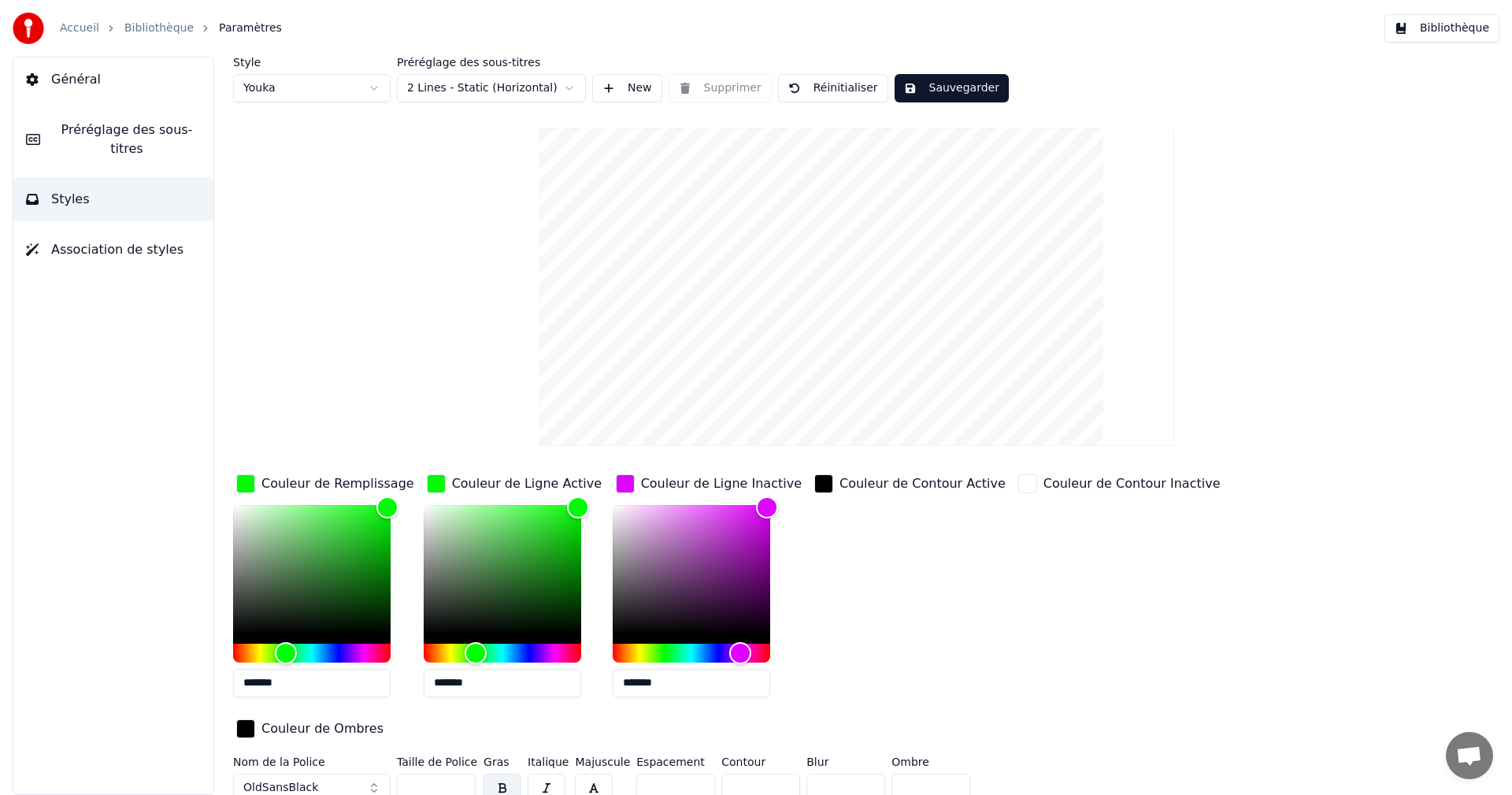
drag, startPoint x: 630, startPoint y: 683, endPoint x: 708, endPoint y: 684, distance: 78.0
click at [708, 684] on input "*******" at bounding box center [691, 683] width 158 height 29
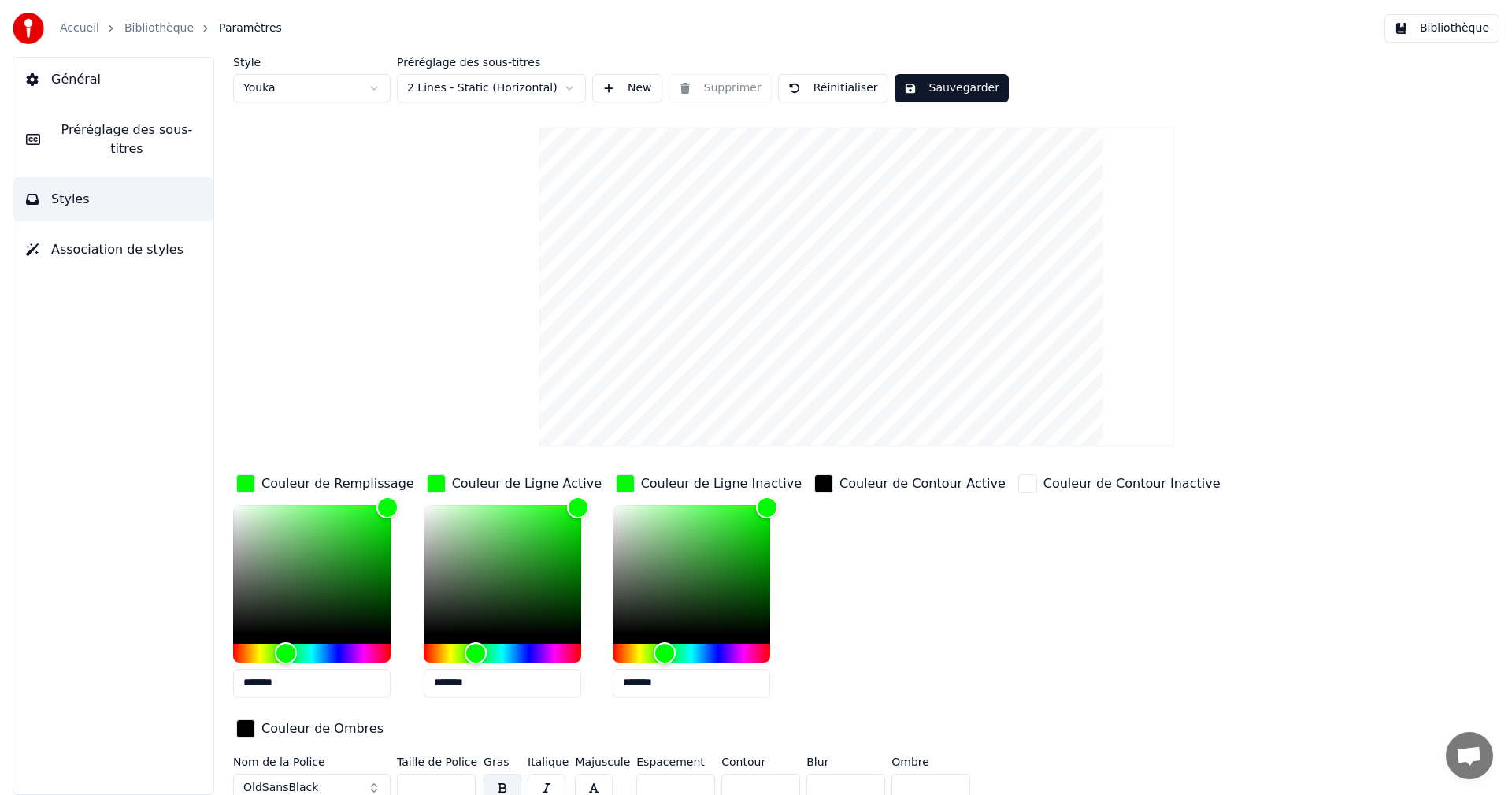
type input "*******"
click at [968, 83] on button "Sauvegarder" at bounding box center [952, 88] width 114 height 29
click at [1440, 24] on button "Bibliothèque" at bounding box center [1442, 28] width 115 height 29
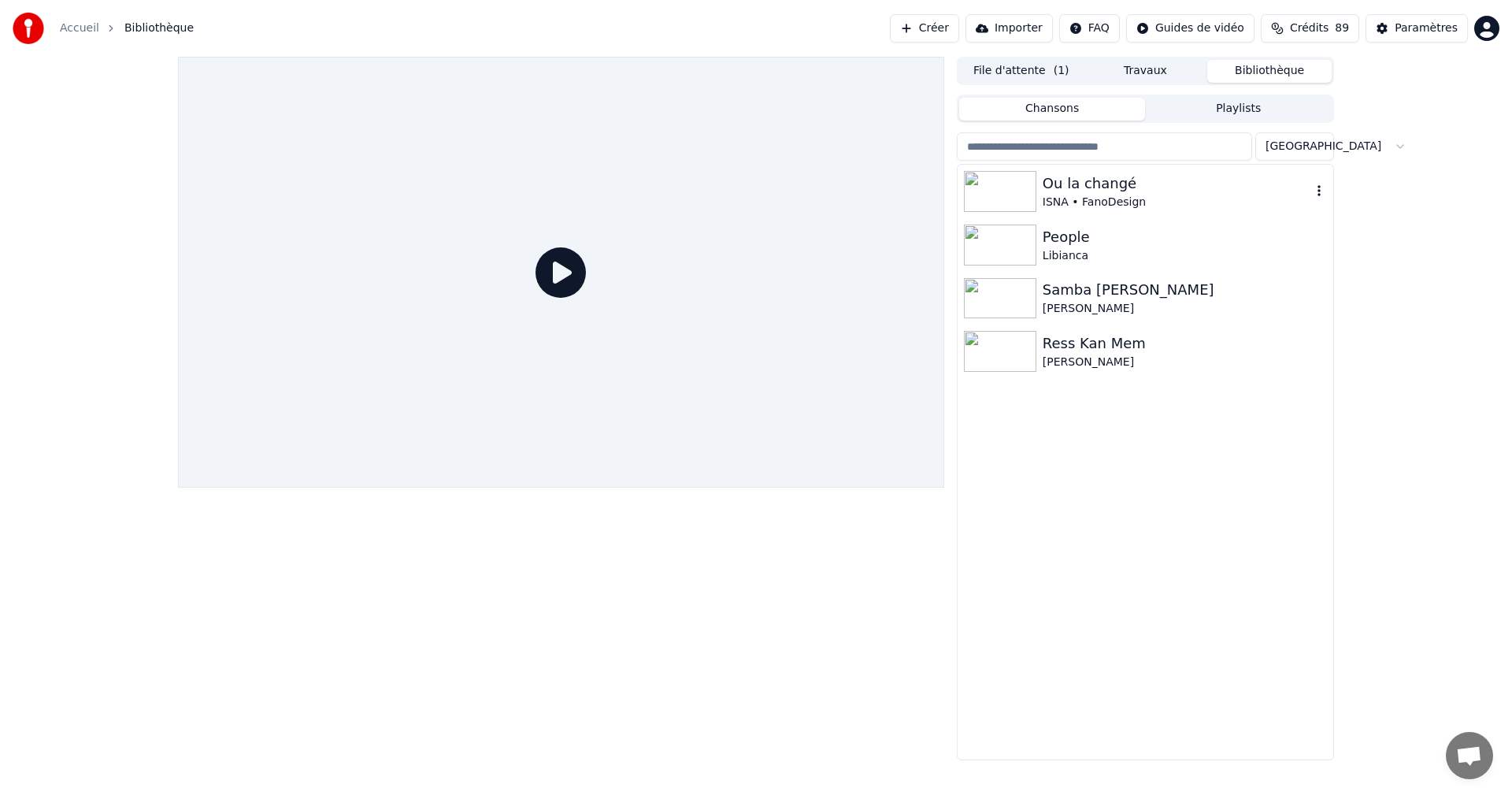
click at [1063, 190] on div "Ou la changé" at bounding box center [1177, 183] width 269 height 22
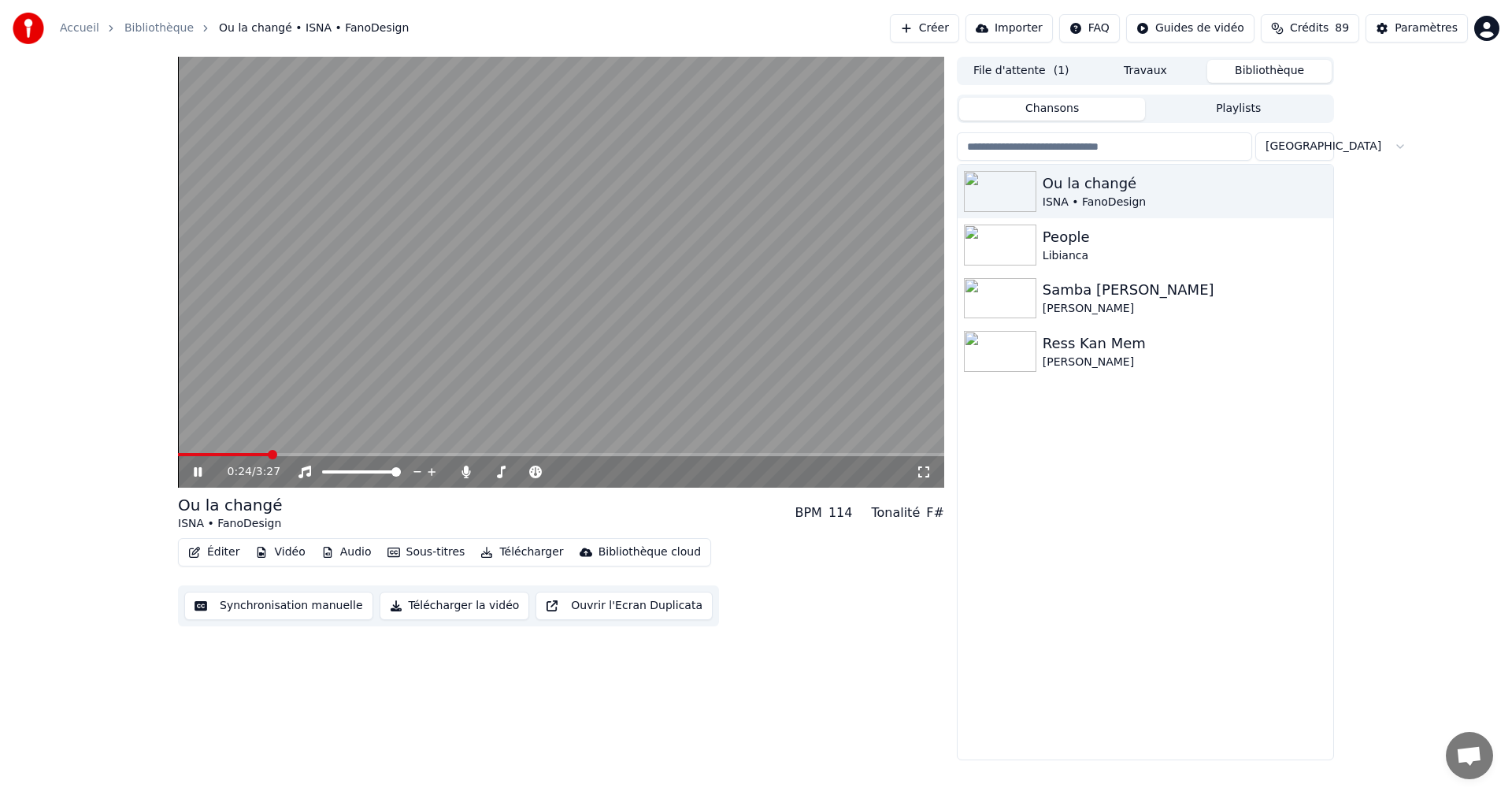
click at [197, 471] on icon at bounding box center [198, 472] width 8 height 10
click at [1440, 34] on div "Paramètres" at bounding box center [1426, 29] width 63 height 16
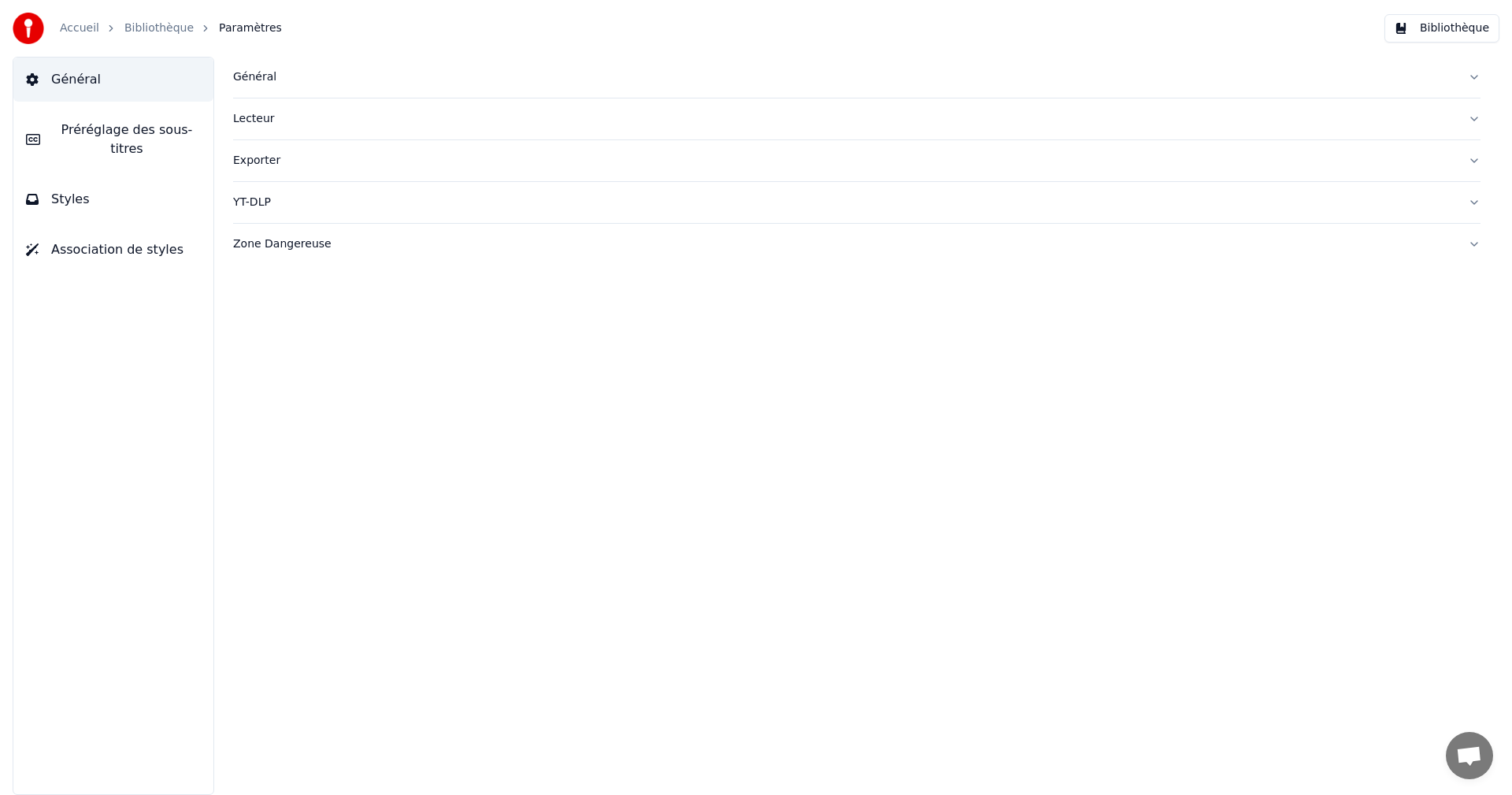
click at [177, 192] on button "Styles" at bounding box center [113, 199] width 200 height 44
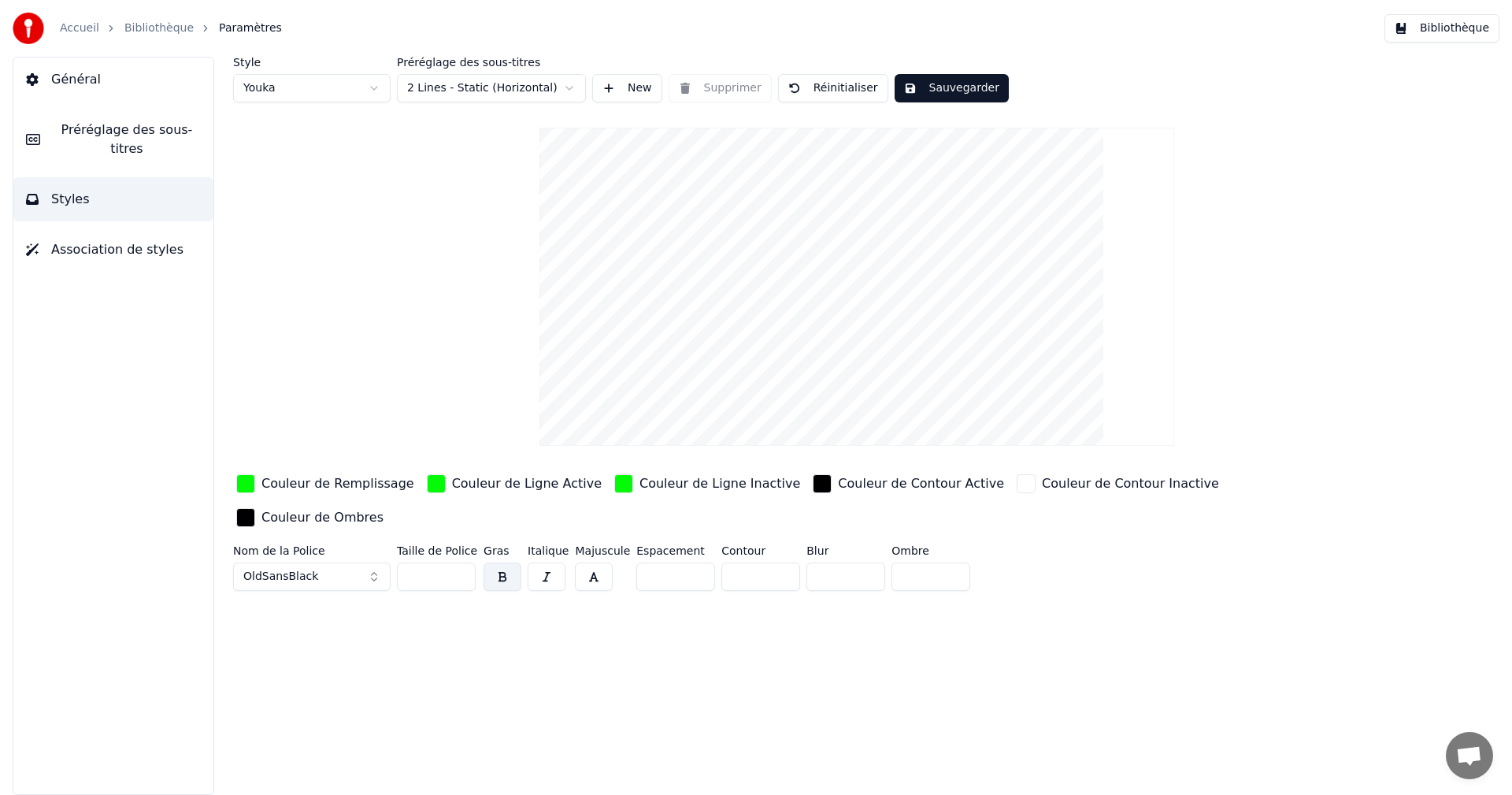
click at [369, 486] on div "Couleur de Remplissage" at bounding box center [337, 483] width 153 height 19
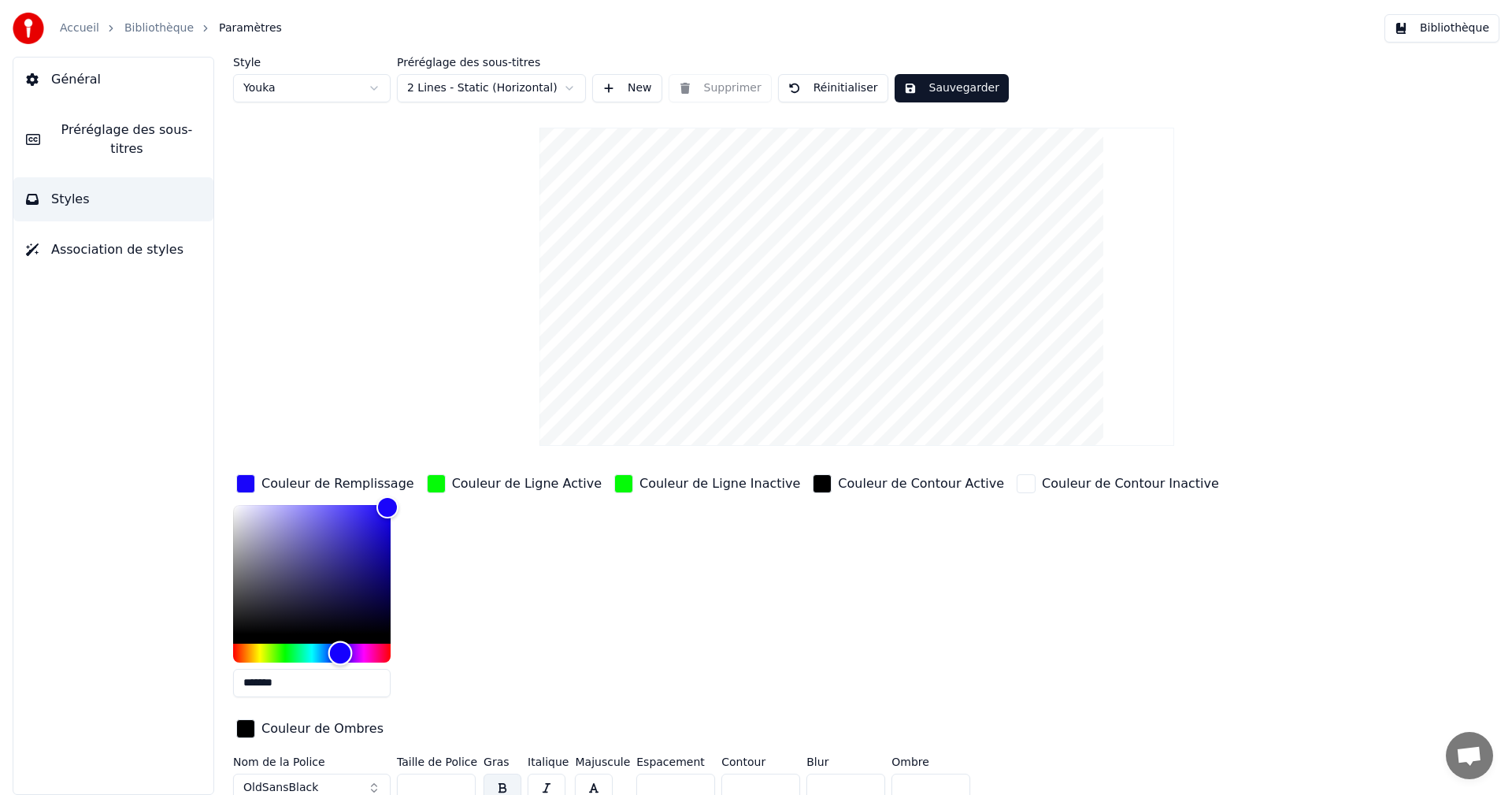
type input "*******"
drag, startPoint x: 281, startPoint y: 650, endPoint x: 340, endPoint y: 657, distance: 59.4
click at [340, 657] on div "Hue" at bounding box center [340, 652] width 25 height 25
click at [484, 486] on div "Couleur de Ligne Active" at bounding box center [527, 483] width 150 height 19
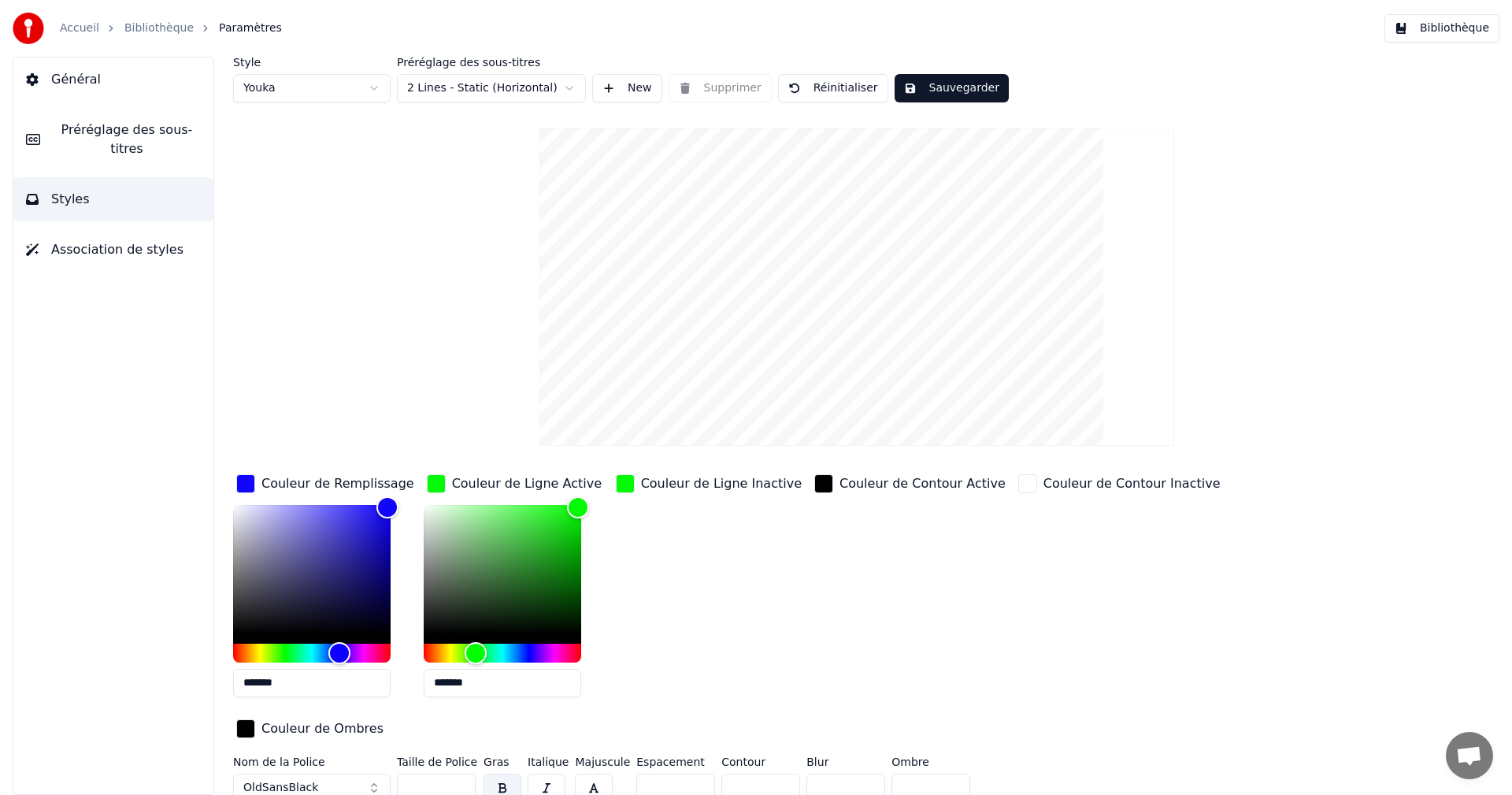
drag, startPoint x: 438, startPoint y: 681, endPoint x: 540, endPoint y: 663, distance: 103.6
click at [540, 663] on div "*******" at bounding box center [502, 604] width 158 height 198
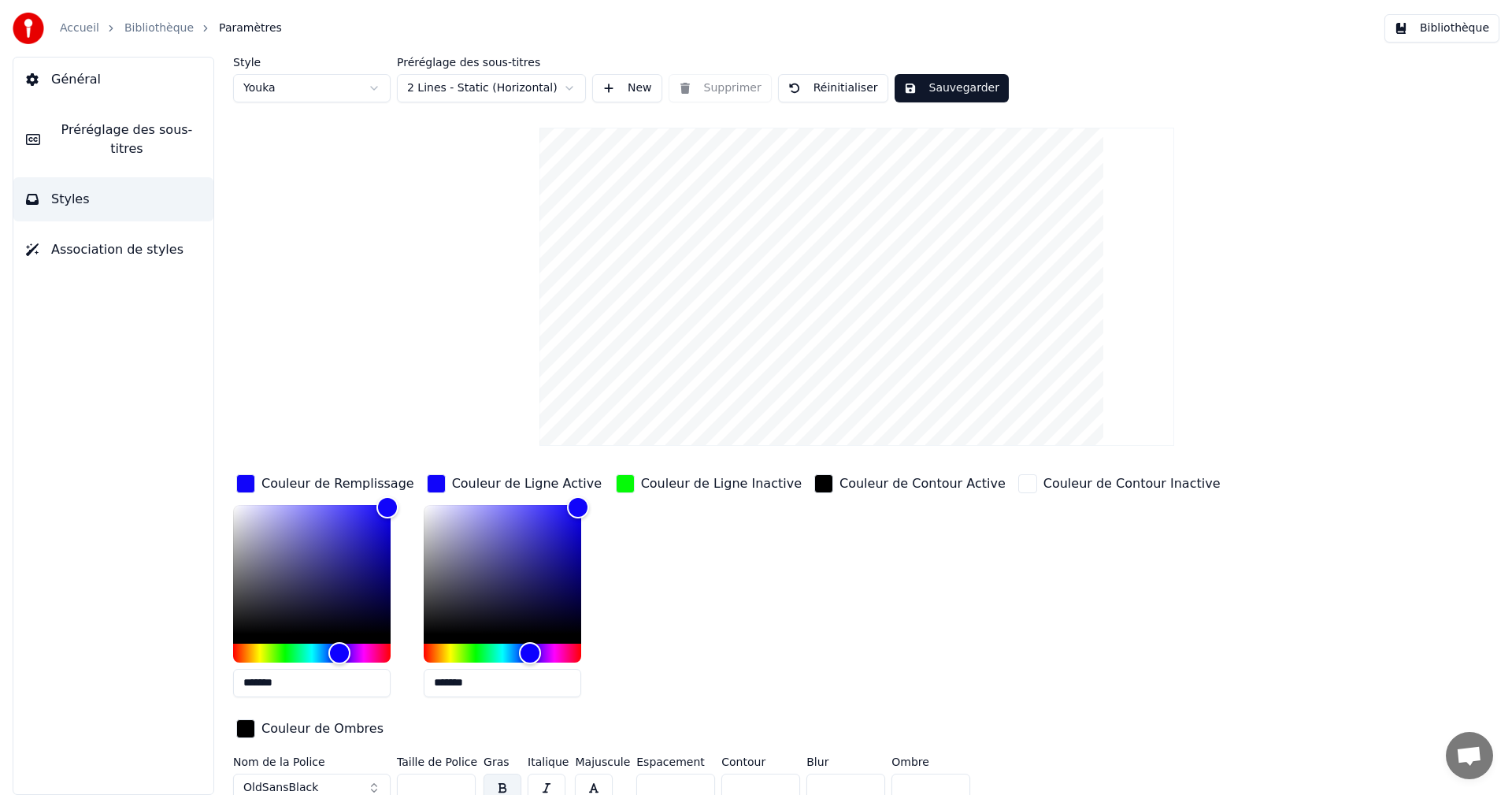
type input "*******"
click at [678, 481] on div "Couleur de Ligne Inactive" at bounding box center [721, 483] width 161 height 19
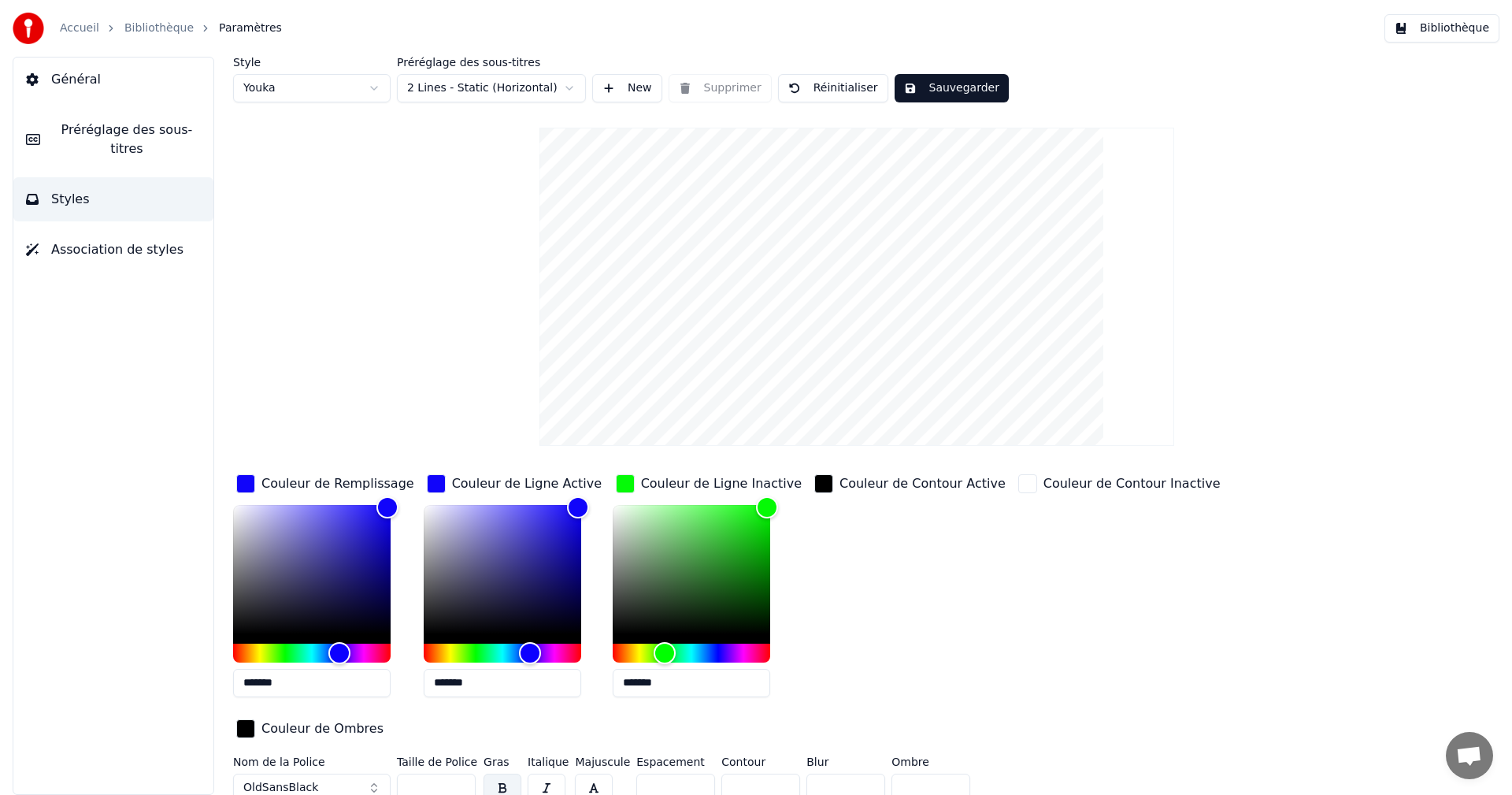
drag, startPoint x: 440, startPoint y: 683, endPoint x: 567, endPoint y: 682, distance: 127.0
click at [567, 682] on input "*******" at bounding box center [502, 683] width 158 height 29
drag, startPoint x: 629, startPoint y: 683, endPoint x: 745, endPoint y: 687, distance: 116.1
click at [745, 687] on input "*******" at bounding box center [691, 683] width 158 height 29
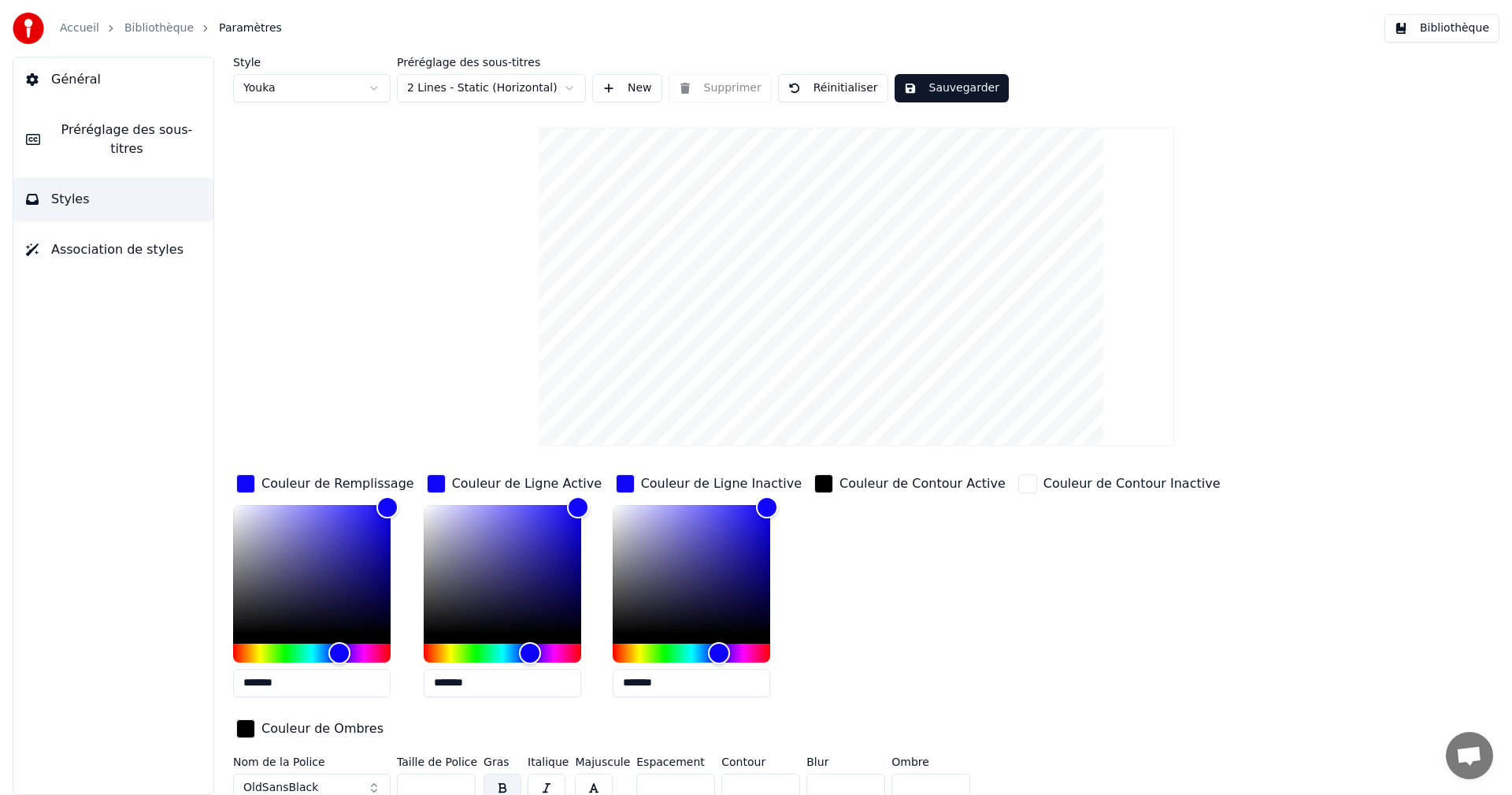
type input "*******"
click at [957, 90] on button "Sauvegarder" at bounding box center [952, 88] width 114 height 29
click at [296, 485] on div "Couleur de Remplissage" at bounding box center [337, 483] width 153 height 19
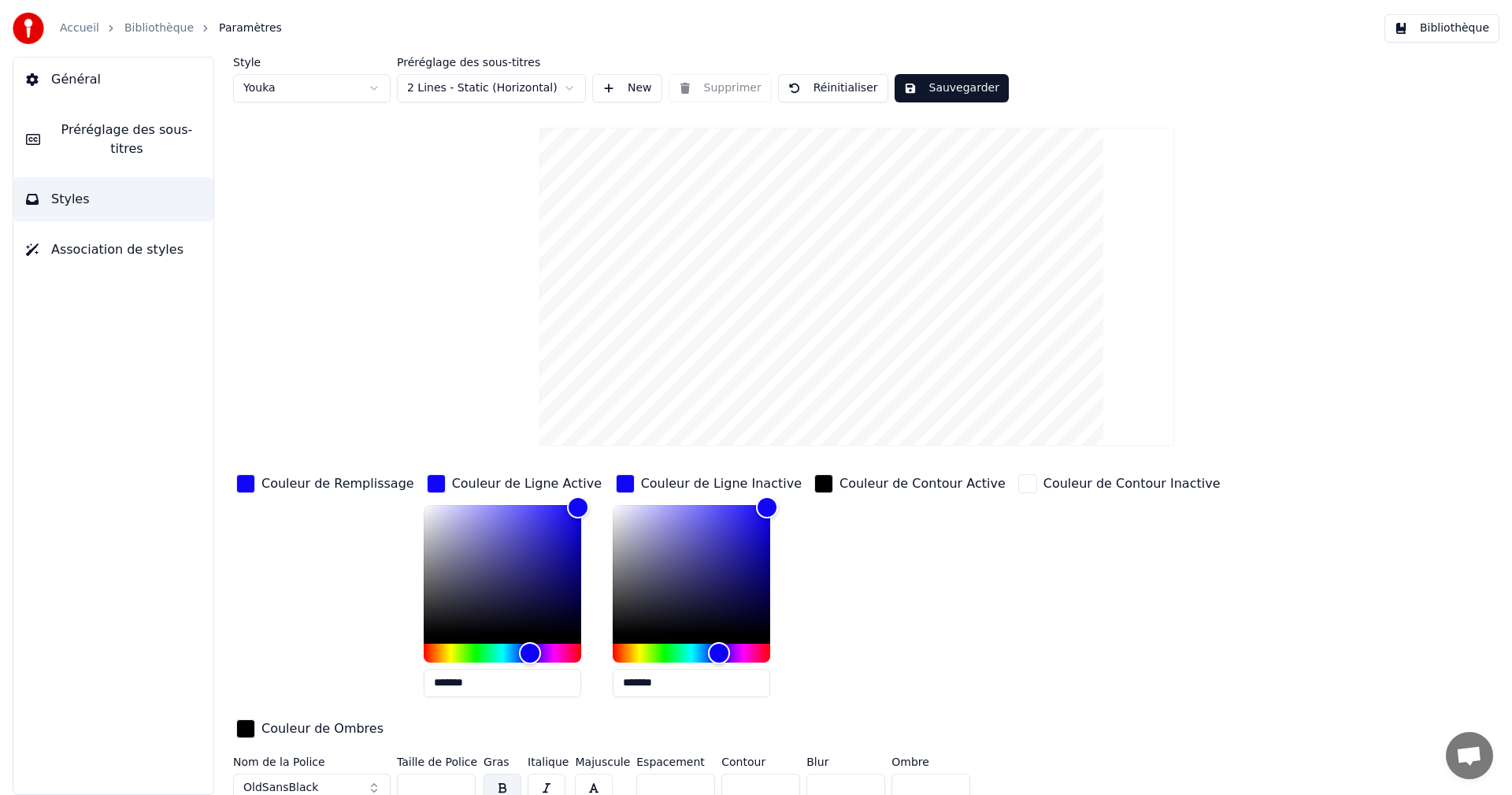
click at [296, 485] on div "Couleur de Remplissage" at bounding box center [337, 483] width 153 height 19
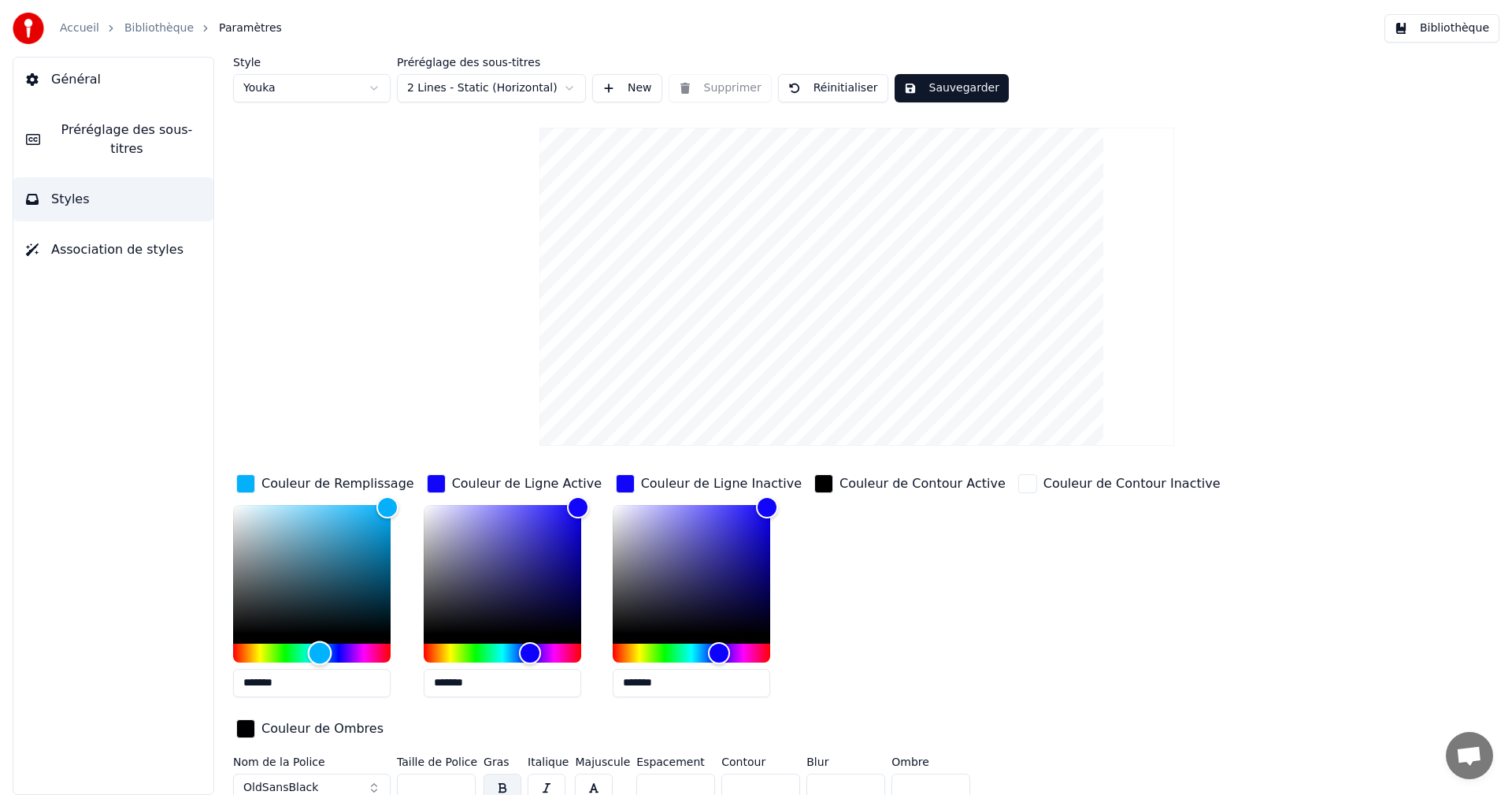
drag, startPoint x: 341, startPoint y: 654, endPoint x: 320, endPoint y: 656, distance: 21.1
click at [320, 656] on div "Hue" at bounding box center [320, 652] width 25 height 25
type input "*******"
click at [314, 656] on div "Hue" at bounding box center [314, 652] width 25 height 25
click at [924, 90] on button "Sauvegarder" at bounding box center [952, 88] width 114 height 29
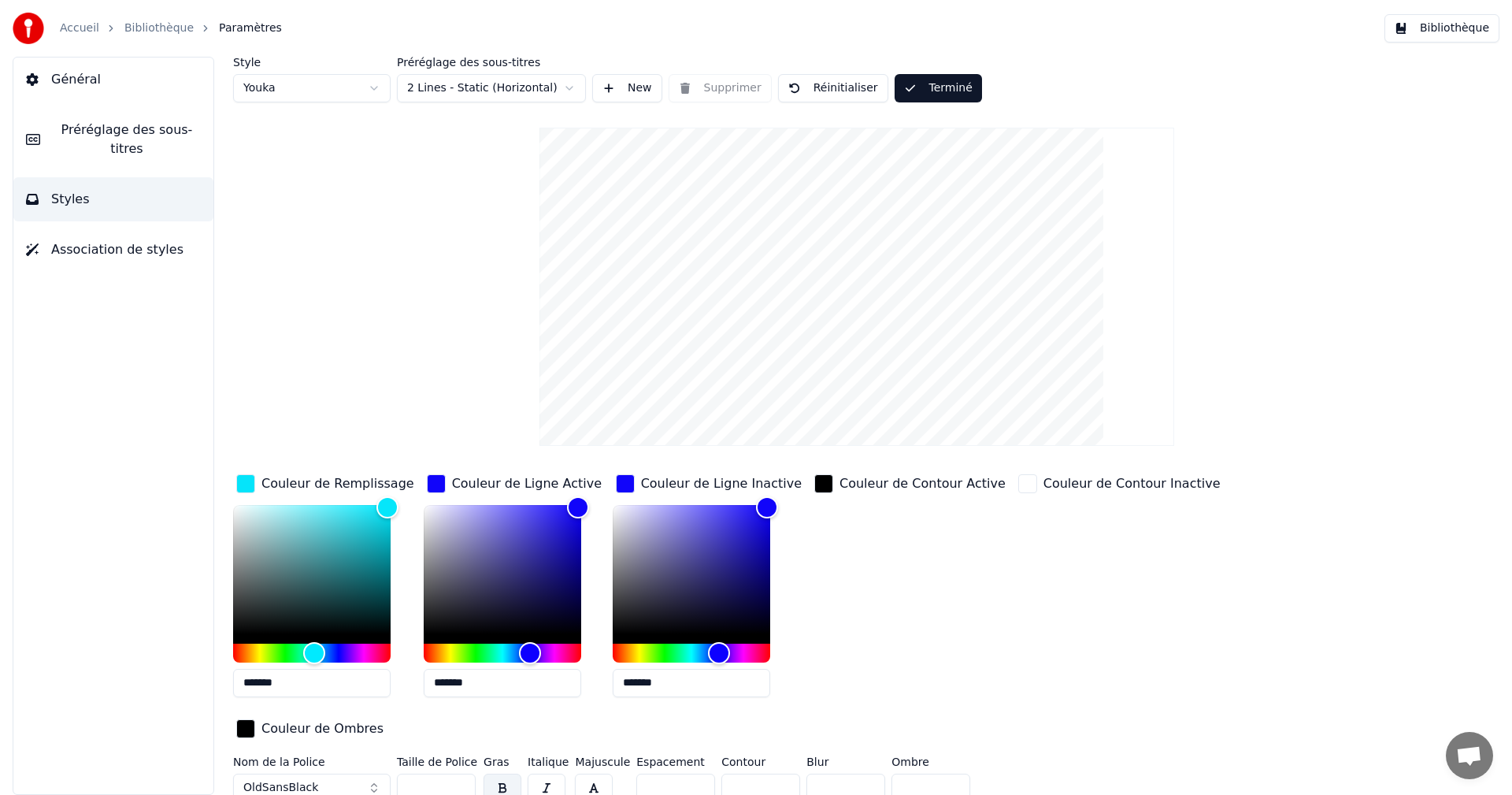
click at [1470, 29] on button "Bibliothèque" at bounding box center [1442, 28] width 115 height 29
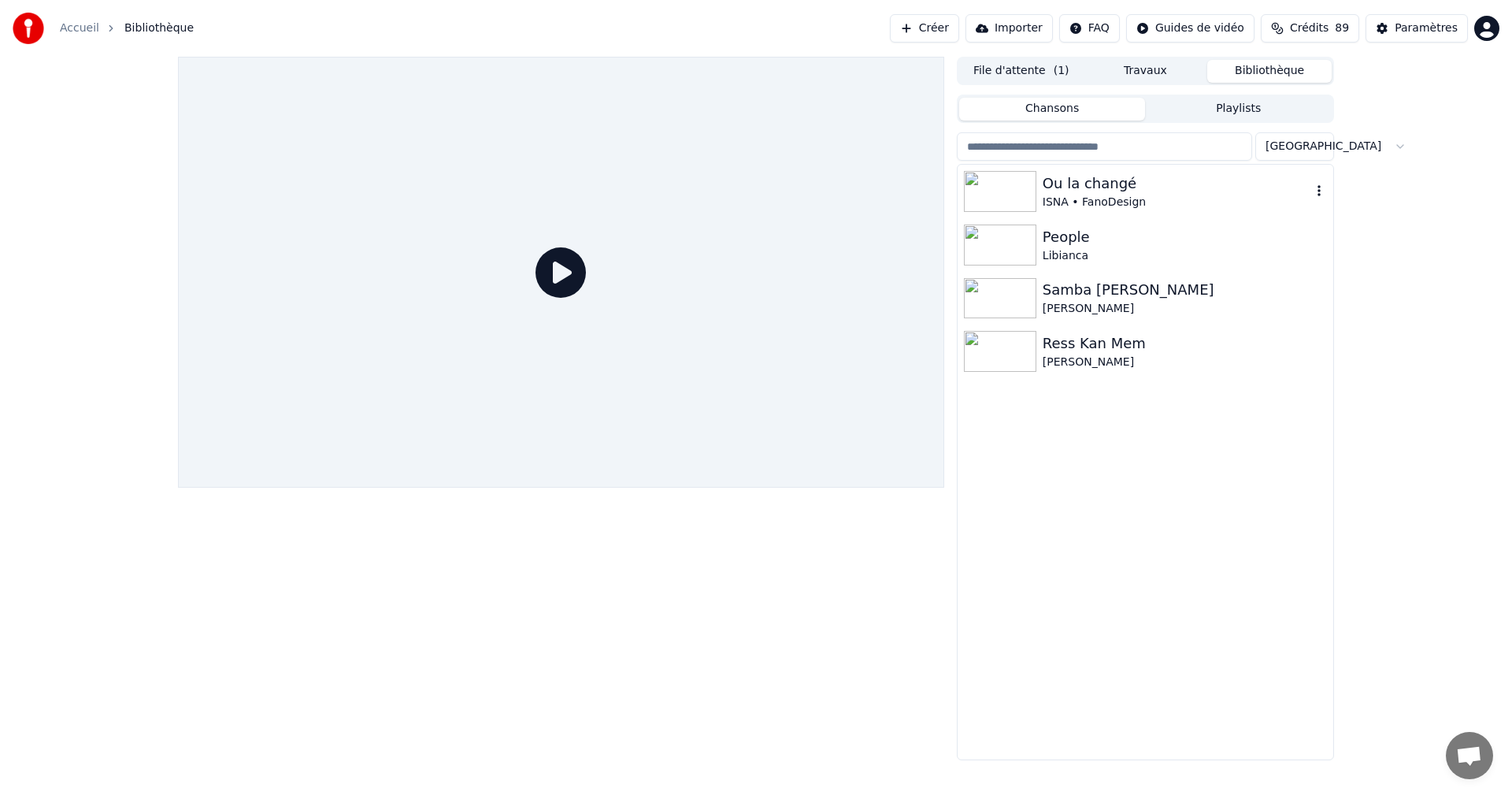
click at [1079, 210] on div "ISNA • FanoDesign" at bounding box center [1177, 202] width 269 height 16
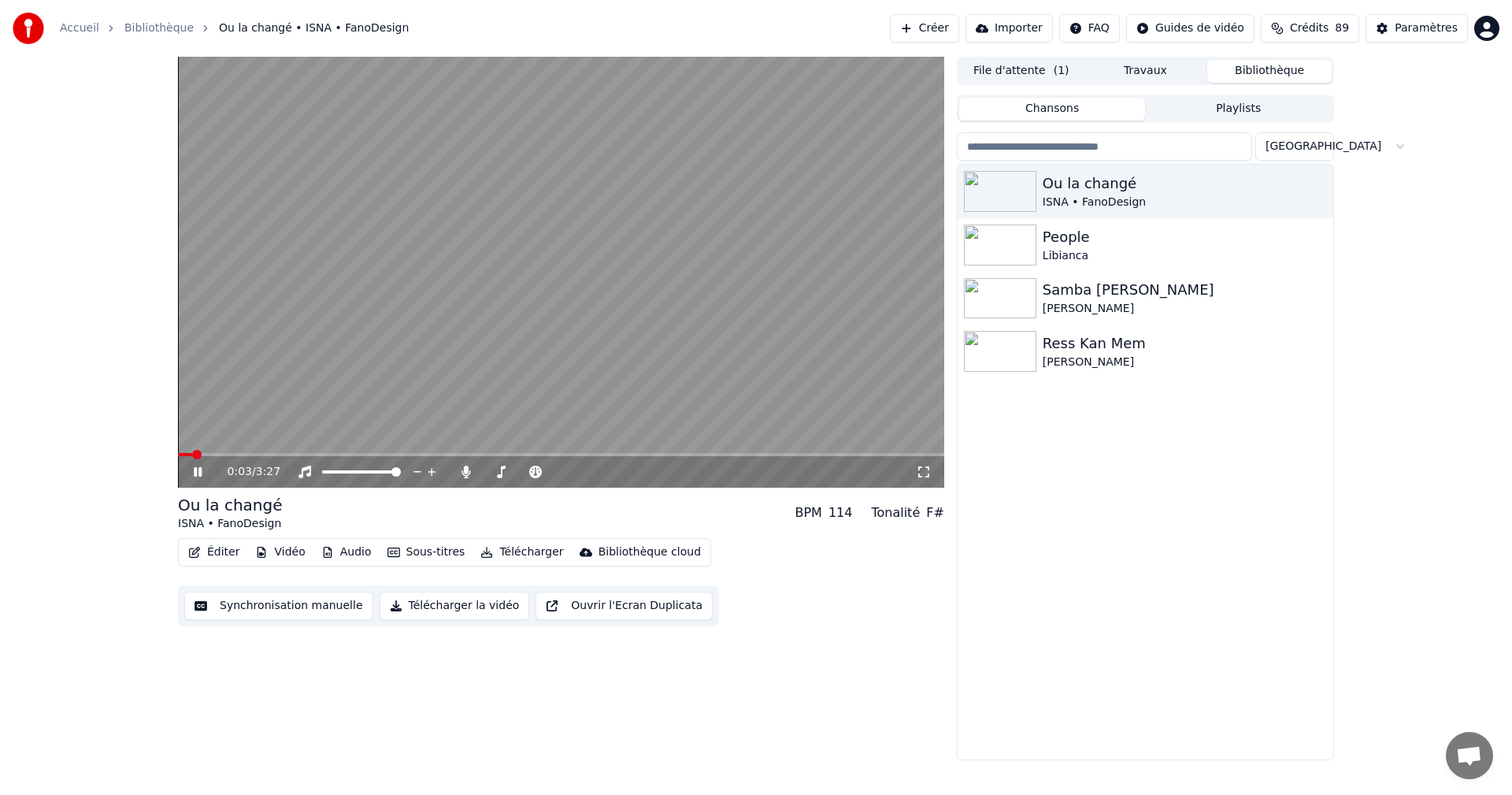
click at [199, 471] on icon at bounding box center [198, 472] width 8 height 10
click at [925, 475] on icon at bounding box center [924, 472] width 16 height 13
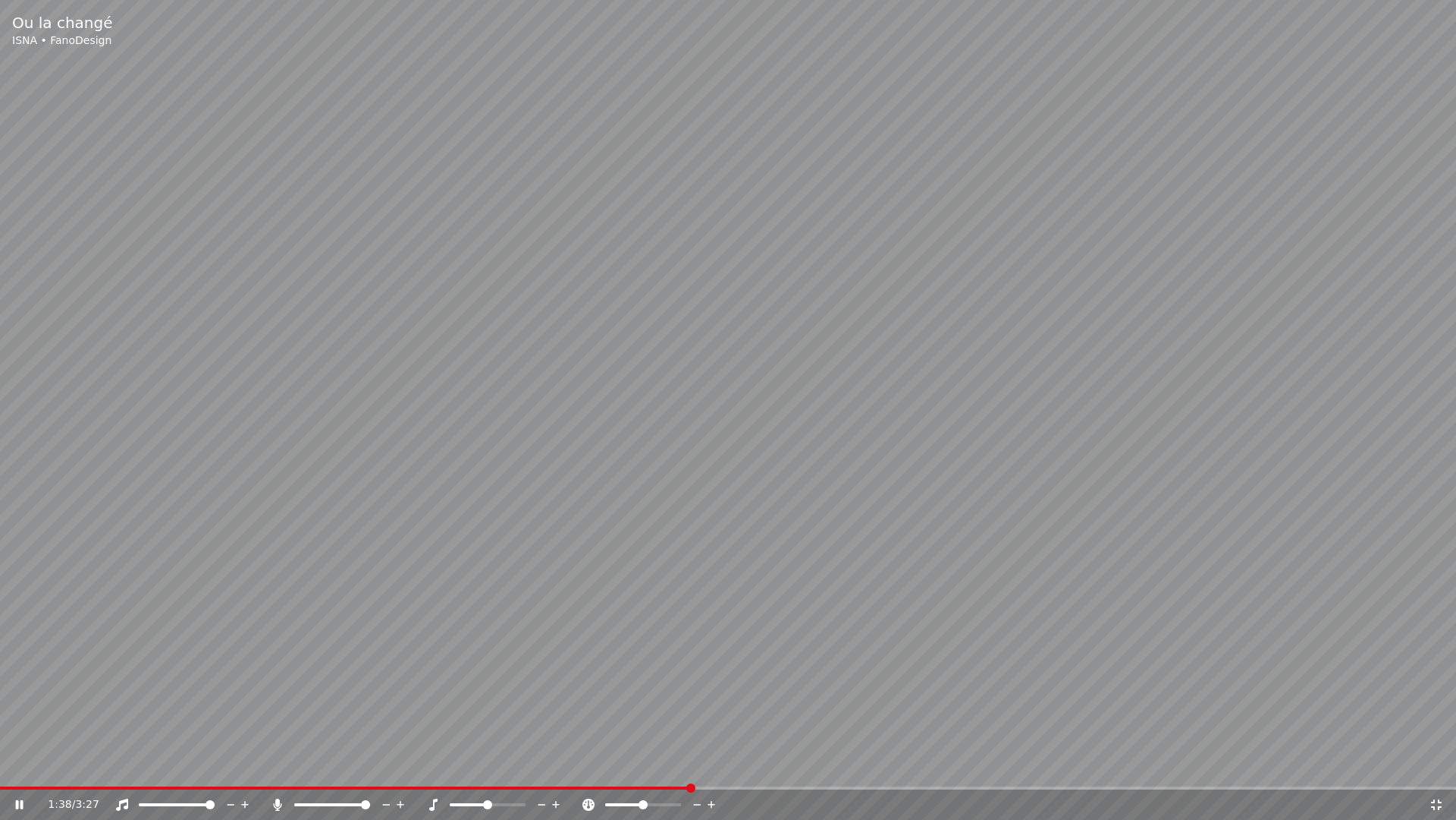
click at [1435, 765] on icon at bounding box center [1436, 804] width 15 height 12
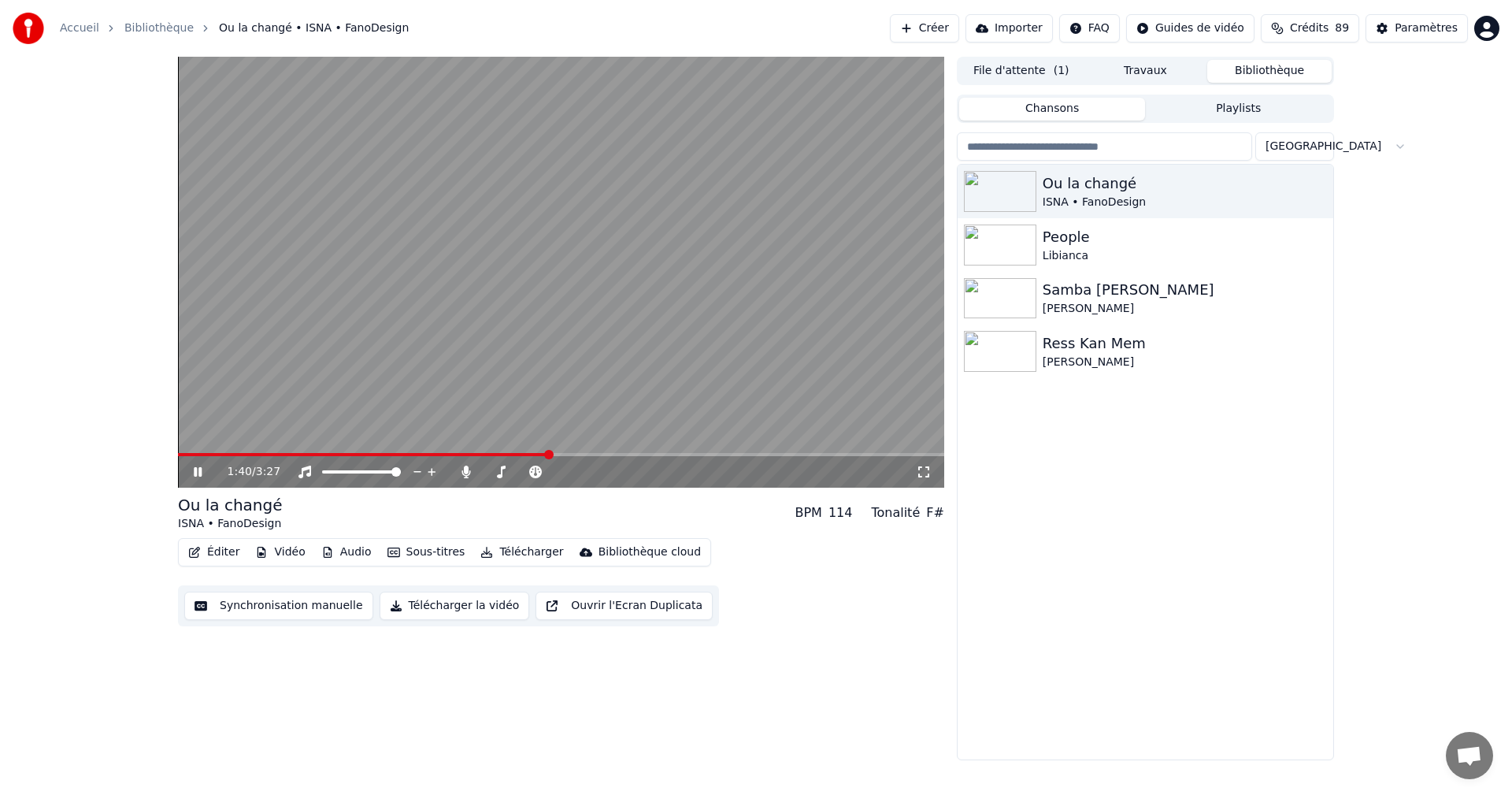
click at [192, 470] on icon at bounding box center [209, 472] width 37 height 13
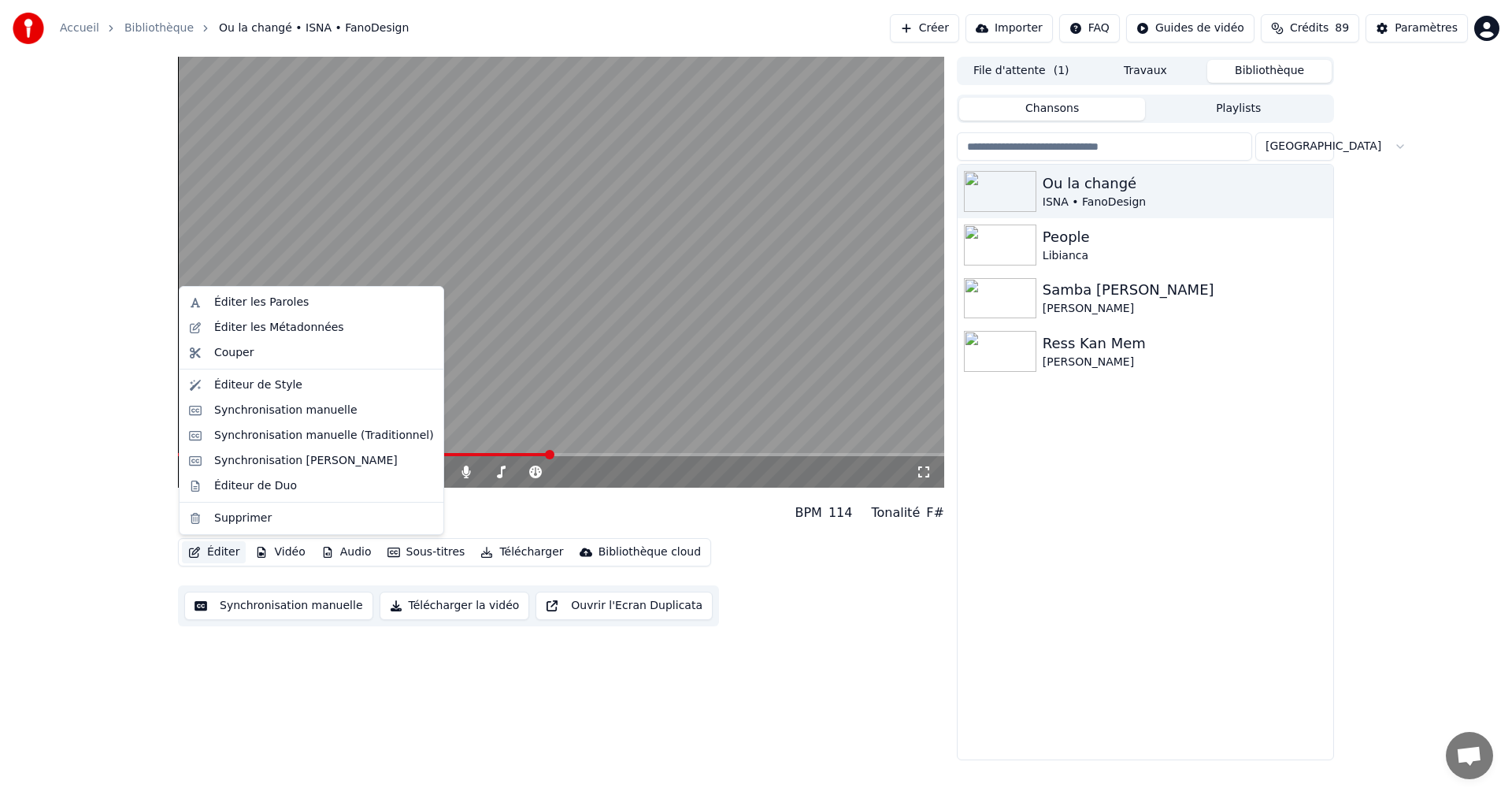
click at [216, 551] on button "Éditer" at bounding box center [214, 552] width 64 height 22
click at [249, 300] on div "Éditer les Paroles" at bounding box center [261, 302] width 95 height 16
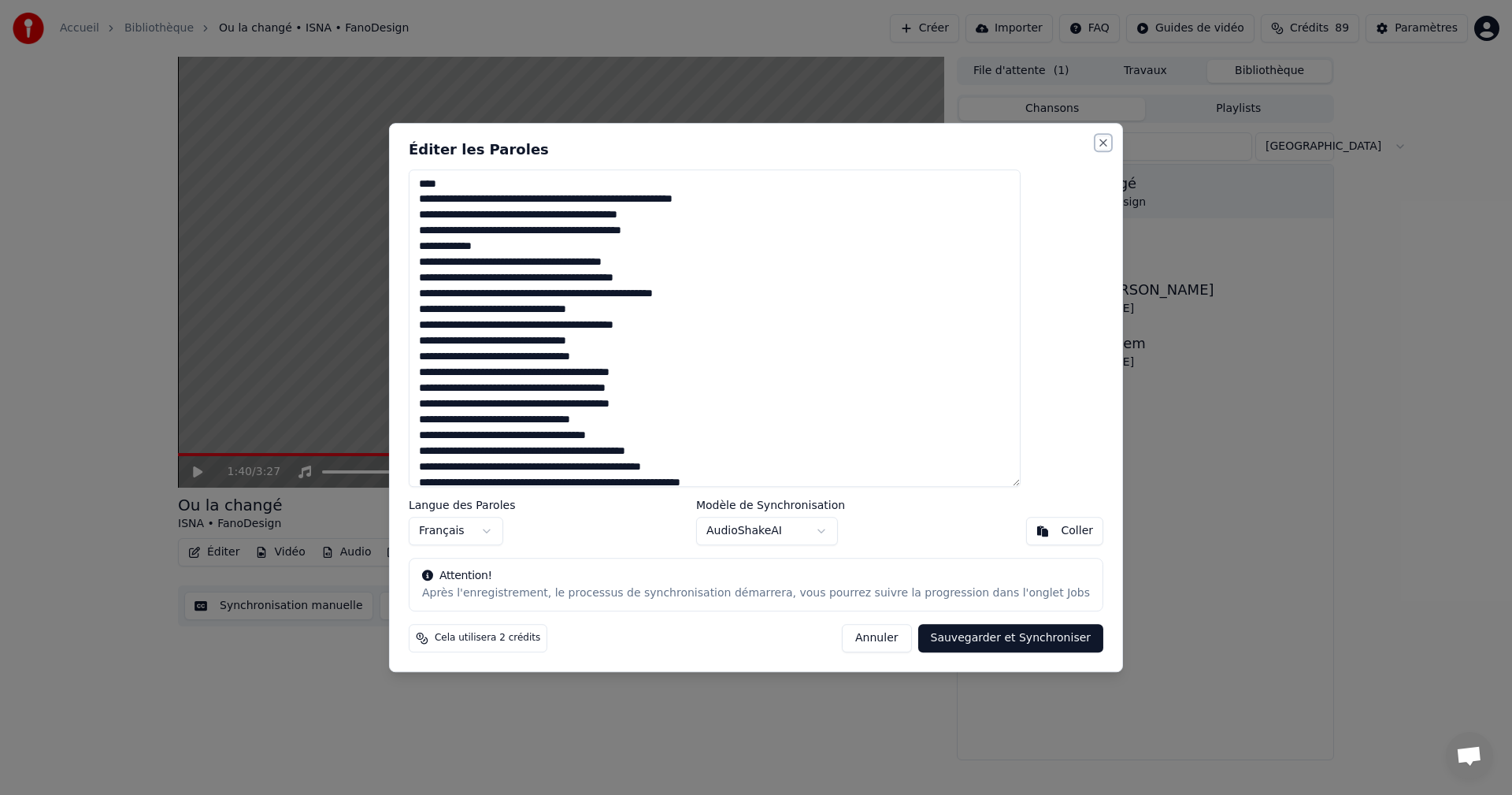
click at [1097, 146] on button "Close" at bounding box center [1103, 142] width 13 height 13
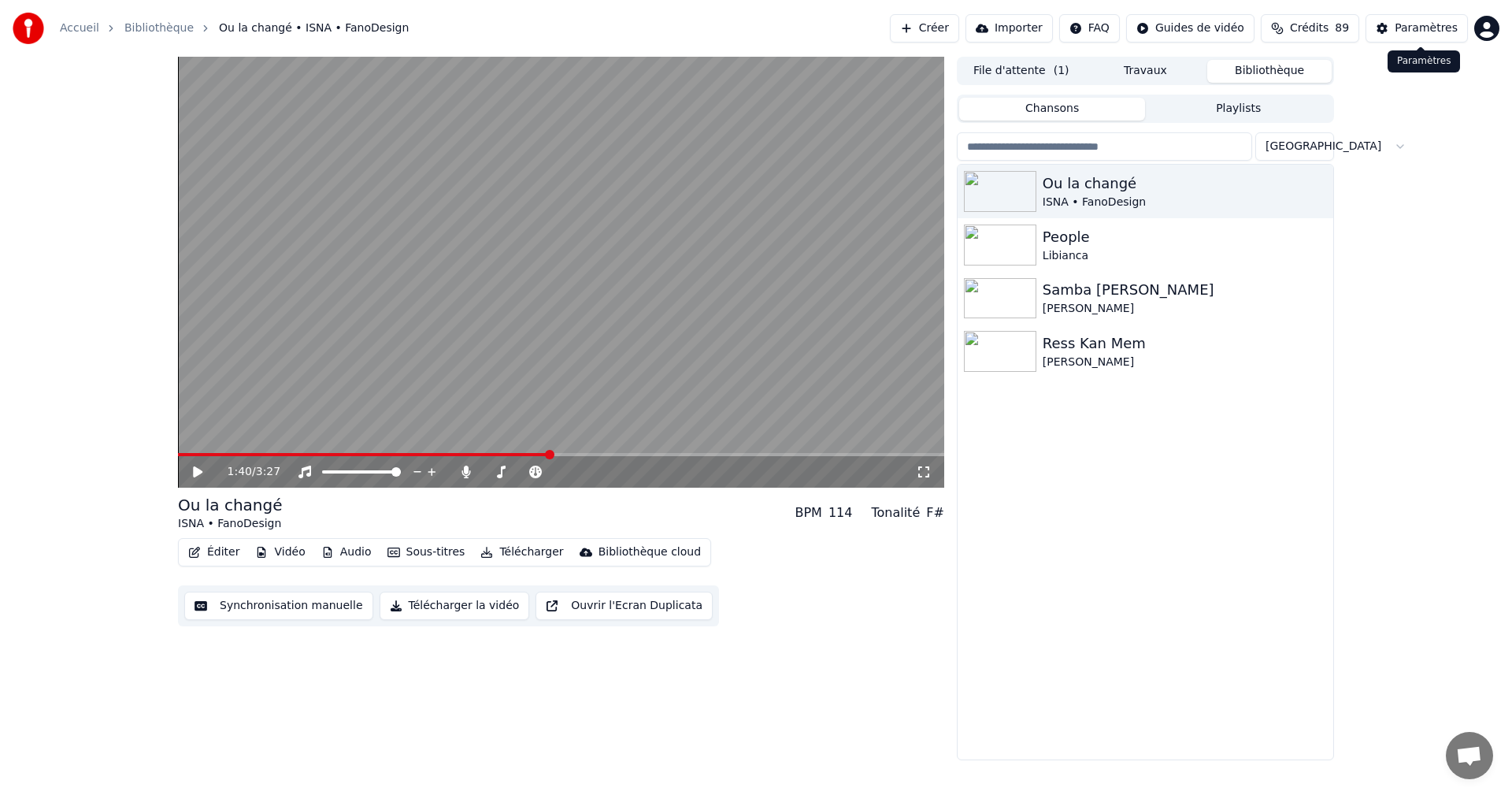
click at [1424, 25] on div "Paramètres" at bounding box center [1426, 29] width 63 height 16
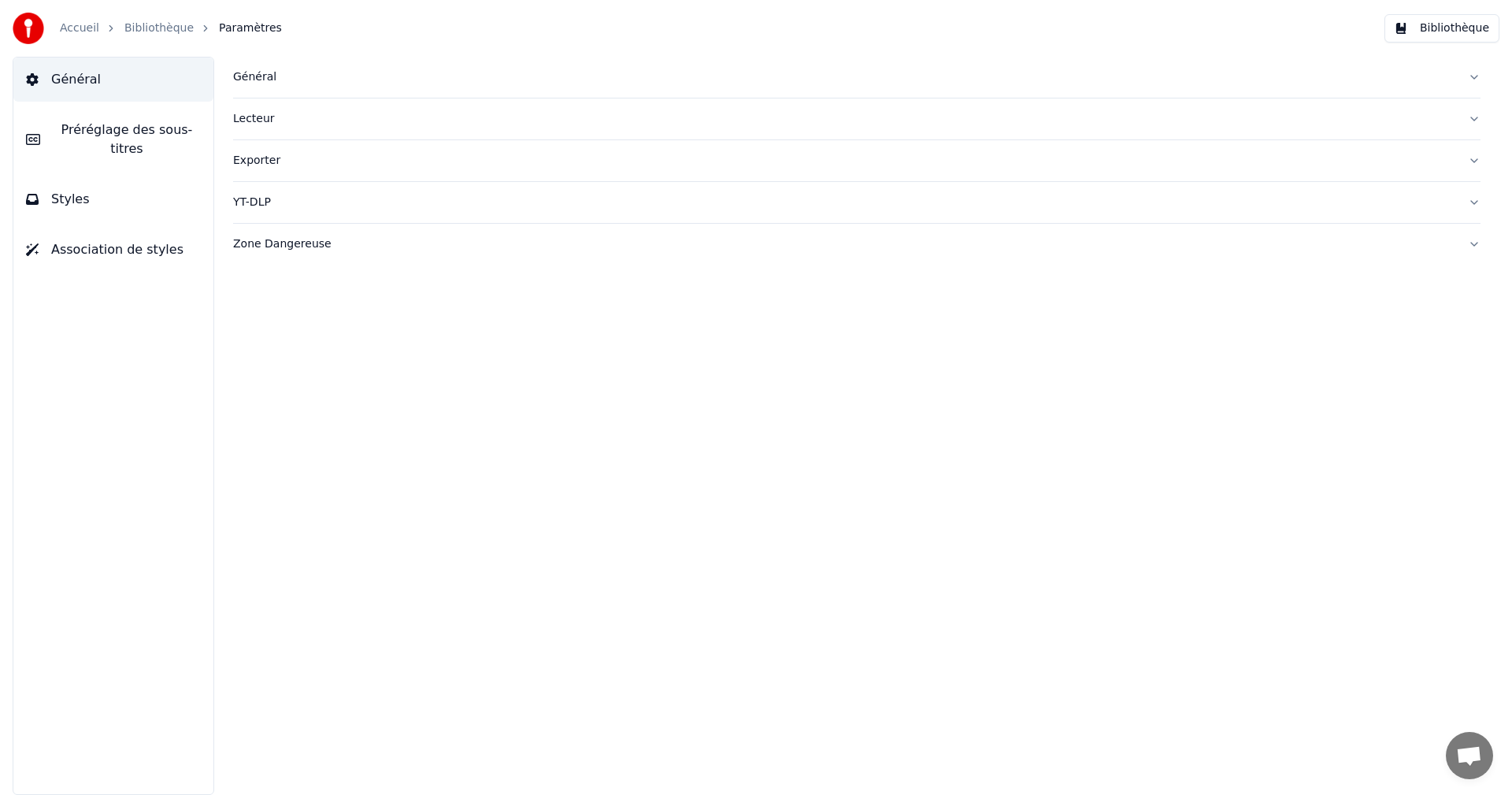
click at [160, 190] on button "Styles" at bounding box center [113, 199] width 200 height 44
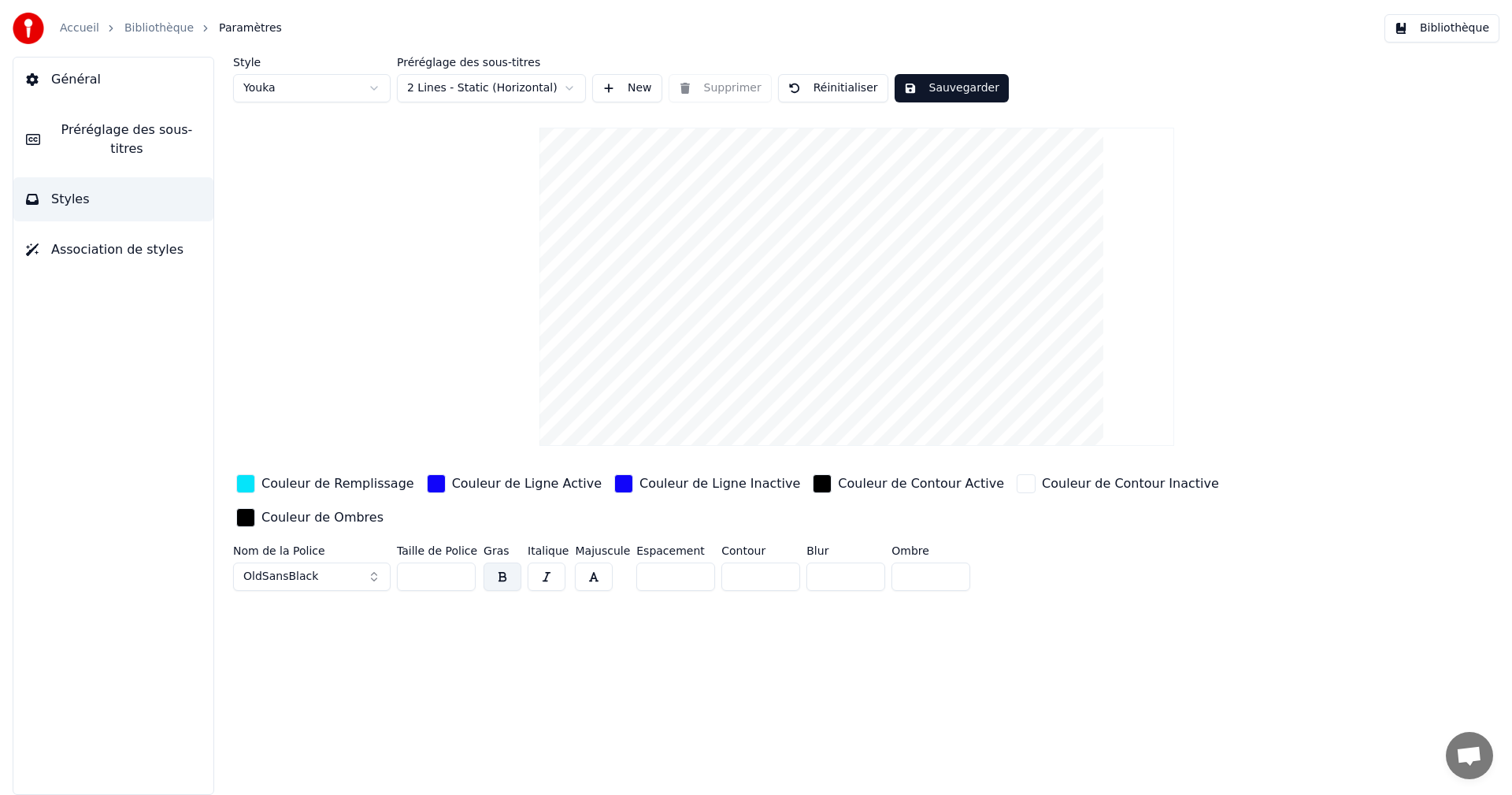
click at [945, 95] on button "Sauvegarder" at bounding box center [952, 88] width 114 height 29
click at [1450, 28] on button "Bibliothèque" at bounding box center [1442, 28] width 115 height 29
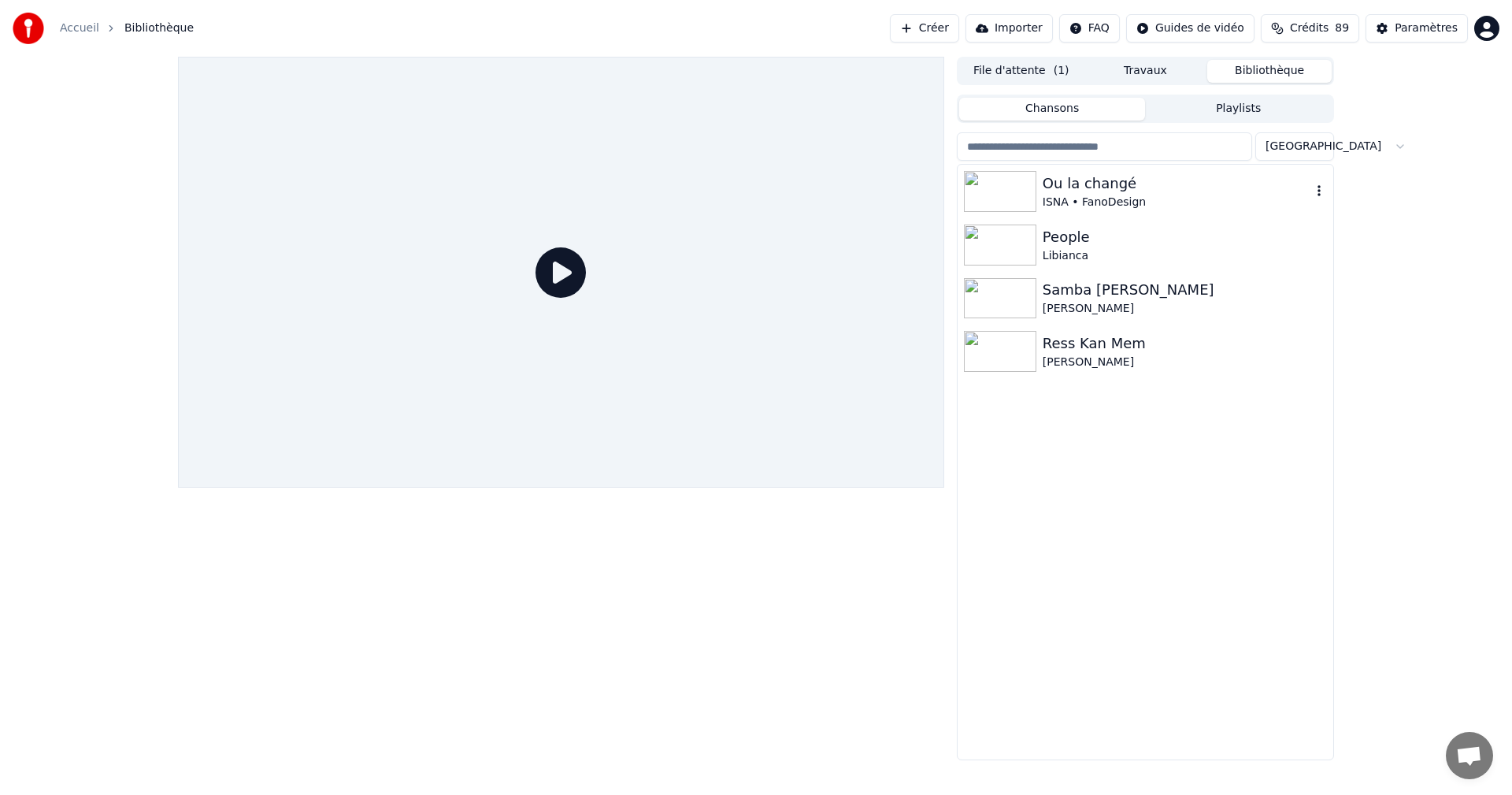
click at [1077, 187] on div "Ou la changé" at bounding box center [1177, 183] width 269 height 22
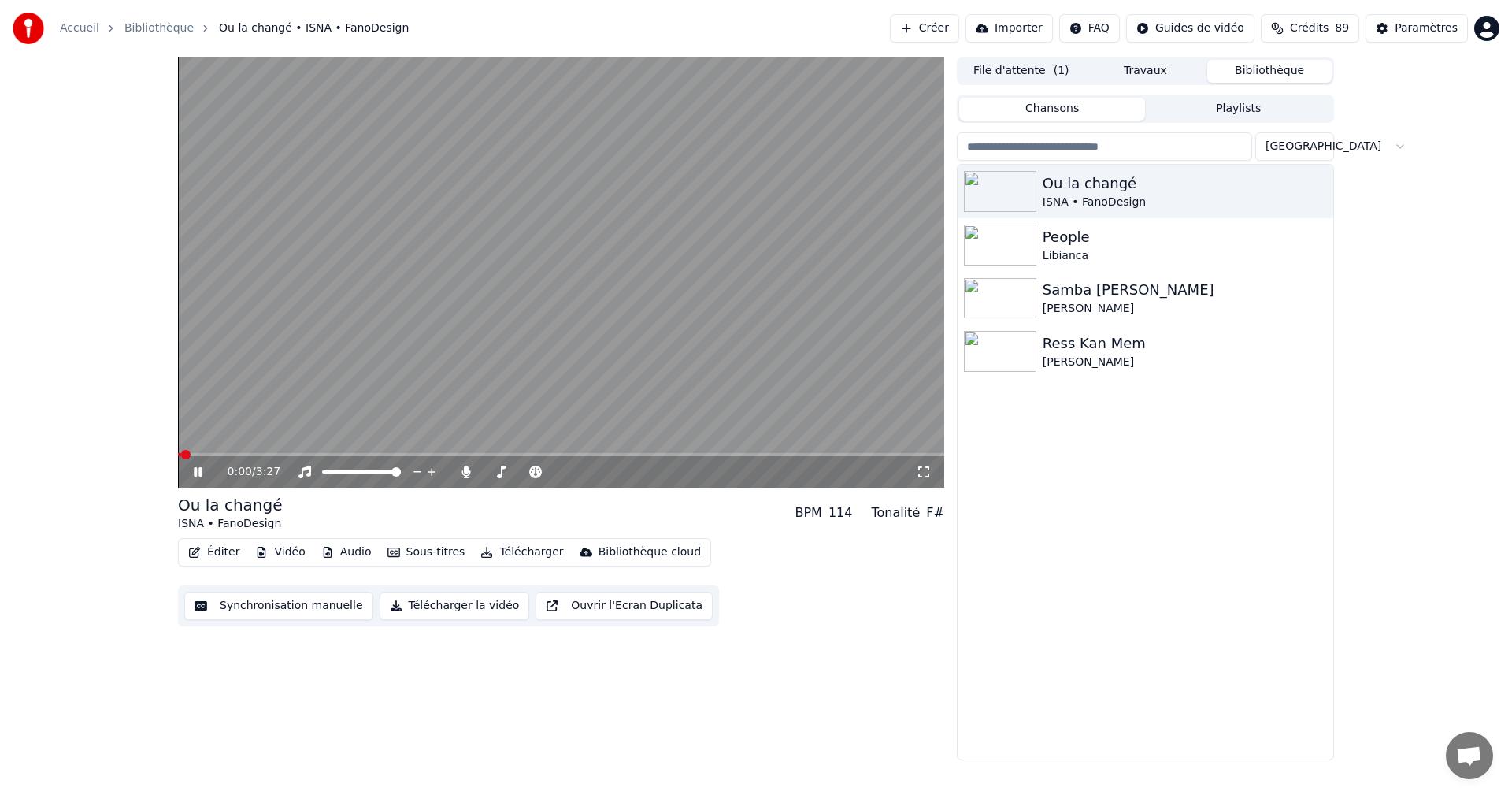
click at [199, 472] on icon at bounding box center [198, 472] width 8 height 10
click at [925, 466] on icon at bounding box center [924, 472] width 16 height 13
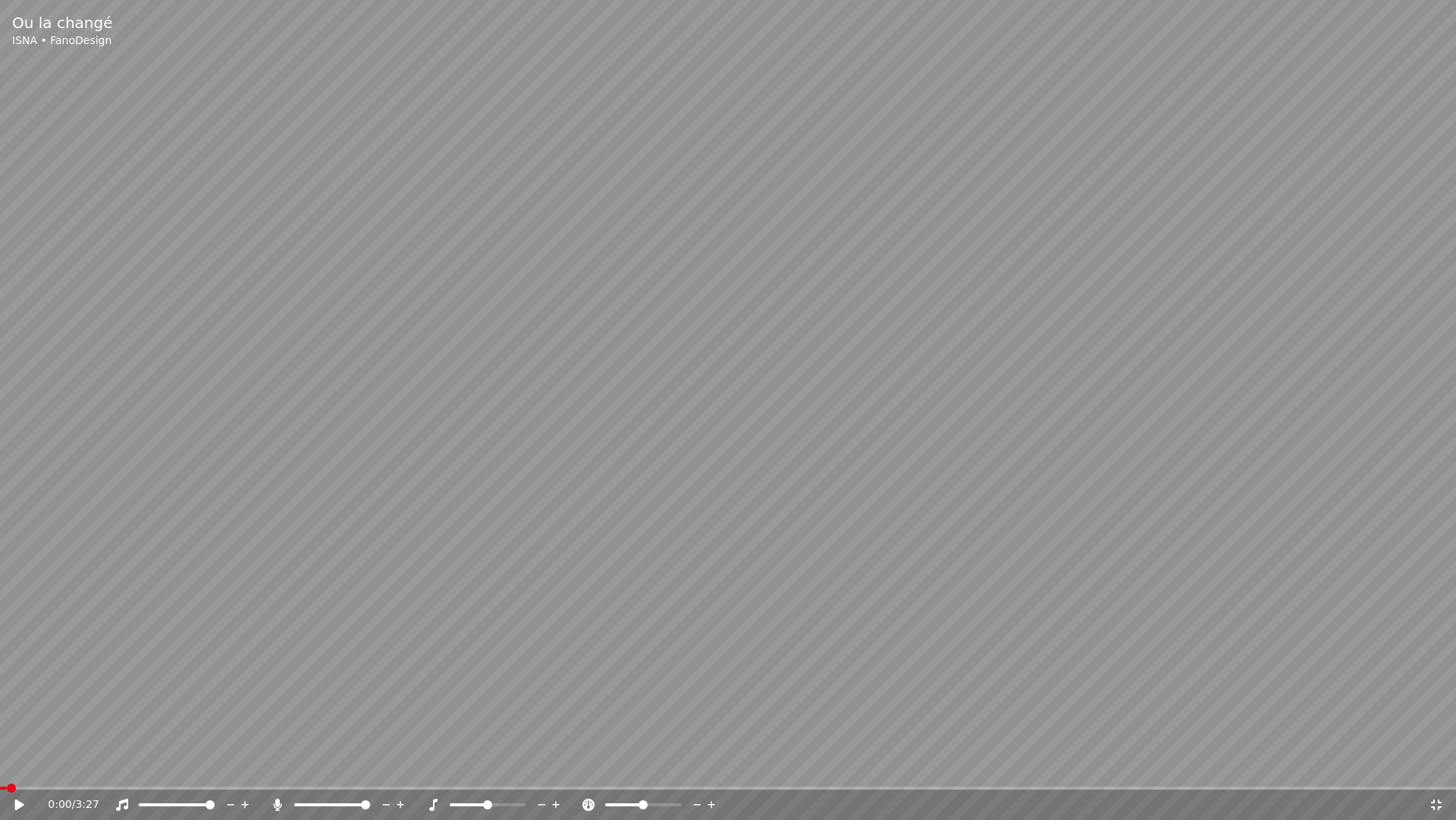
click at [19, 765] on icon at bounding box center [20, 804] width 9 height 10
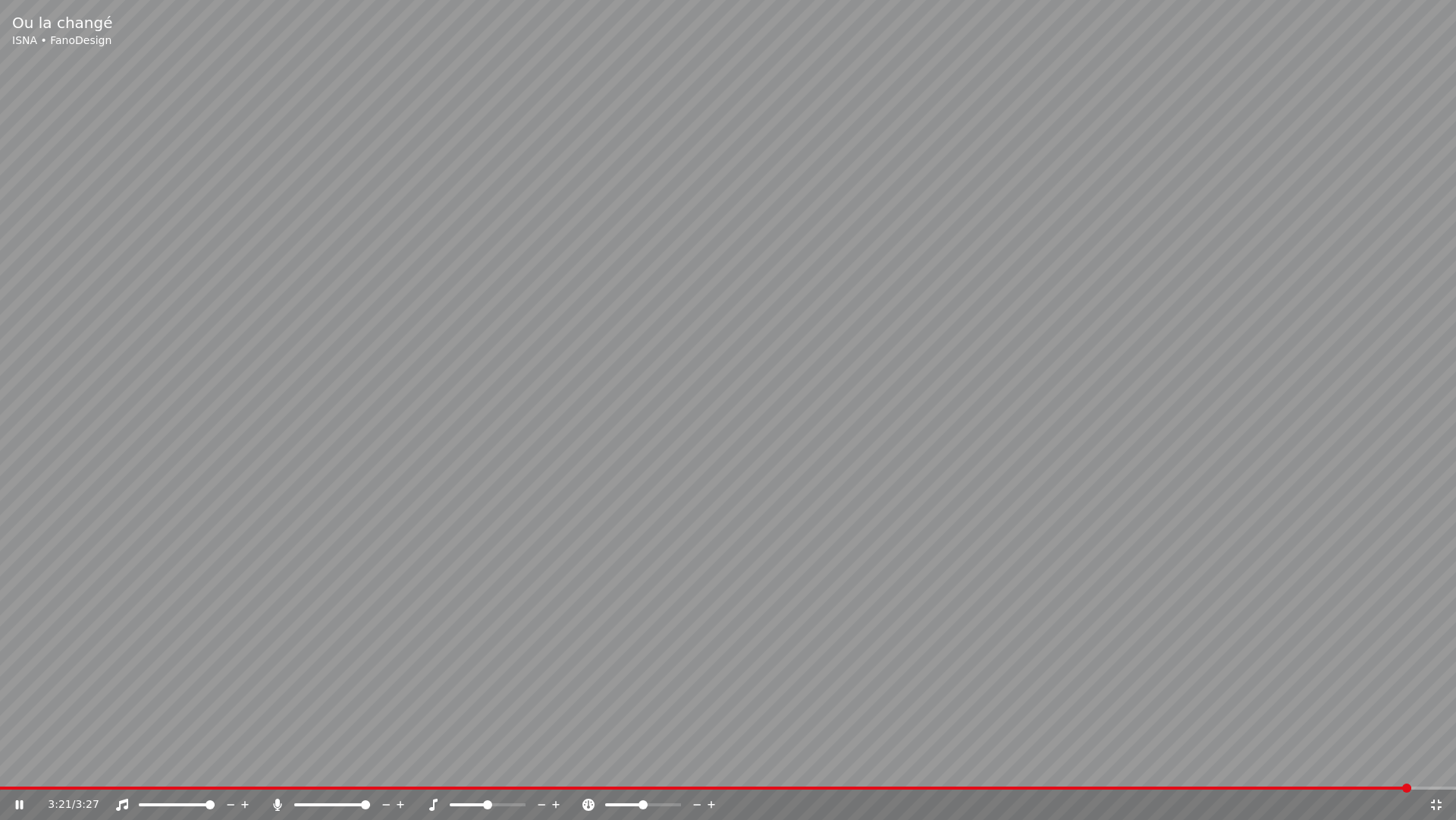
click at [21, 765] on icon at bounding box center [20, 805] width 8 height 9
click at [1439, 765] on icon at bounding box center [1436, 804] width 10 height 10
